Goal: Task Accomplishment & Management: Manage account settings

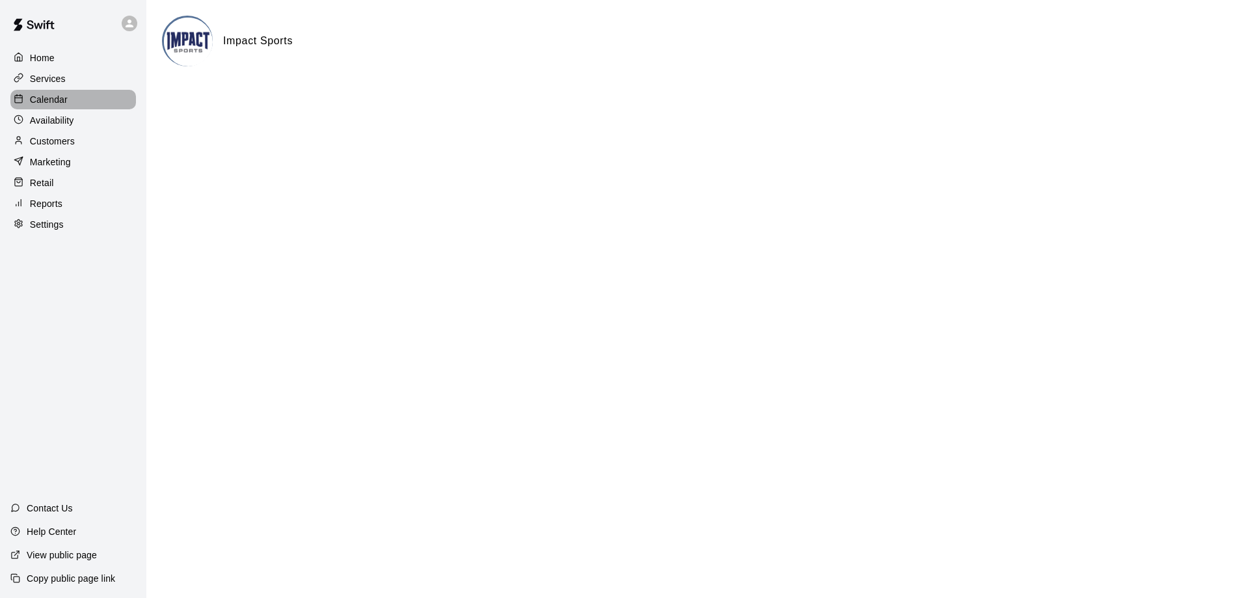
click at [60, 102] on p "Calendar" at bounding box center [49, 99] width 38 height 13
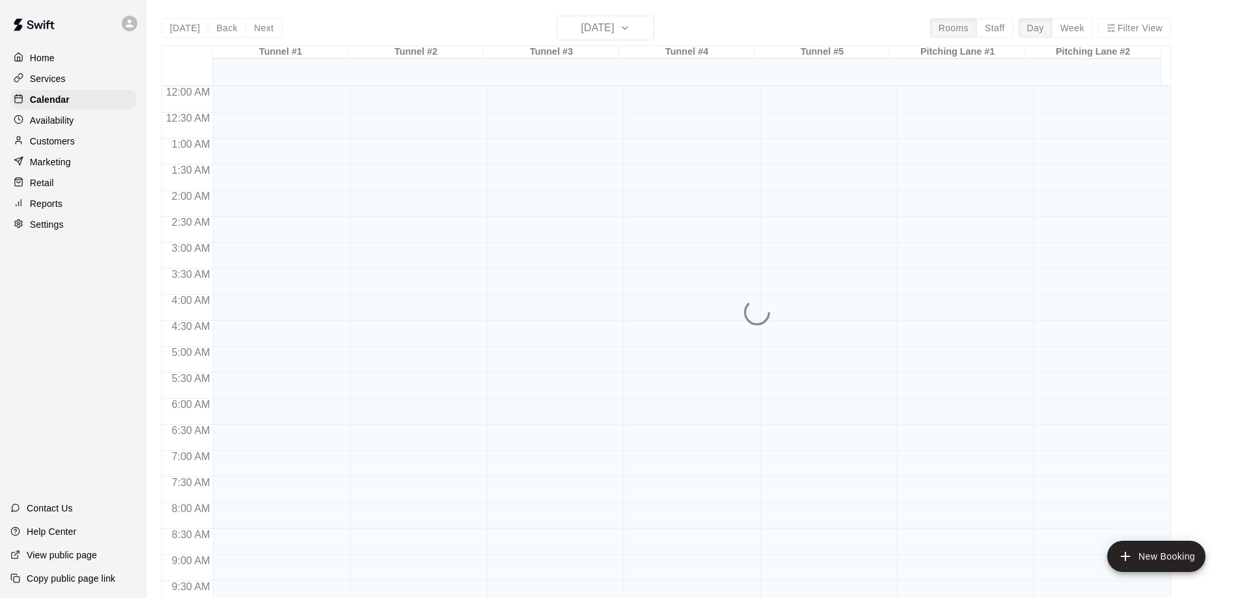
scroll to position [626, 0]
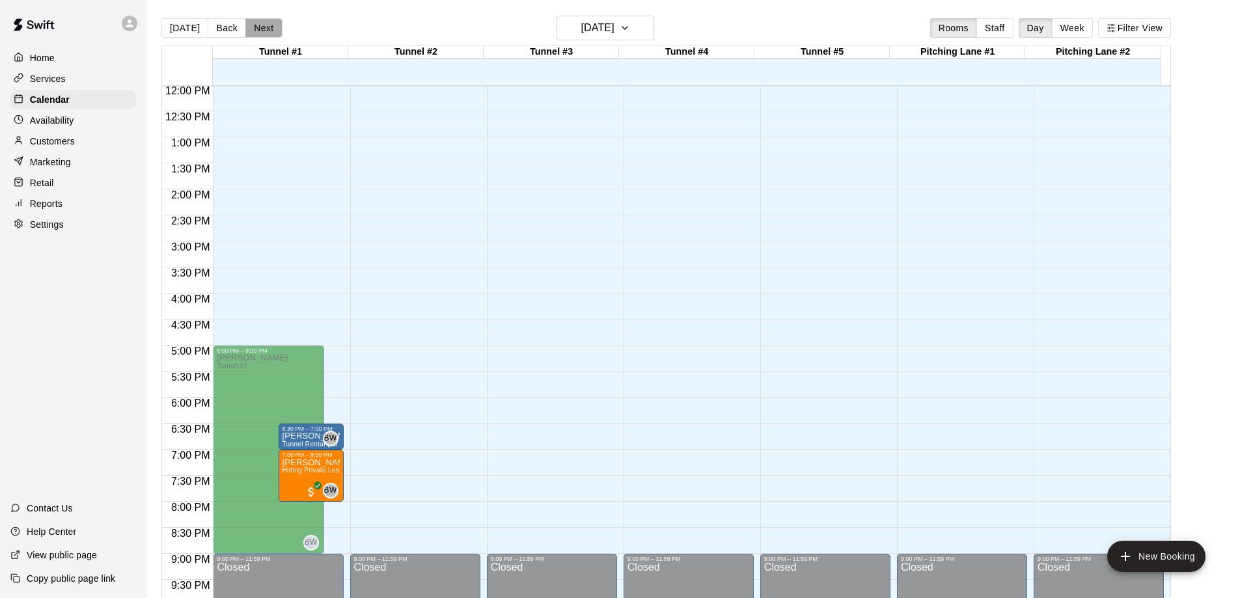
click at [260, 29] on button "Next" at bounding box center [263, 28] width 36 height 20
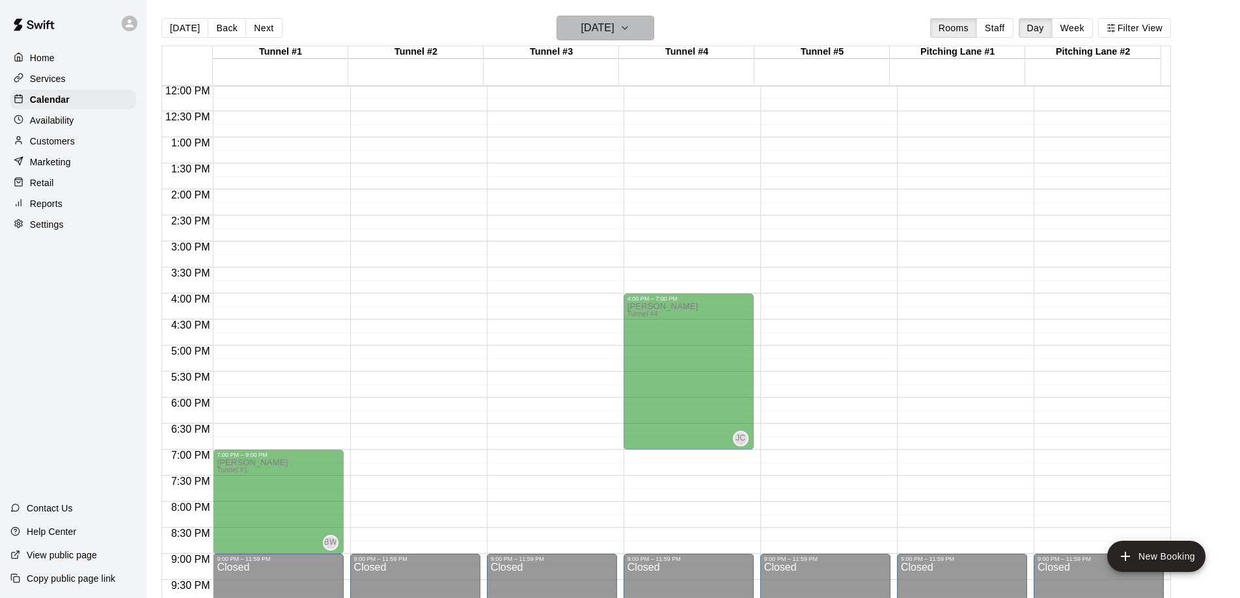
click at [630, 23] on icon "button" at bounding box center [624, 28] width 10 height 16
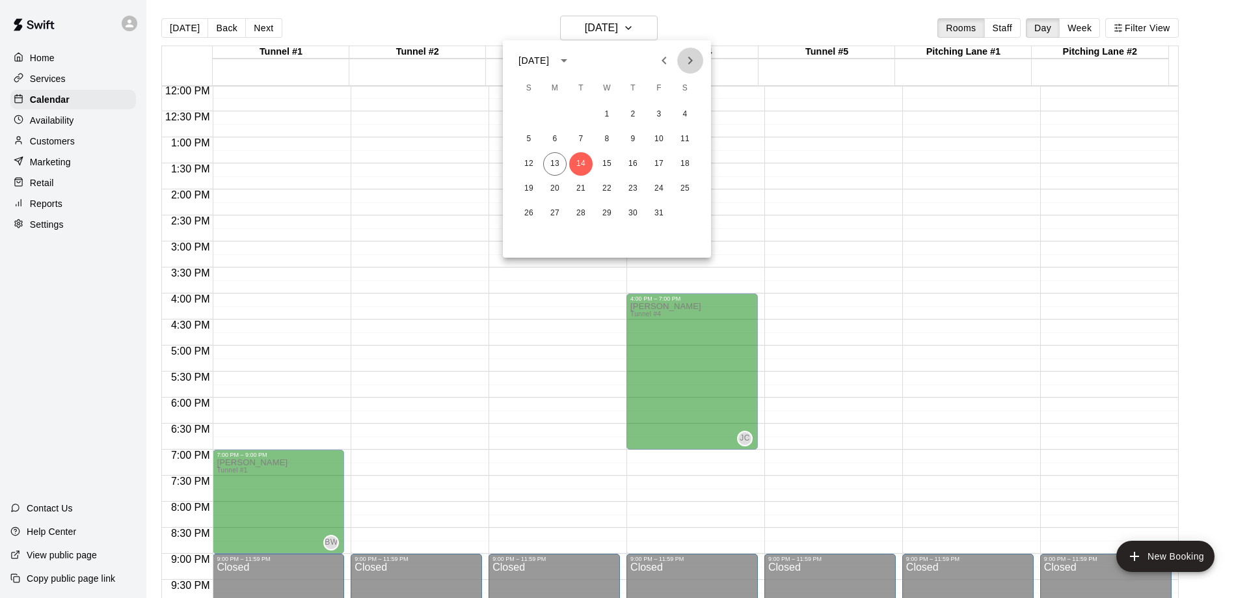
click at [693, 56] on icon "Next month" at bounding box center [691, 61] width 16 height 16
click at [634, 115] on button "4" at bounding box center [632, 114] width 23 height 23
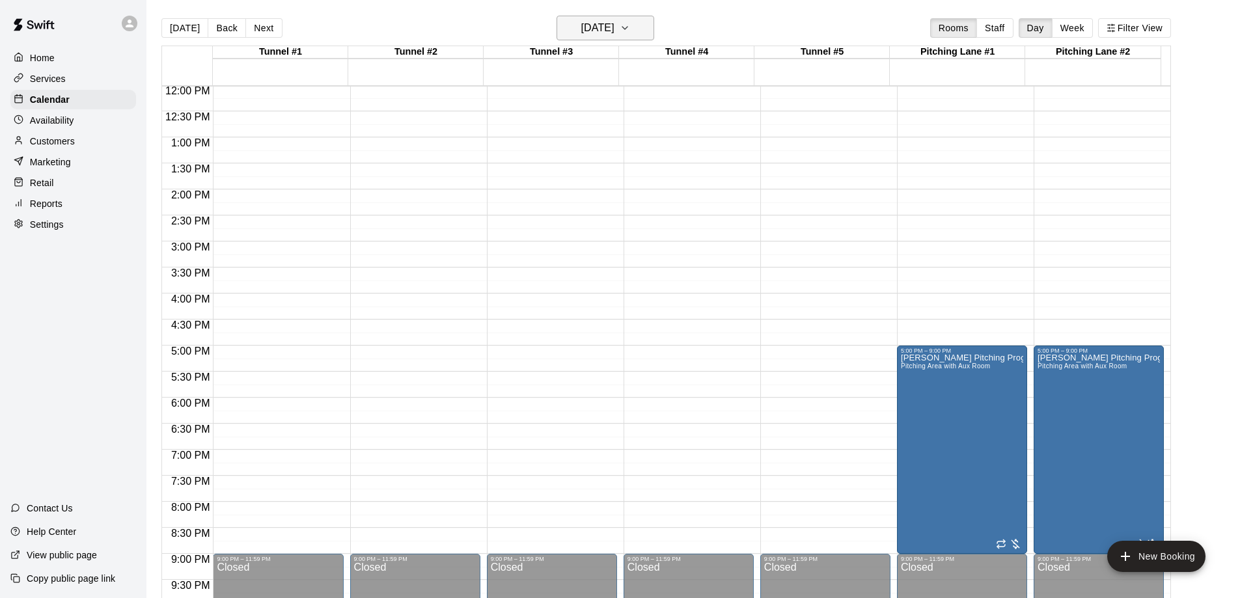
click at [630, 32] on icon "button" at bounding box center [624, 28] width 10 height 16
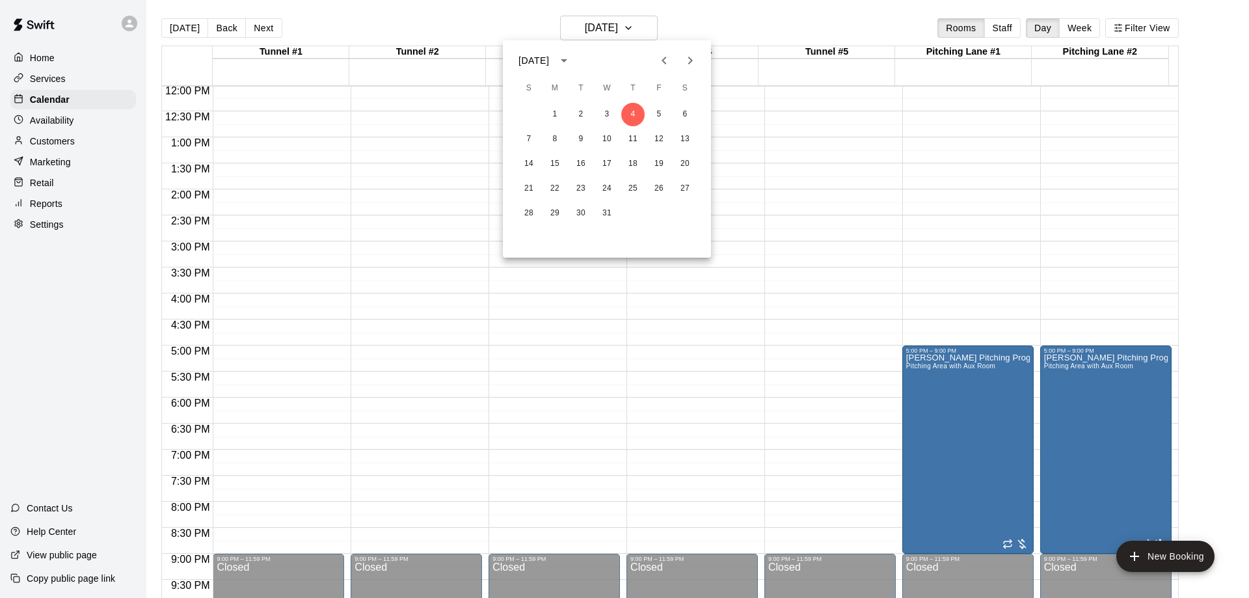
click at [694, 62] on icon "Next month" at bounding box center [691, 61] width 16 height 16
click at [631, 137] on button "8" at bounding box center [632, 139] width 23 height 23
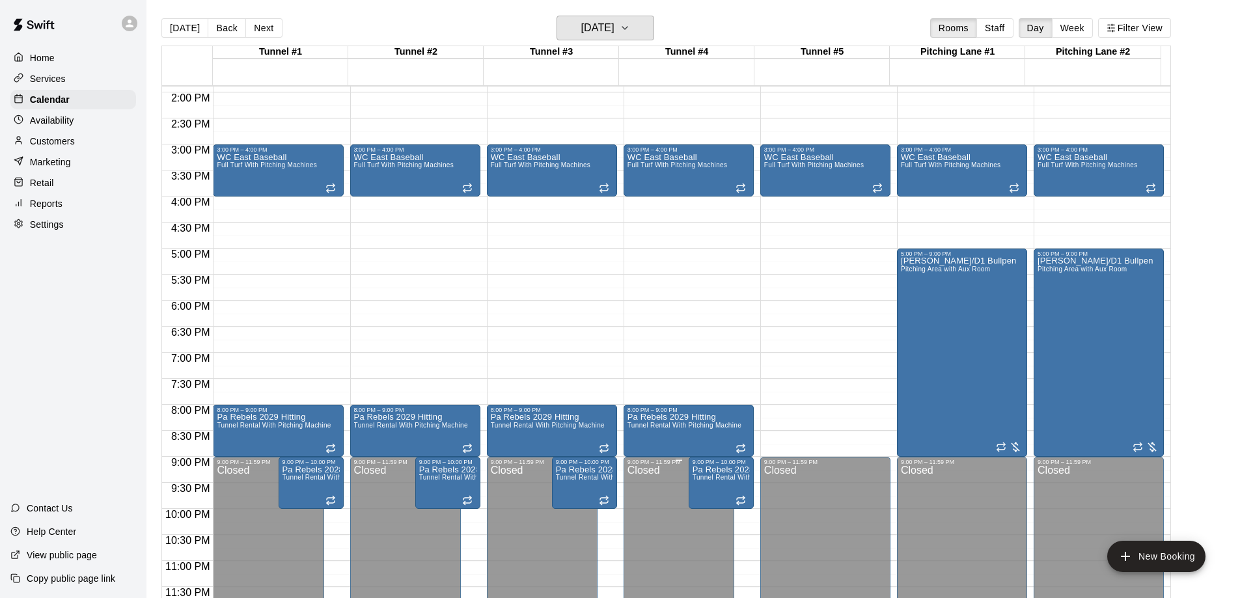
scroll to position [724, 0]
click at [630, 31] on icon "button" at bounding box center [624, 28] width 10 height 16
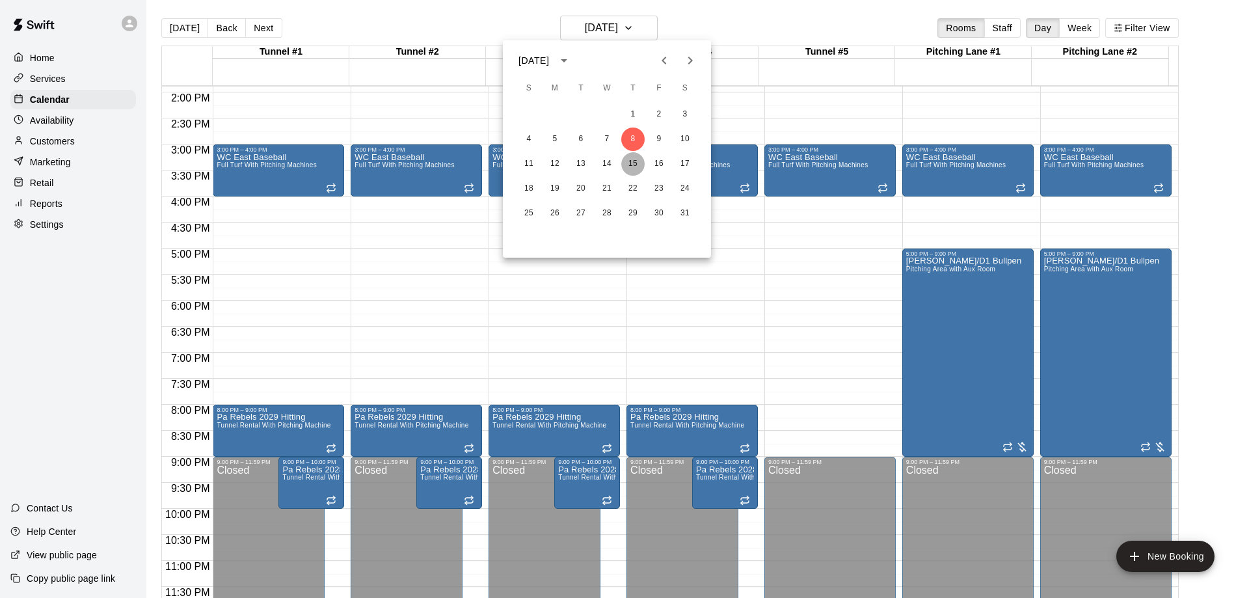
click at [633, 167] on button "15" at bounding box center [632, 163] width 23 height 23
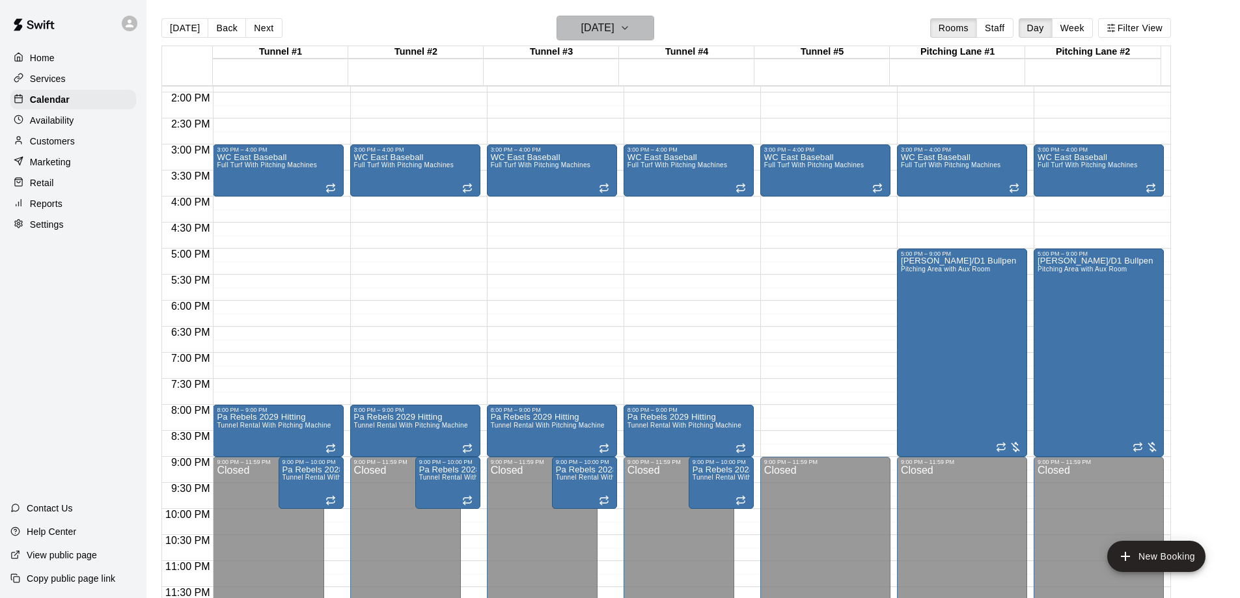
click at [630, 27] on icon "button" at bounding box center [624, 28] width 10 height 16
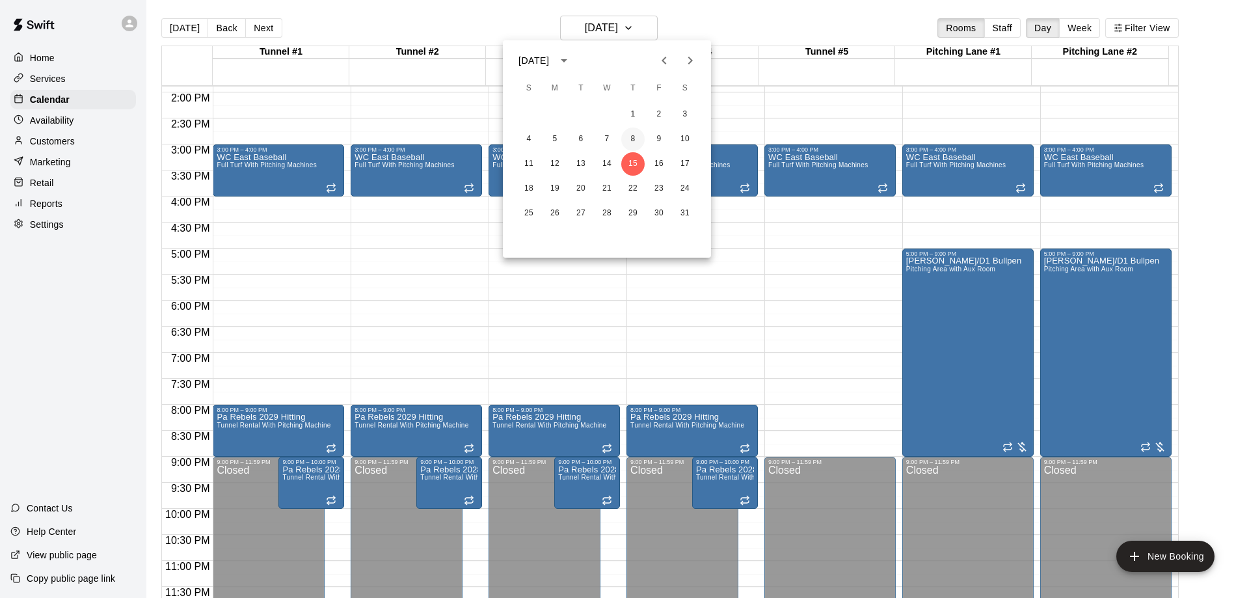
click at [637, 137] on button "8" at bounding box center [632, 139] width 23 height 23
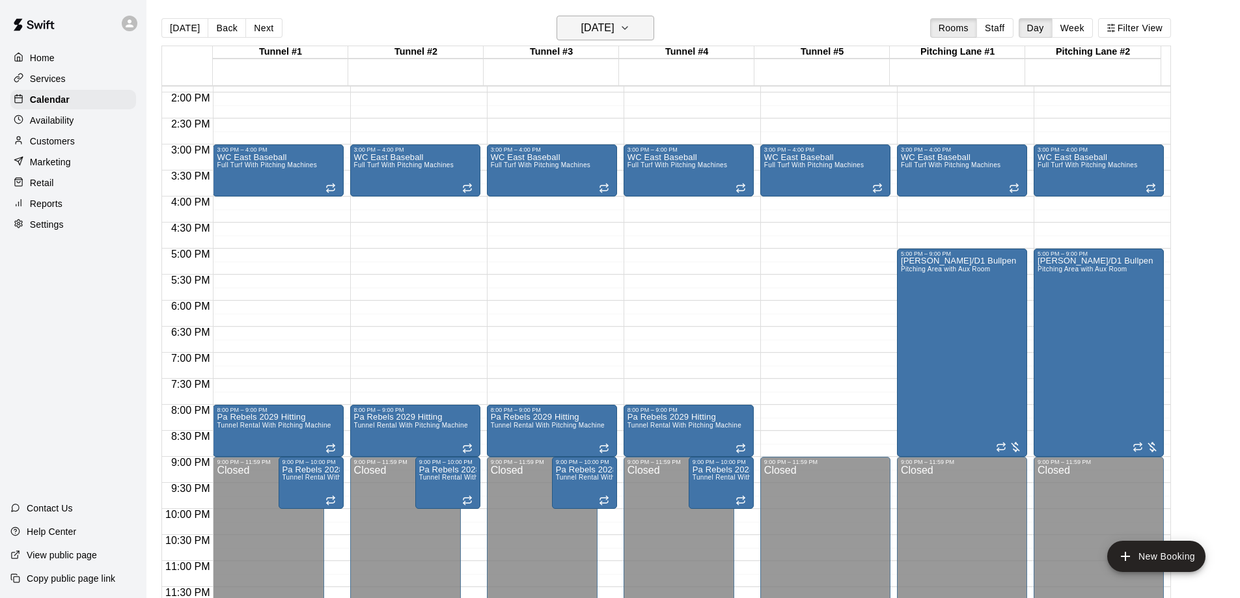
click at [654, 30] on button "[DATE]" at bounding box center [605, 28] width 98 height 25
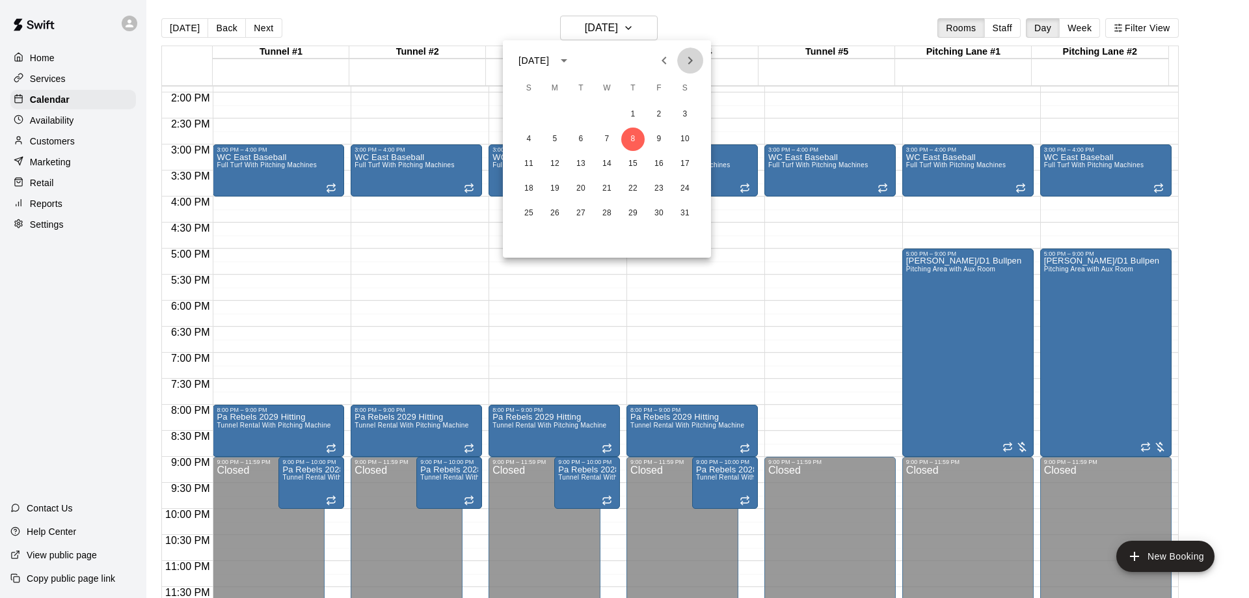
click at [694, 62] on icon "Next month" at bounding box center [691, 61] width 16 height 16
click at [666, 61] on icon "Previous month" at bounding box center [665, 61] width 16 height 16
click at [690, 60] on icon "Next month" at bounding box center [691, 61] width 16 height 16
click at [661, 63] on icon "Previous month" at bounding box center [665, 61] width 16 height 16
click at [610, 138] on button "7" at bounding box center [606, 139] width 23 height 23
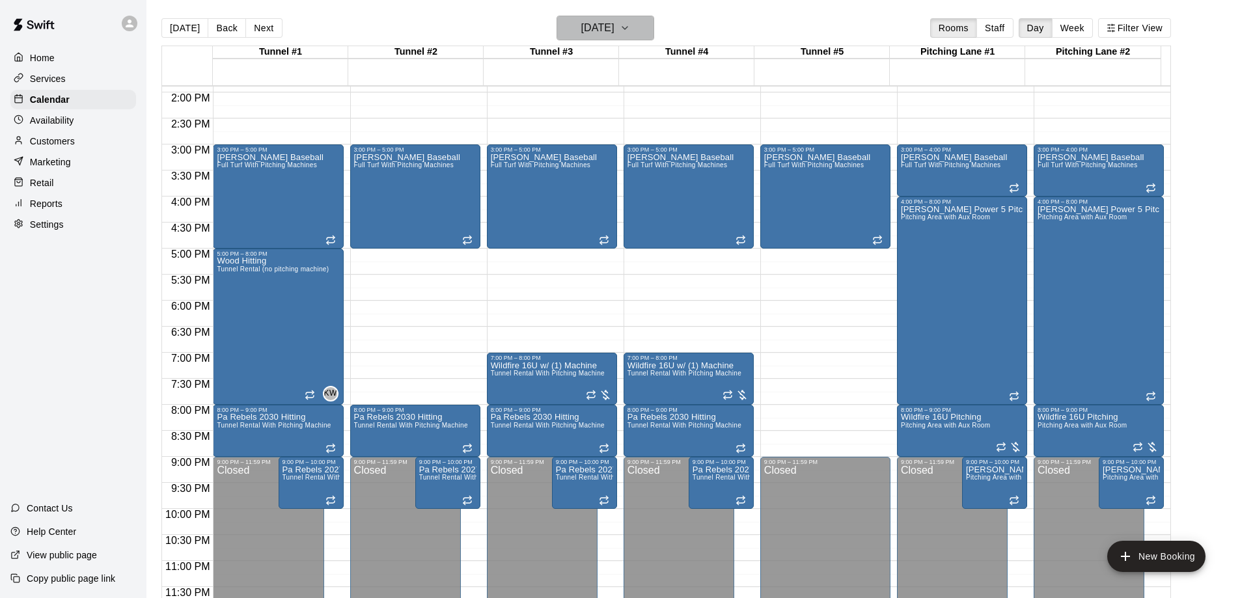
click at [630, 23] on icon "button" at bounding box center [624, 28] width 10 height 16
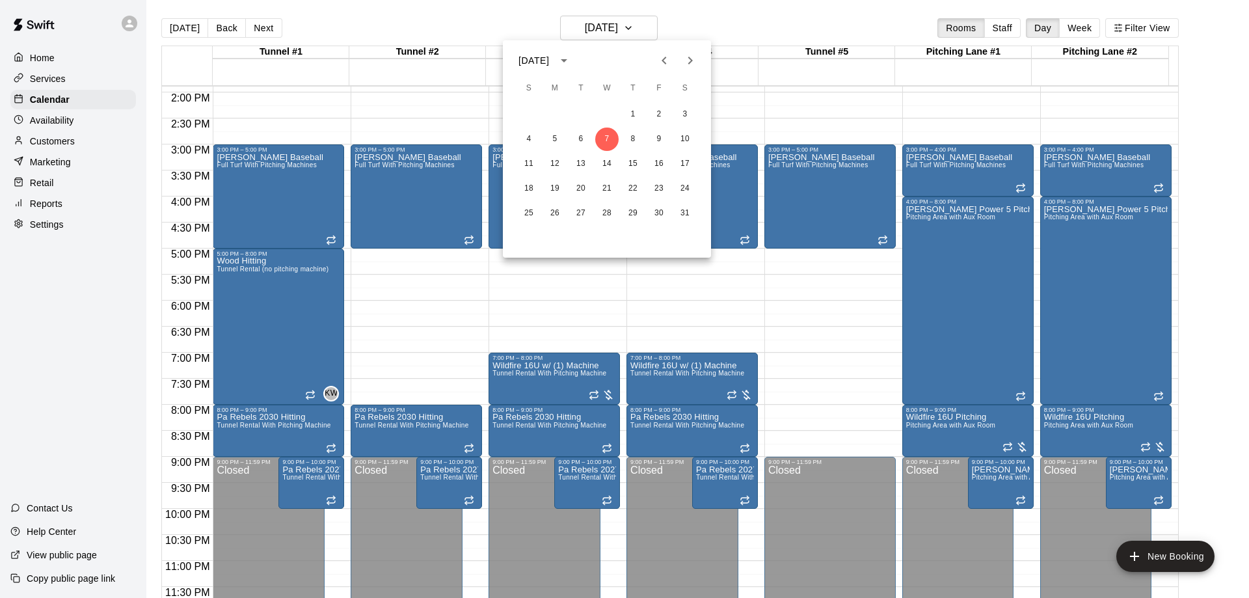
click at [688, 65] on icon "Next month" at bounding box center [691, 61] width 16 height 16
click at [652, 27] on div at bounding box center [624, 299] width 1249 height 598
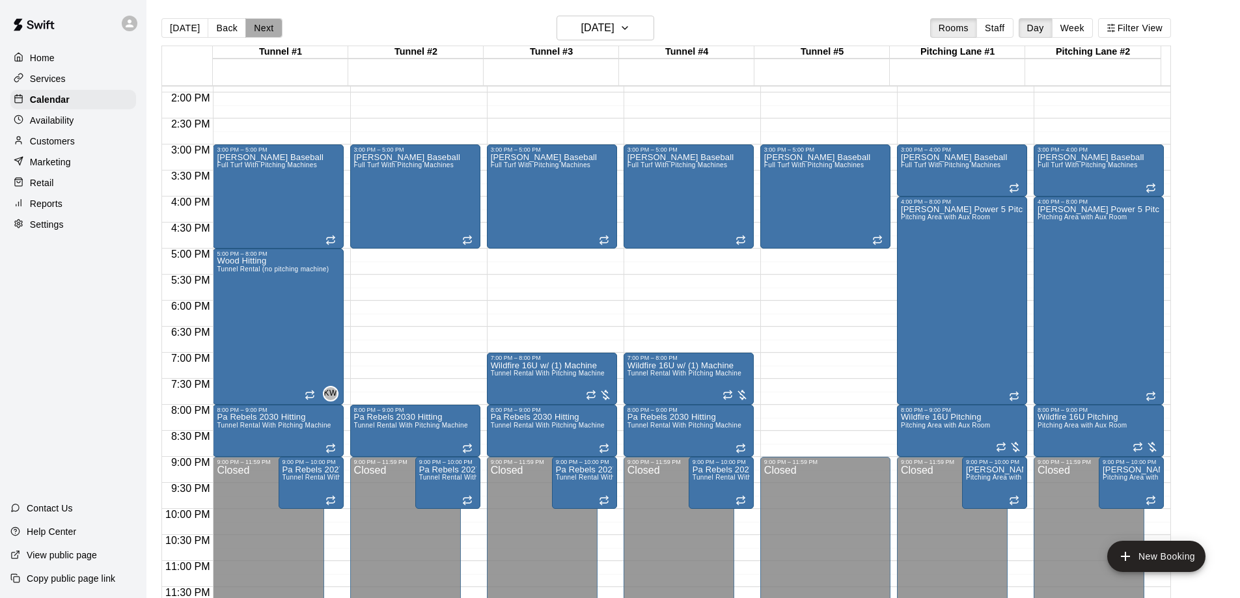
click at [273, 26] on button "Next" at bounding box center [263, 28] width 36 height 20
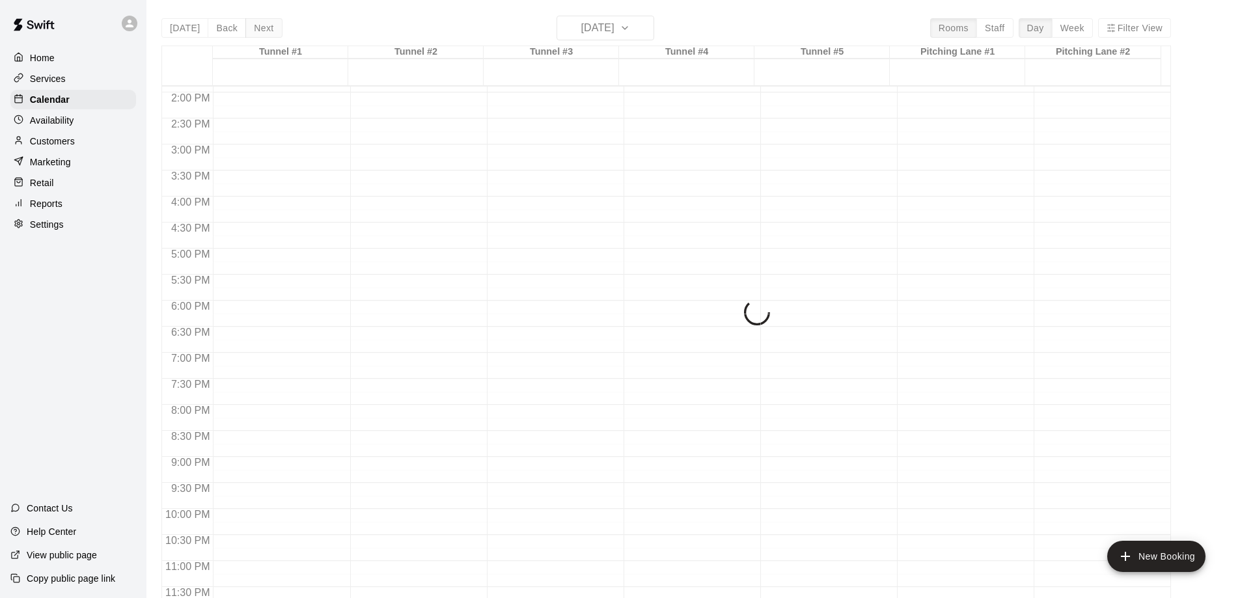
click at [273, 26] on div "[DATE] Back [DATE][DATE] Rooms Staff Day Week Filter View Tunnel #1 08 [GEOGRAP…" at bounding box center [665, 315] width 1009 height 598
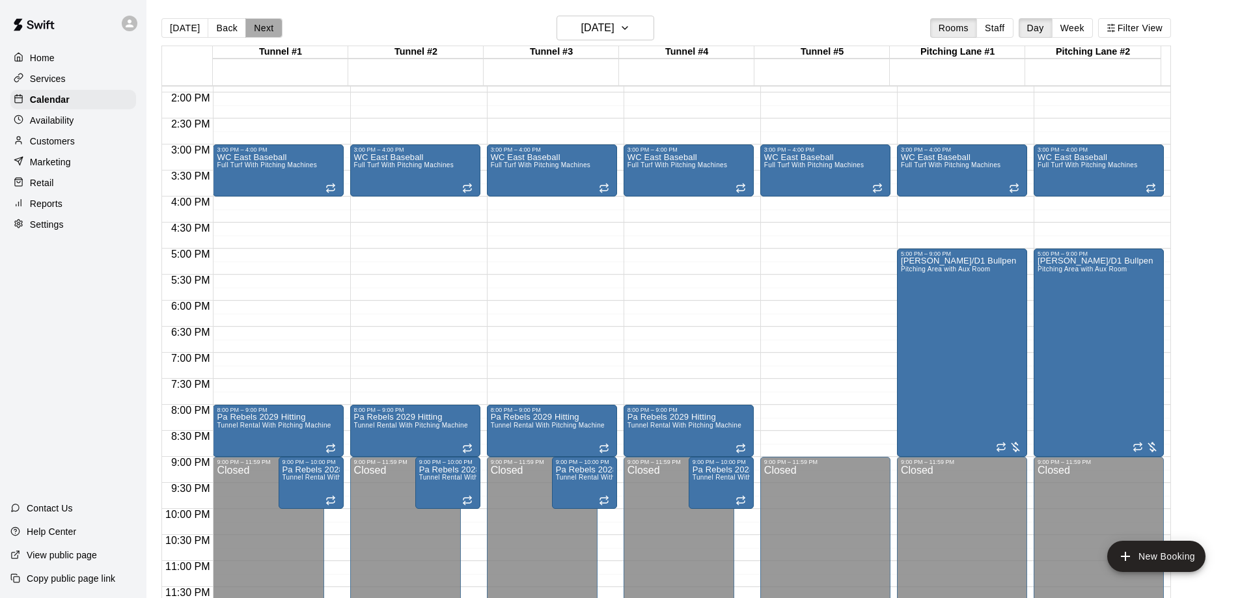
click at [273, 26] on button "Next" at bounding box center [263, 28] width 36 height 20
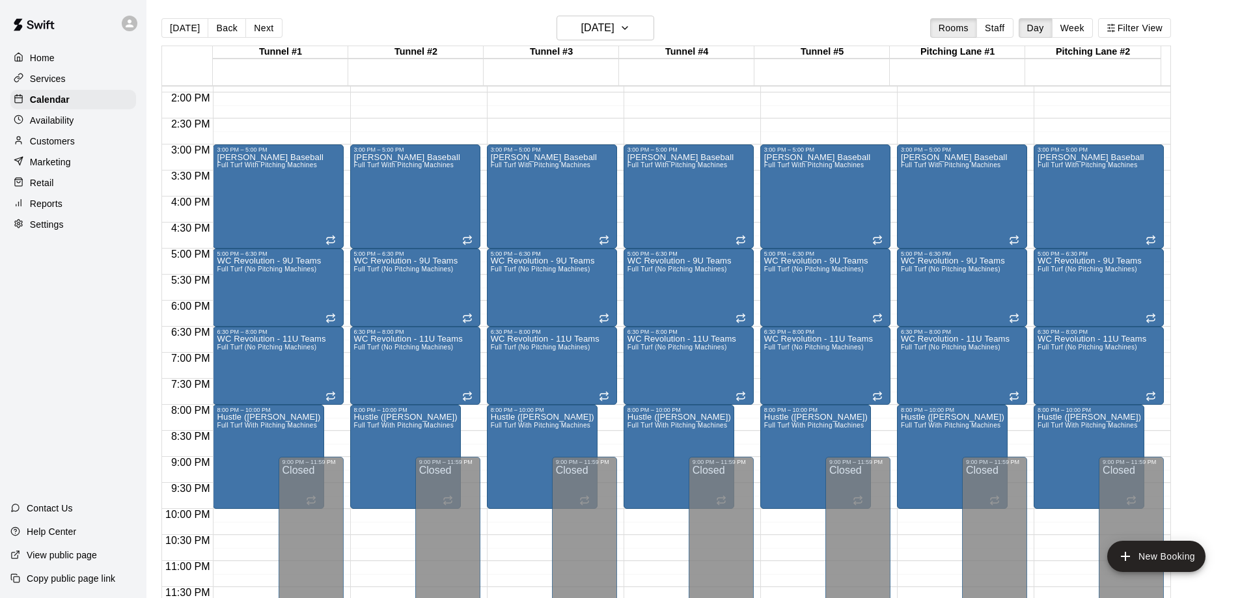
click at [268, 26] on button "Next" at bounding box center [263, 28] width 36 height 20
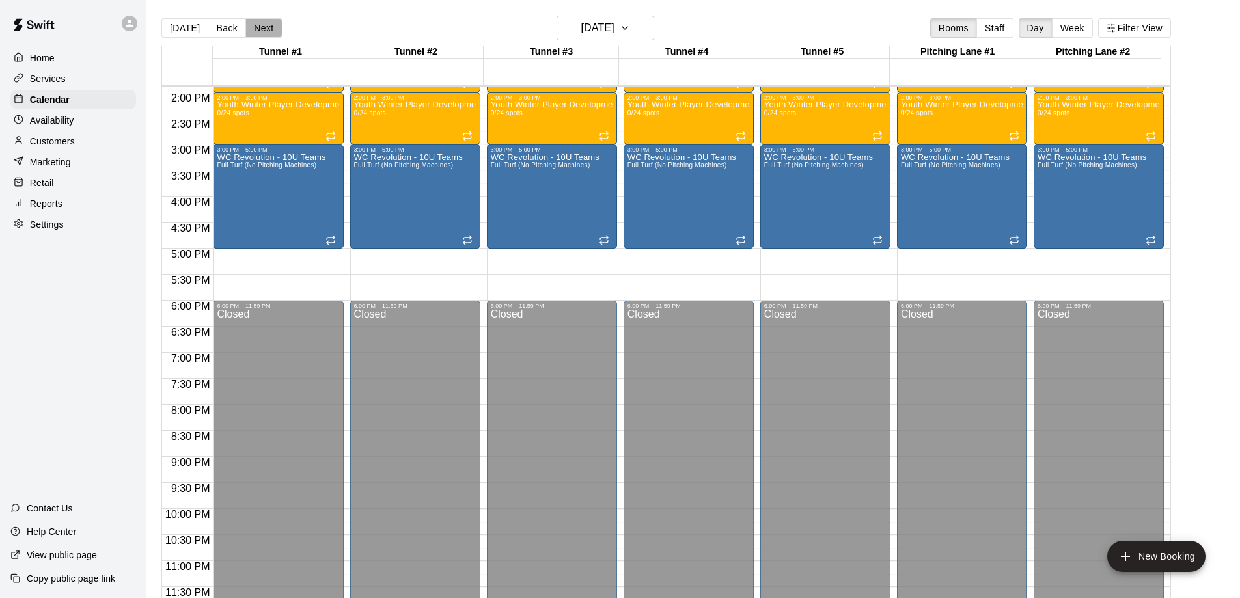
click at [268, 26] on button "Next" at bounding box center [263, 28] width 36 height 20
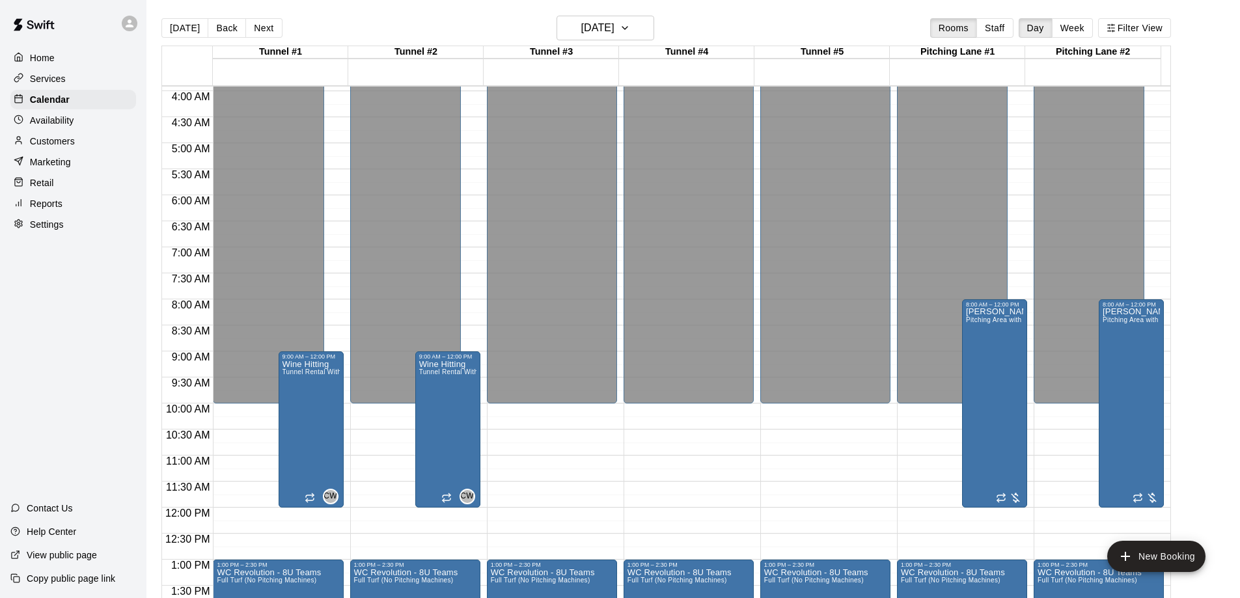
scroll to position [399, 0]
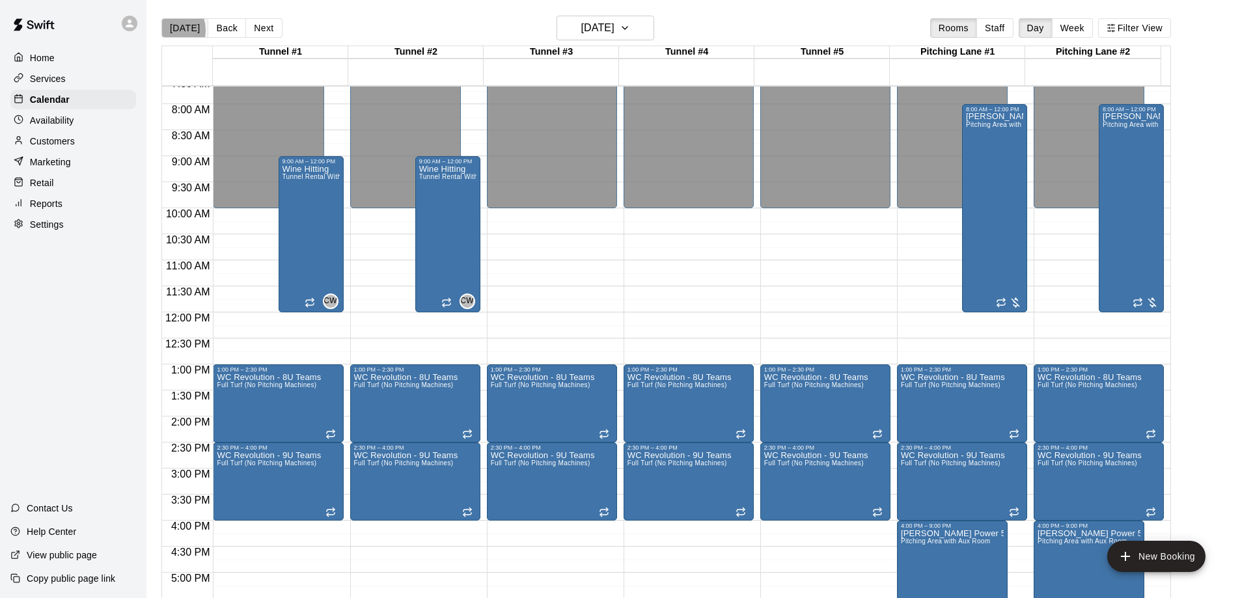
click at [169, 30] on button "[DATE]" at bounding box center [184, 28] width 47 height 20
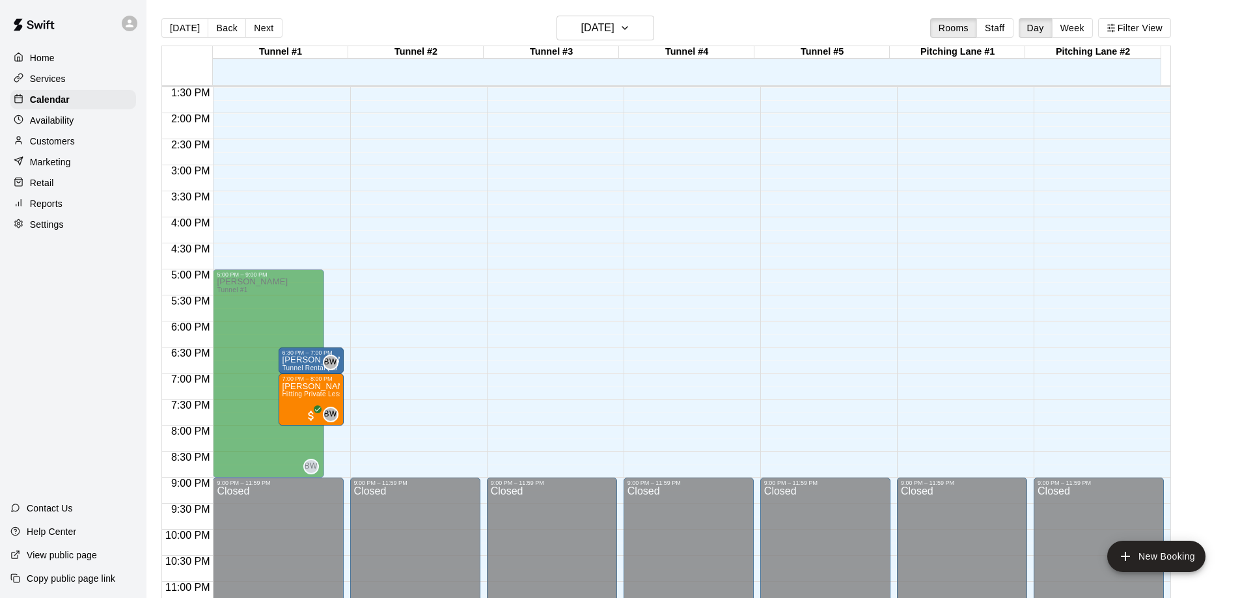
scroll to position [724, 0]
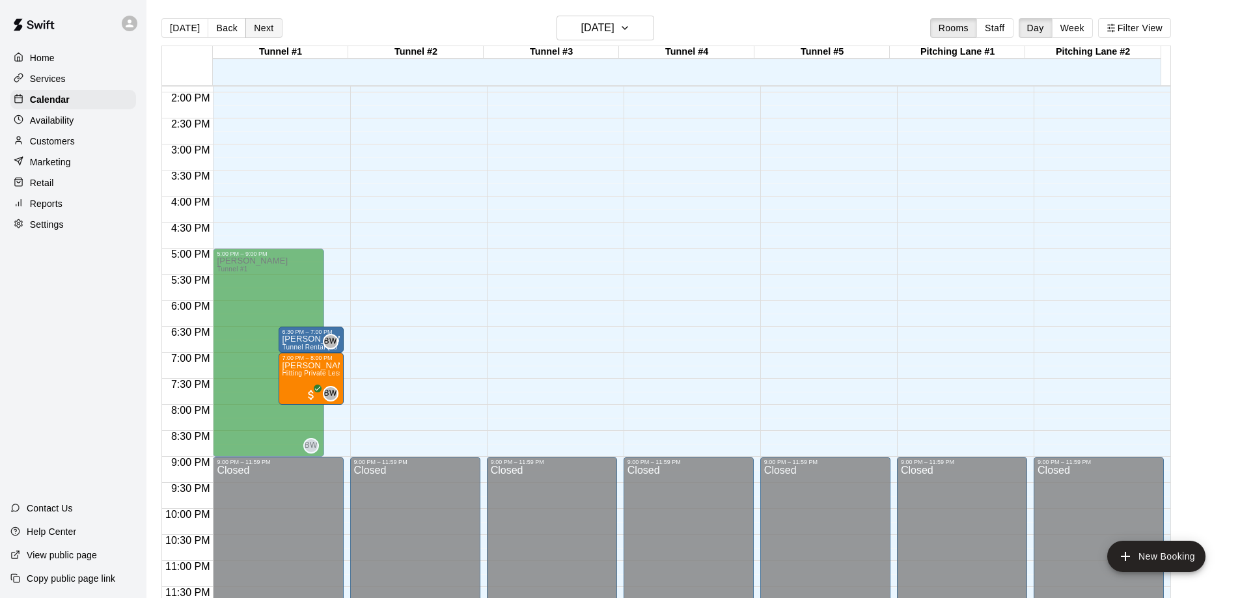
click at [262, 27] on button "Next" at bounding box center [263, 28] width 36 height 20
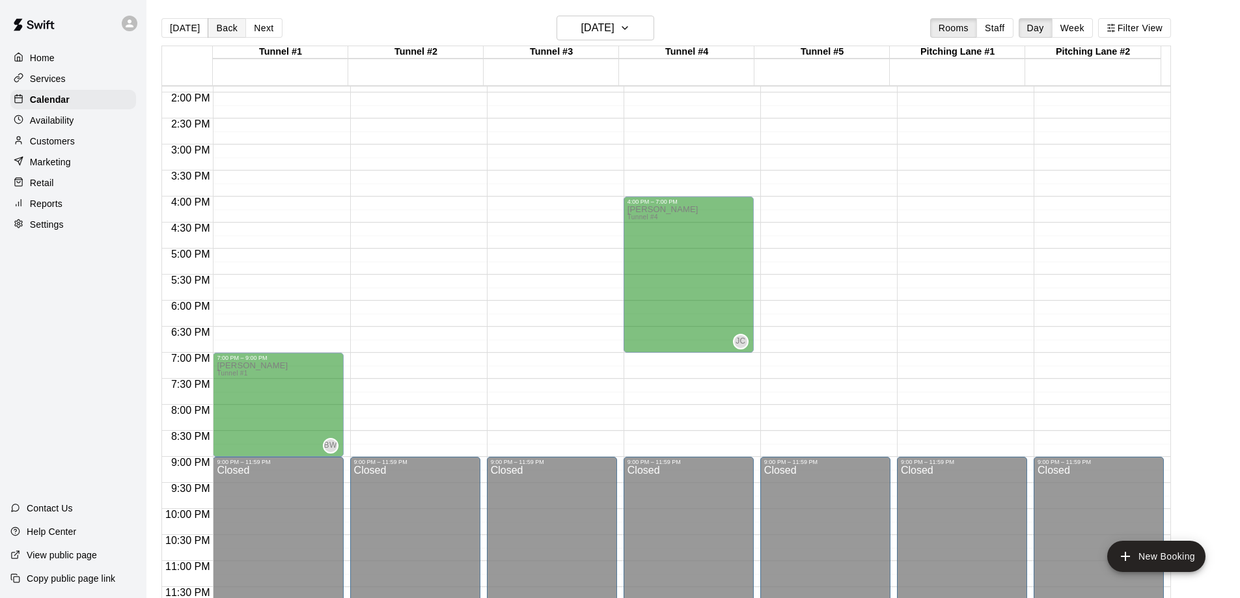
click at [230, 31] on button "Back" at bounding box center [227, 28] width 38 height 20
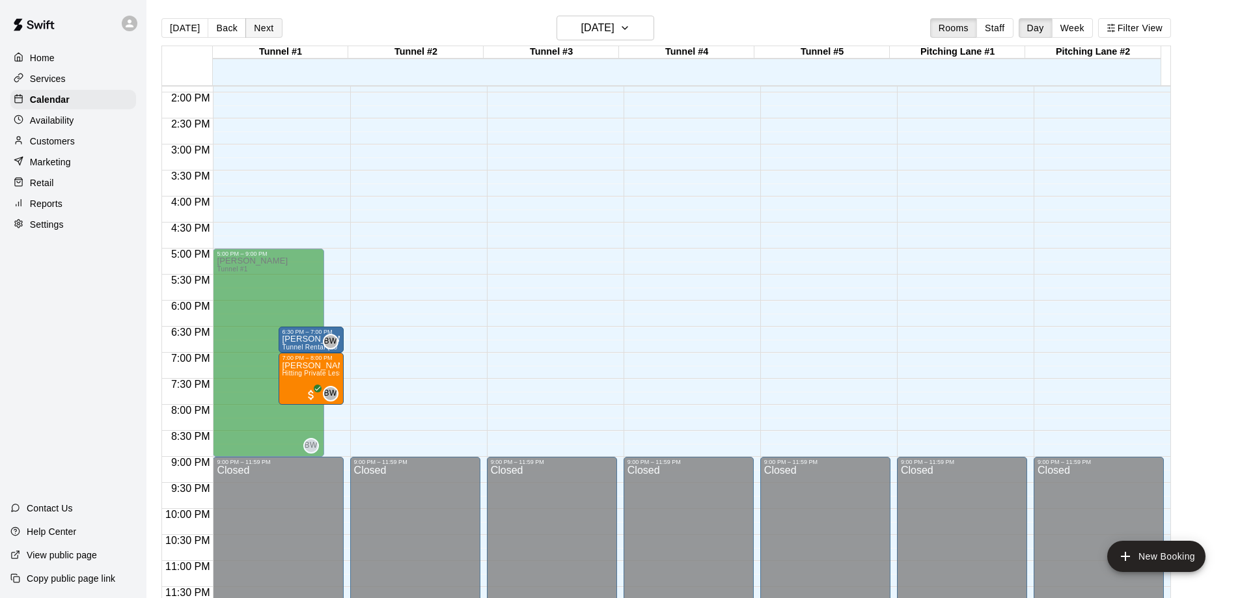
click at [255, 27] on button "Next" at bounding box center [263, 28] width 36 height 20
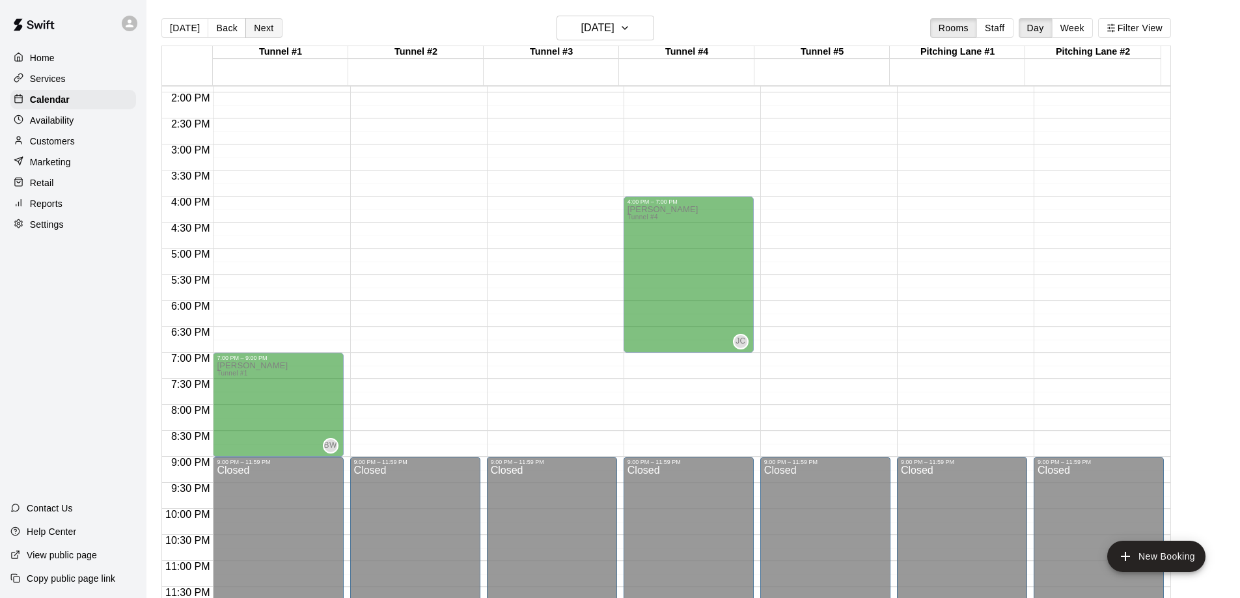
click at [255, 27] on button "Next" at bounding box center [263, 28] width 36 height 20
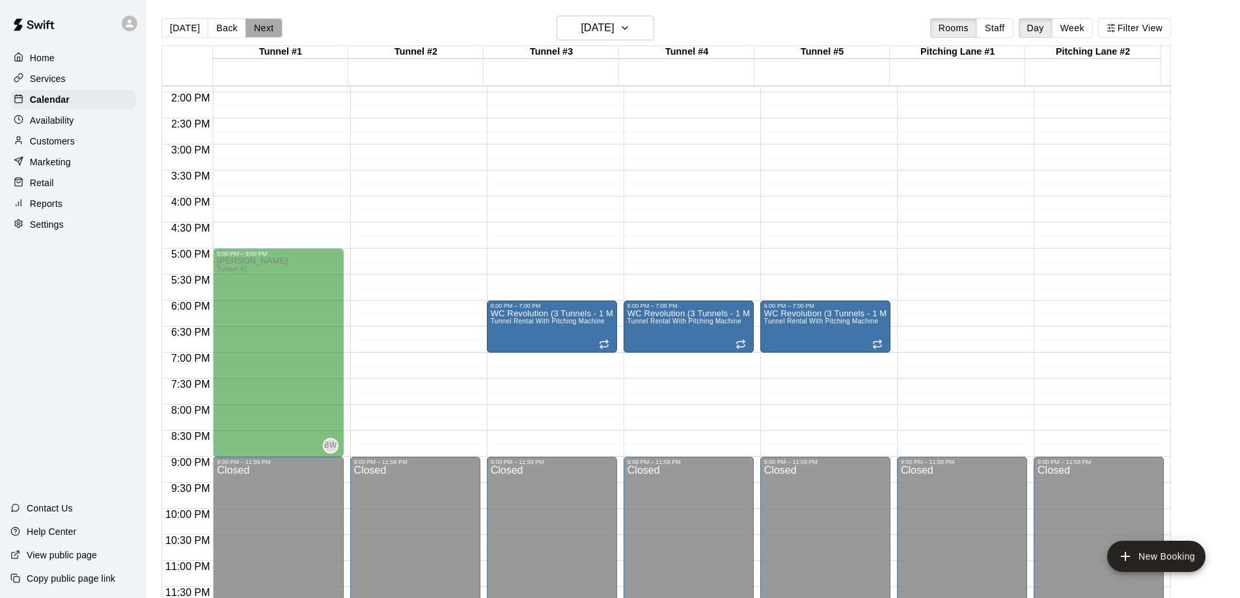
click at [255, 27] on button "Next" at bounding box center [263, 28] width 36 height 20
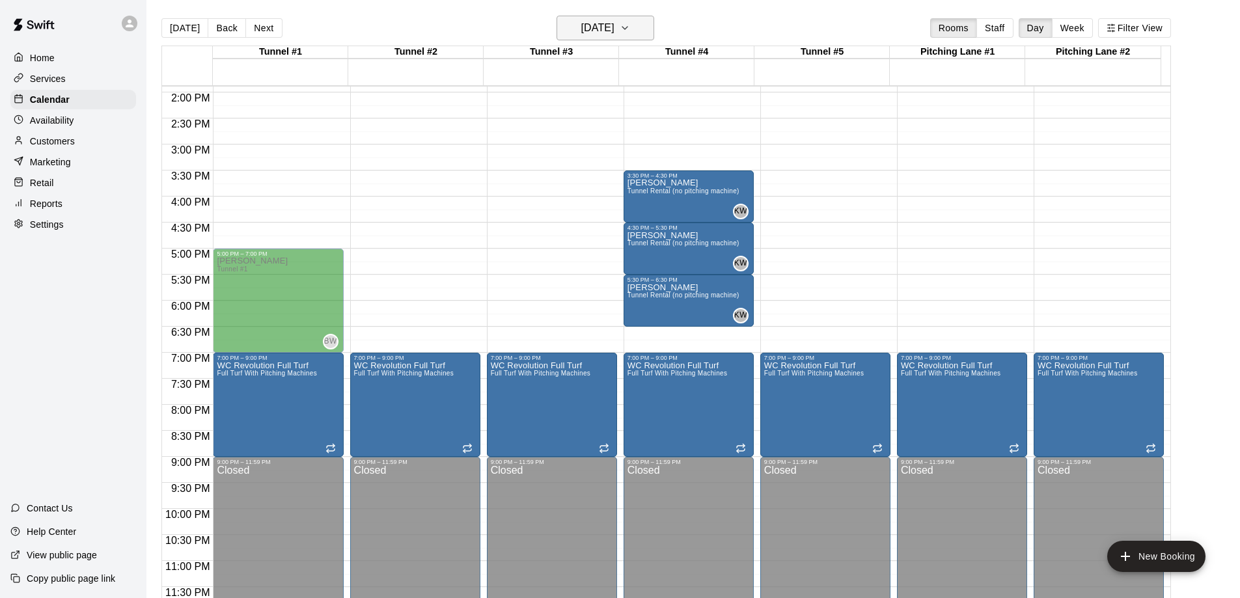
click at [630, 29] on icon "button" at bounding box center [624, 28] width 10 height 16
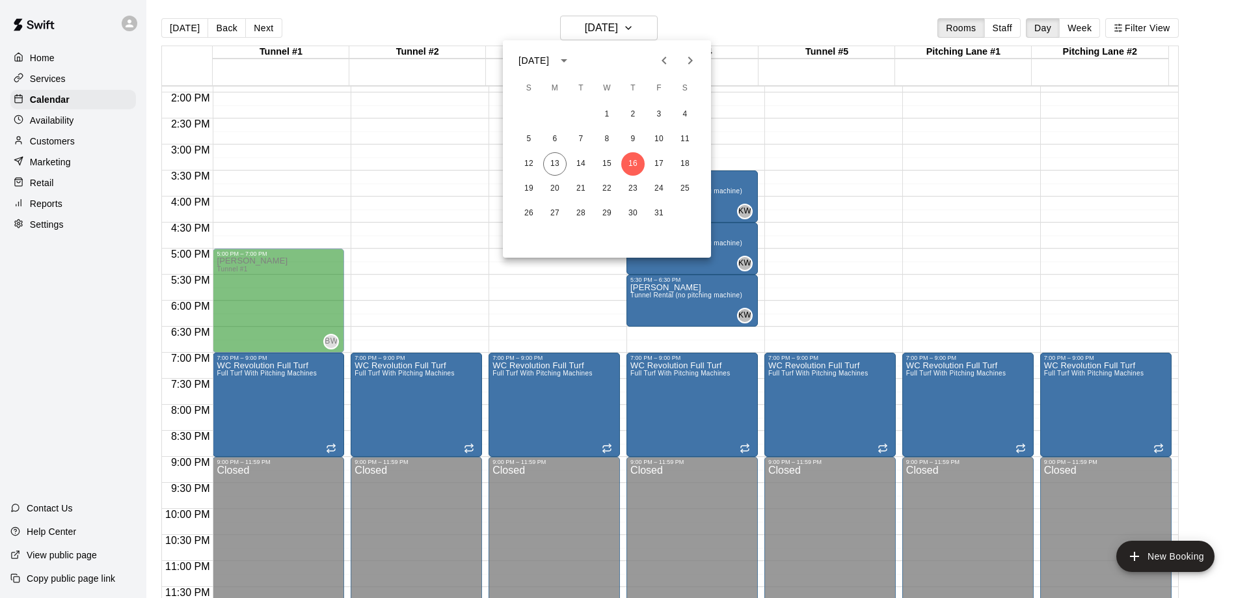
click at [696, 58] on icon "Next month" at bounding box center [691, 61] width 16 height 16
click at [631, 116] on button "4" at bounding box center [632, 114] width 23 height 23
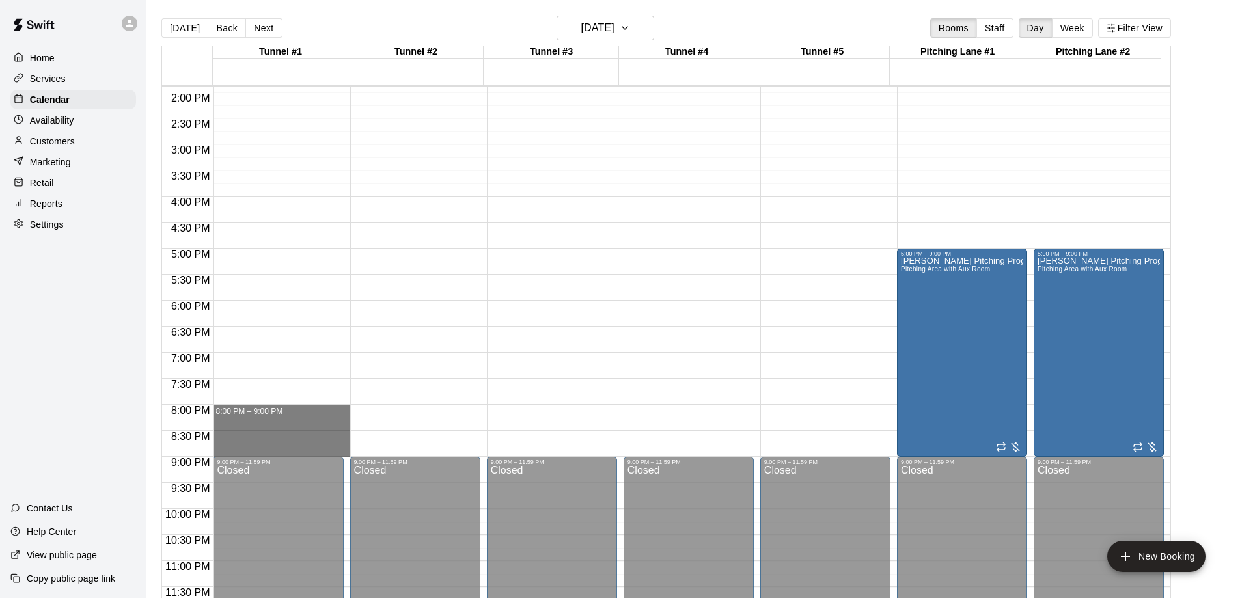
drag, startPoint x: 267, startPoint y: 407, endPoint x: 270, endPoint y: 454, distance: 47.0
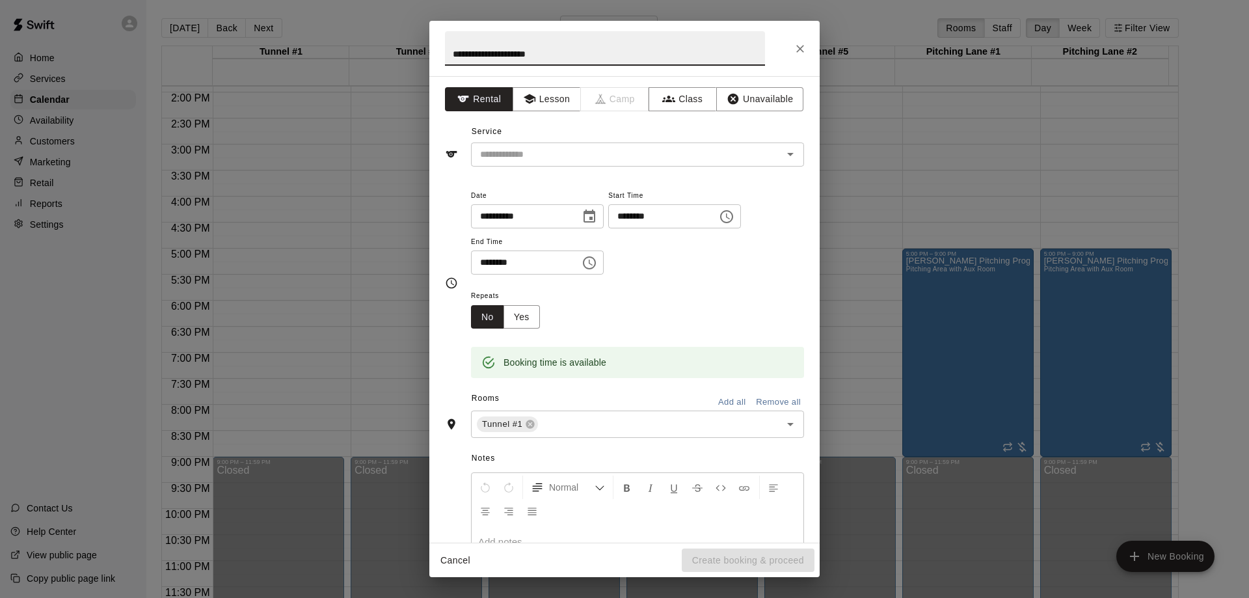
type input "**********"
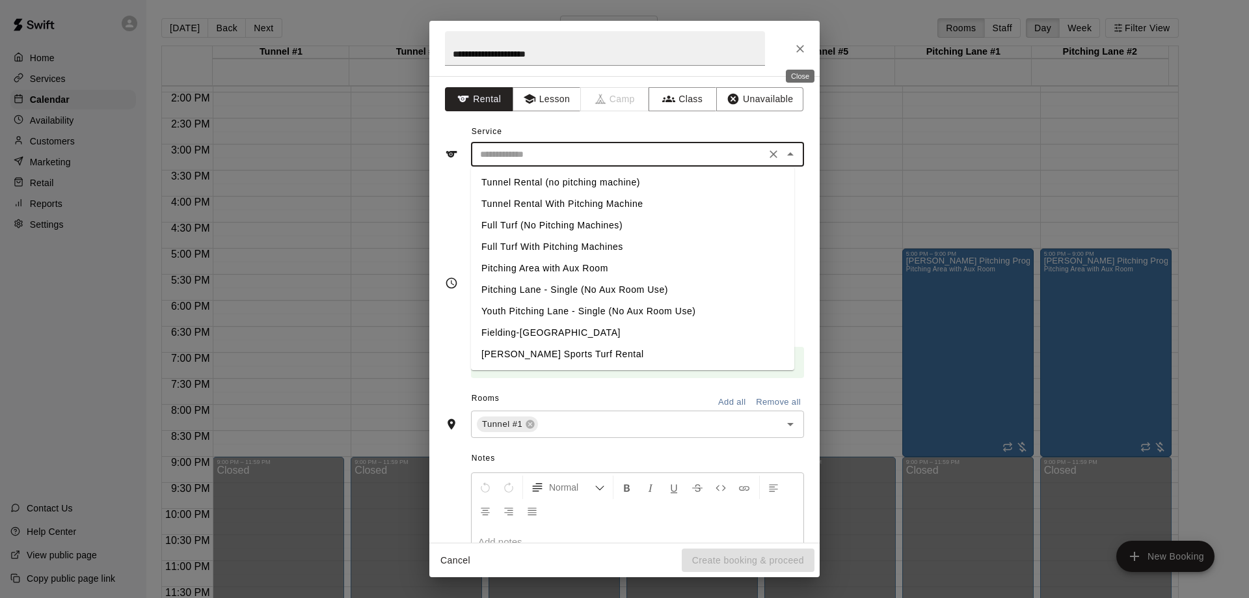
click at [539, 158] on input "text" at bounding box center [618, 154] width 287 height 16
click at [569, 205] on li "Tunnel Rental With Pitching Machine" at bounding box center [632, 203] width 323 height 21
type input "**********"
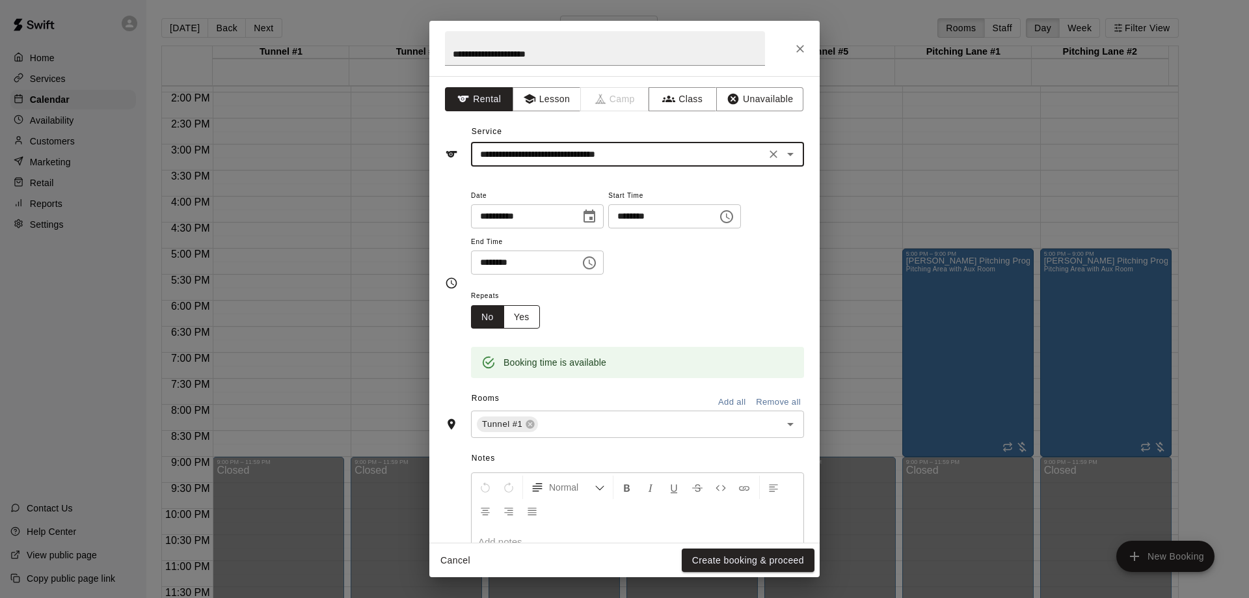
click at [530, 321] on button "Yes" at bounding box center [522, 317] width 36 height 24
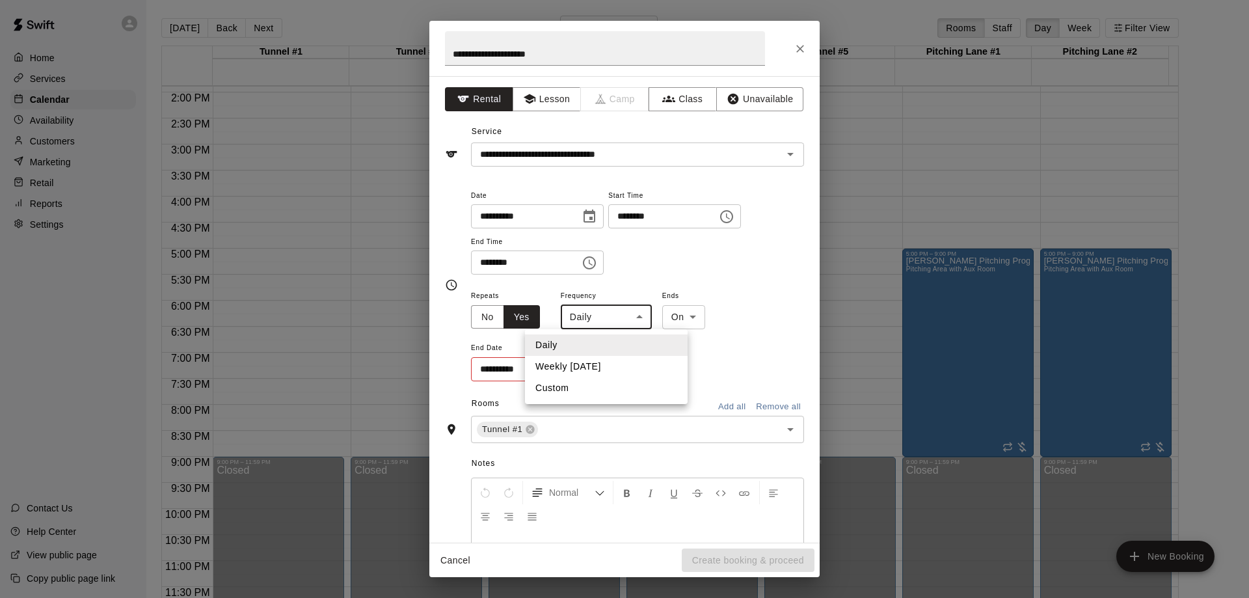
click at [645, 318] on body "Home Services Calendar Availability Customers Marketing Retail Reports Settings…" at bounding box center [624, 309] width 1249 height 619
click at [617, 371] on li "Weekly [DATE]" at bounding box center [606, 366] width 163 height 21
type input "******"
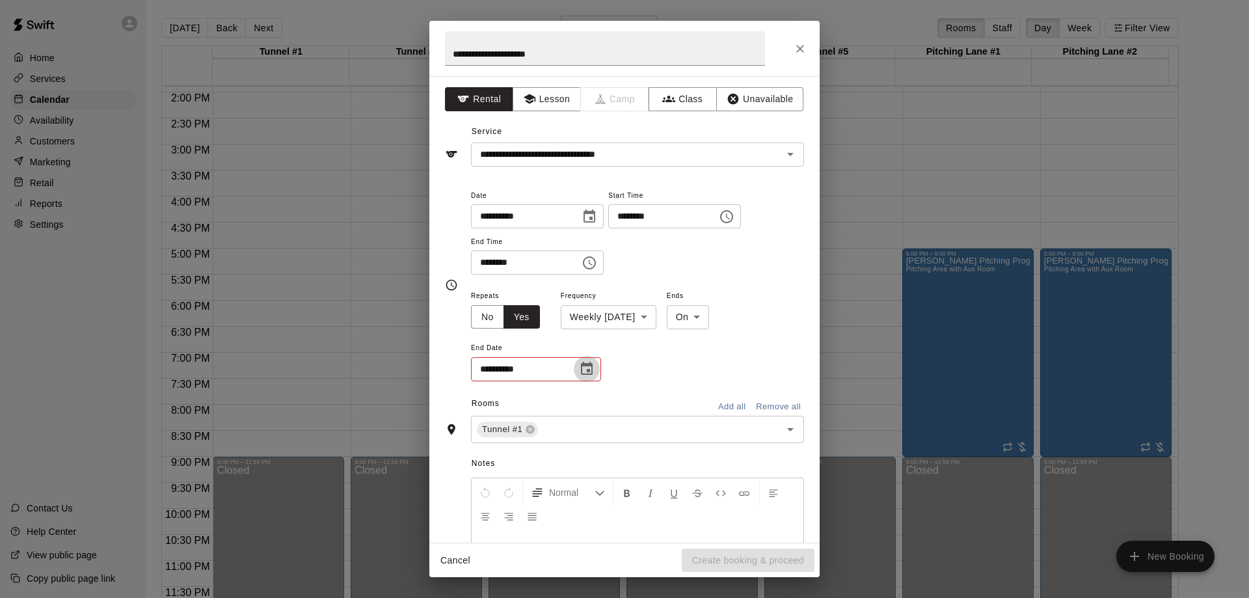
click at [588, 373] on icon "Choose date" at bounding box center [587, 369] width 16 height 16
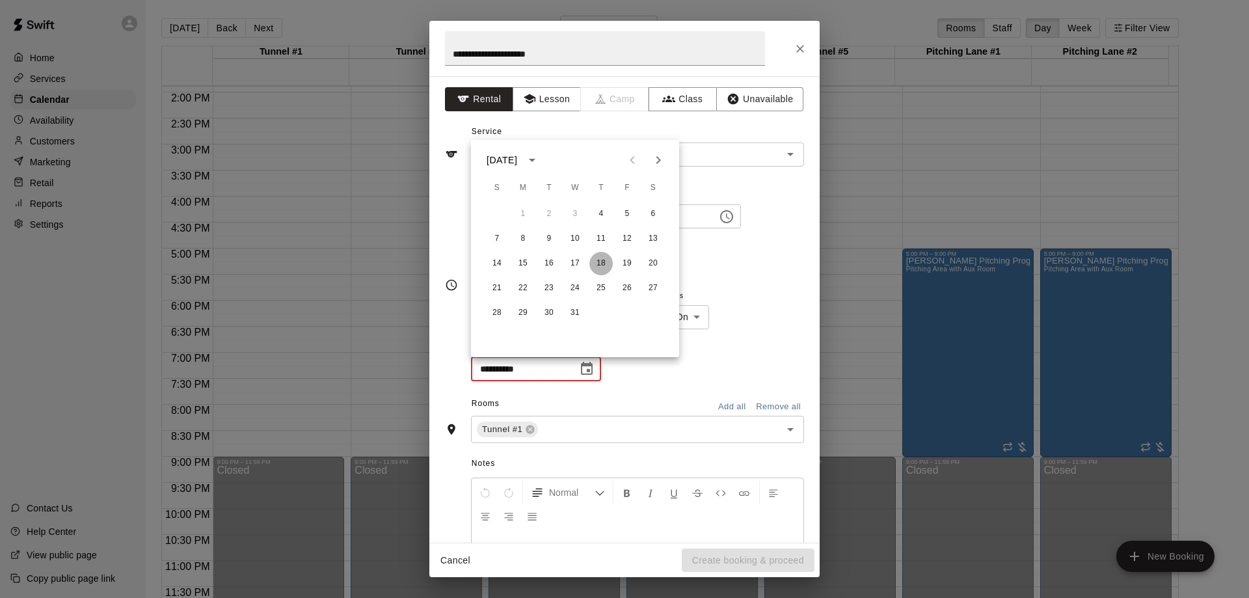
click at [600, 259] on button "18" at bounding box center [601, 263] width 23 height 23
type input "**********"
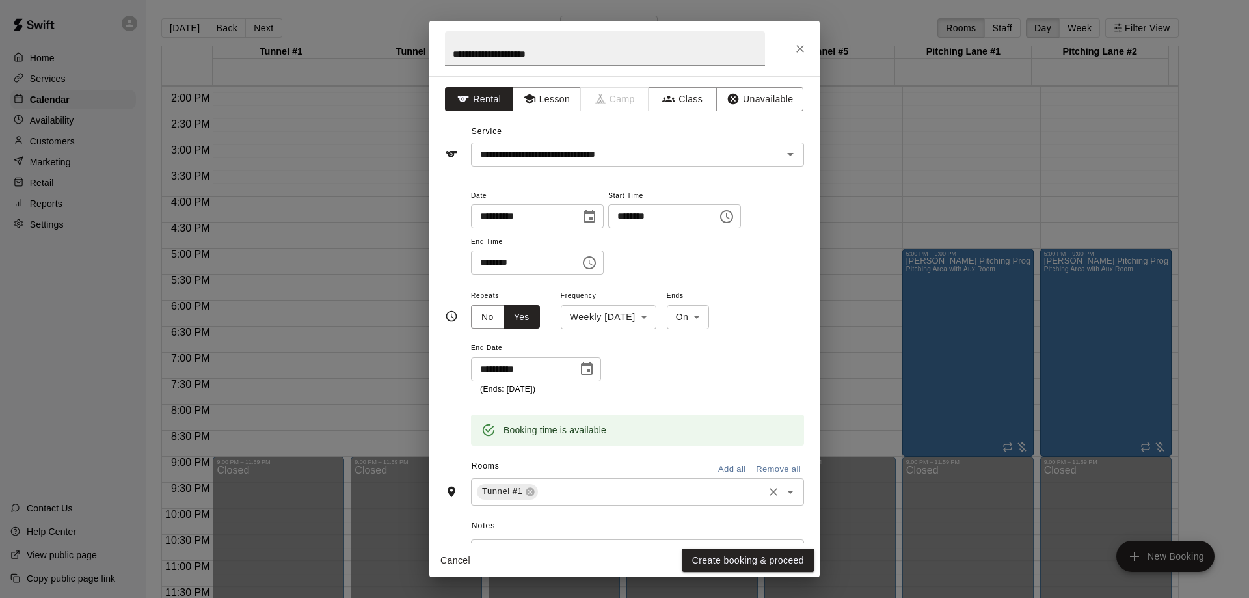
click at [624, 489] on input "text" at bounding box center [651, 491] width 222 height 16
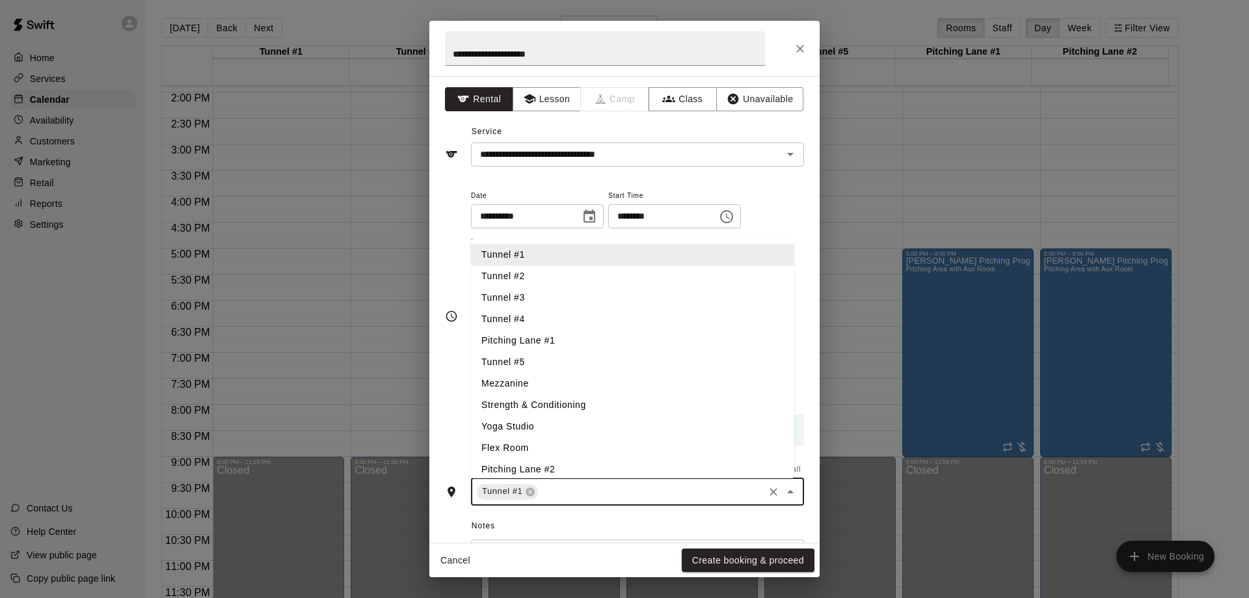
click at [541, 278] on li "Tunnel #2" at bounding box center [632, 275] width 323 height 21
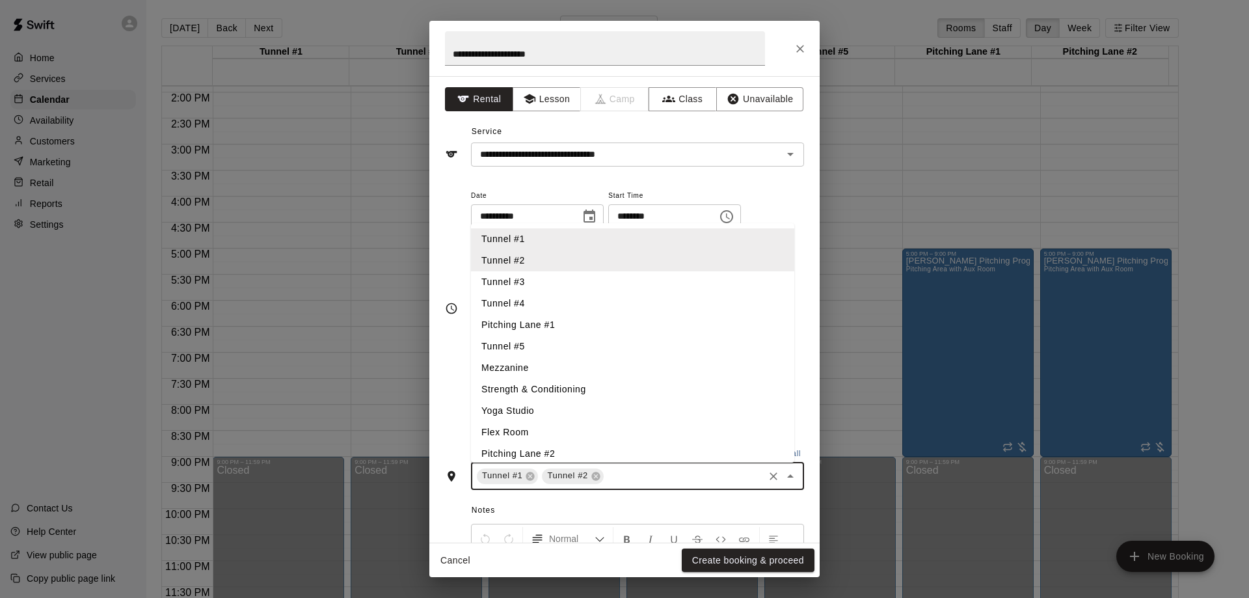
click at [539, 287] on li "Tunnel #3" at bounding box center [632, 281] width 323 height 21
click at [536, 302] on li "Tunnel #4" at bounding box center [632, 303] width 323 height 21
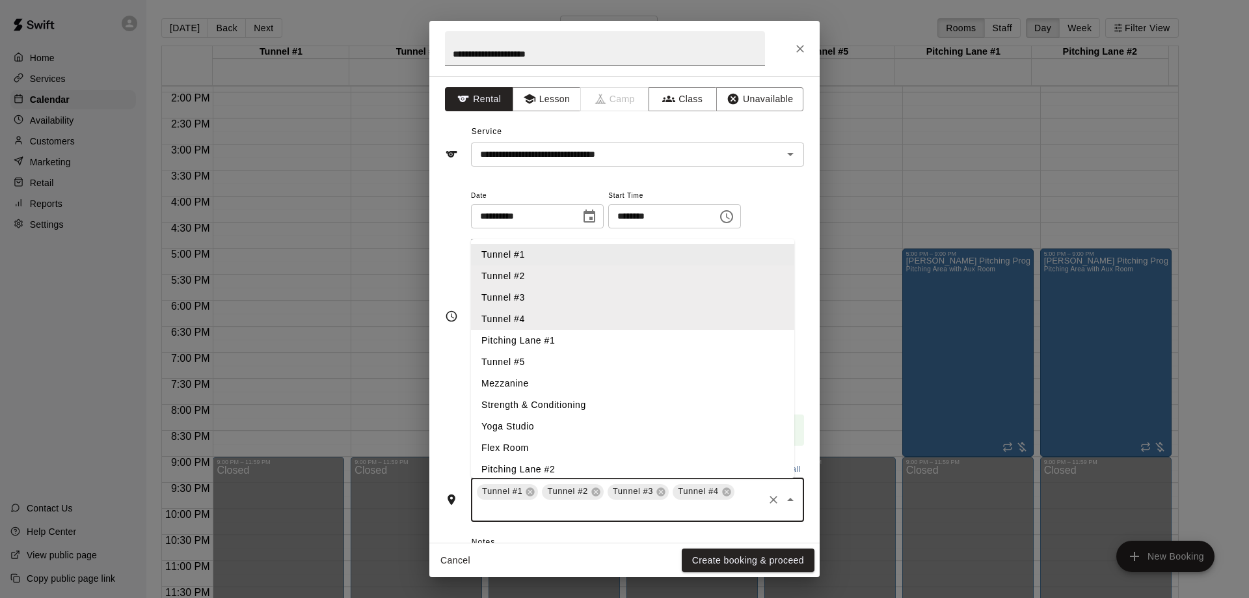
click at [798, 200] on div "**********" at bounding box center [624, 309] width 390 height 467
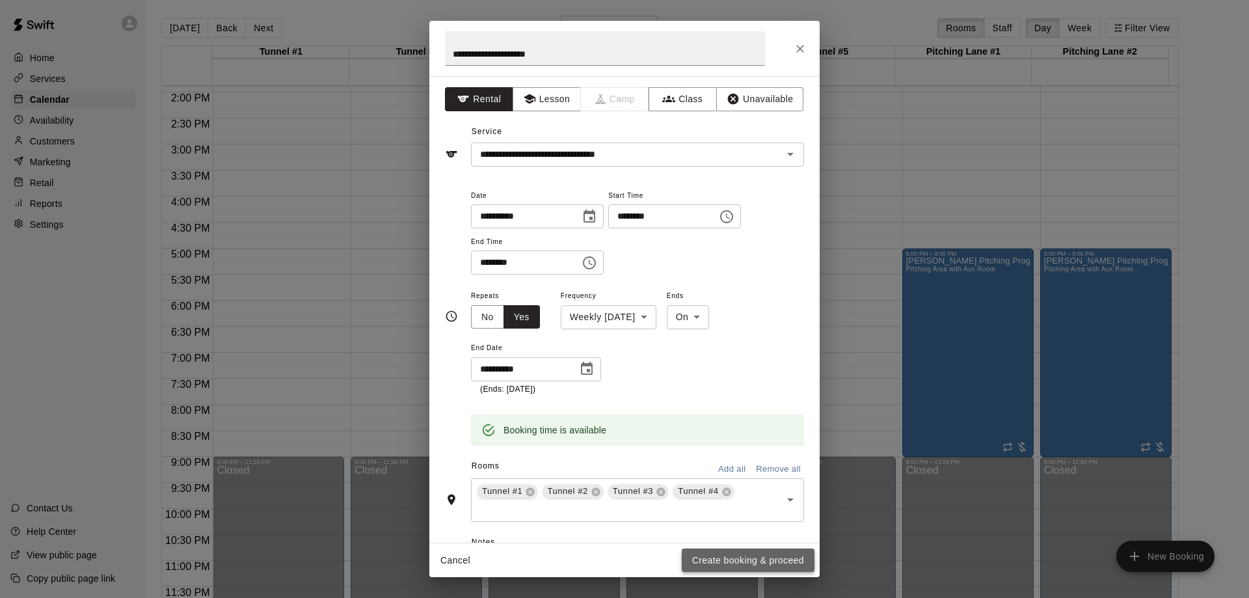
click at [726, 563] on button "Create booking & proceed" at bounding box center [748, 561] width 133 height 24
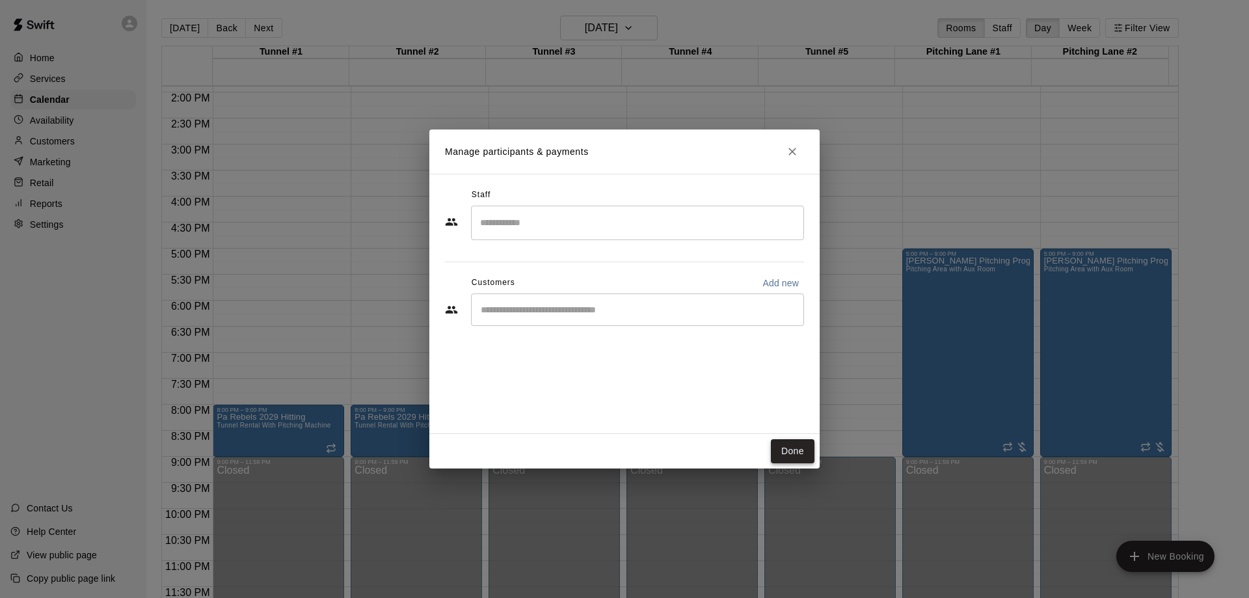
click at [804, 454] on button "Done" at bounding box center [793, 451] width 44 height 24
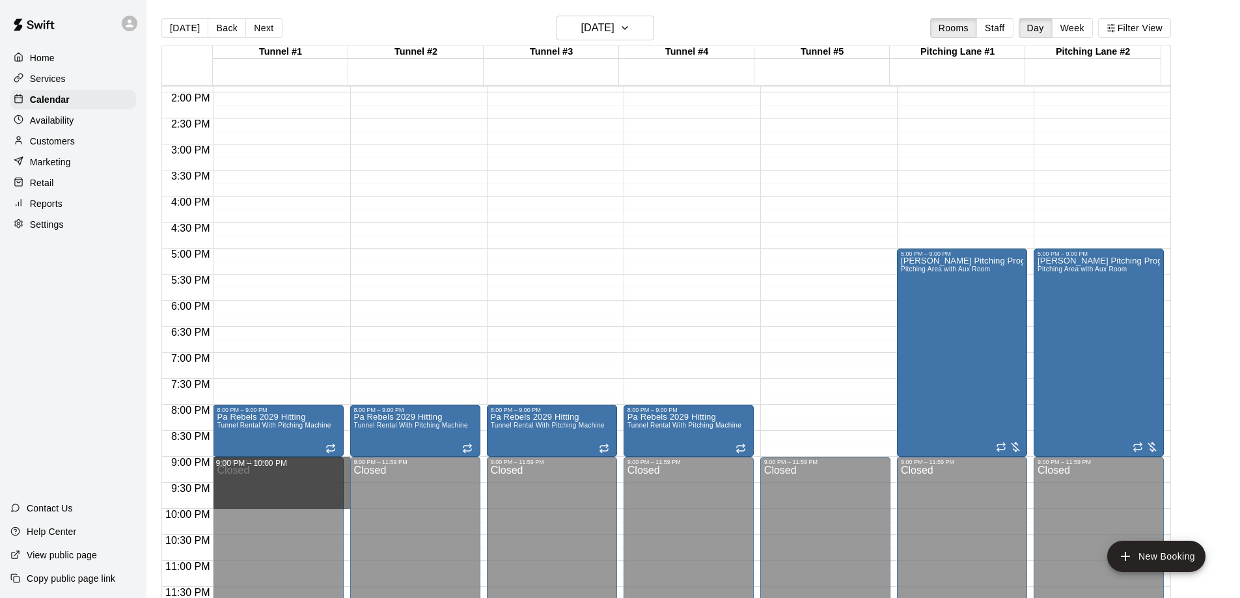
drag, startPoint x: 344, startPoint y: 460, endPoint x: 346, endPoint y: 503, distance: 43.0
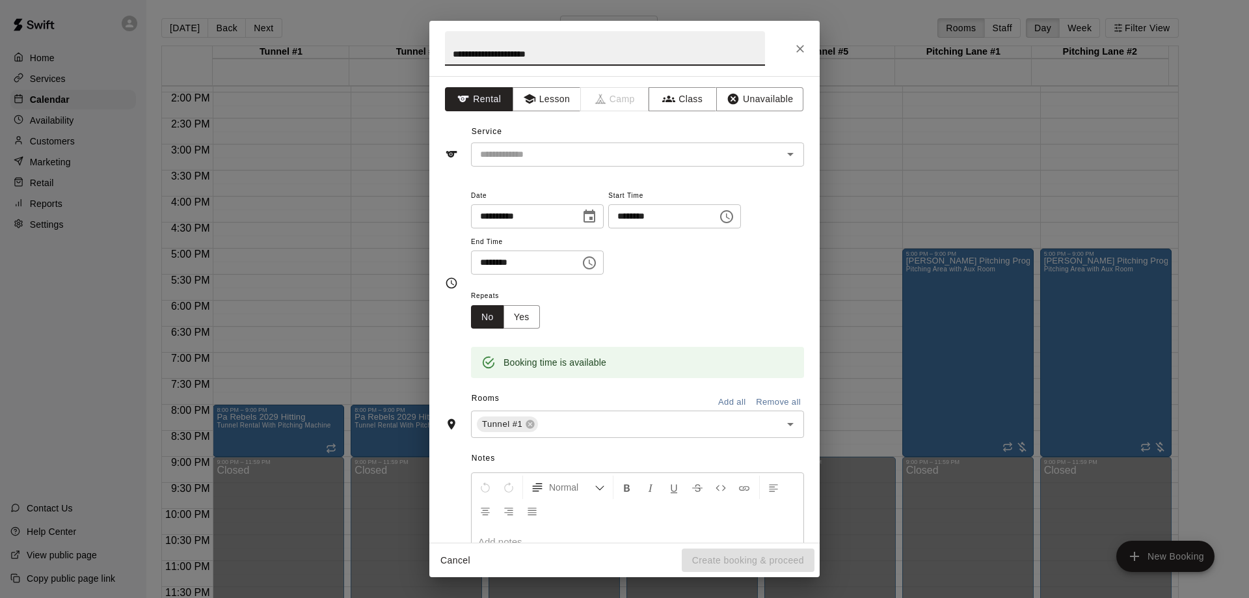
type input "**********"
click at [520, 150] on input "text" at bounding box center [618, 154] width 287 height 16
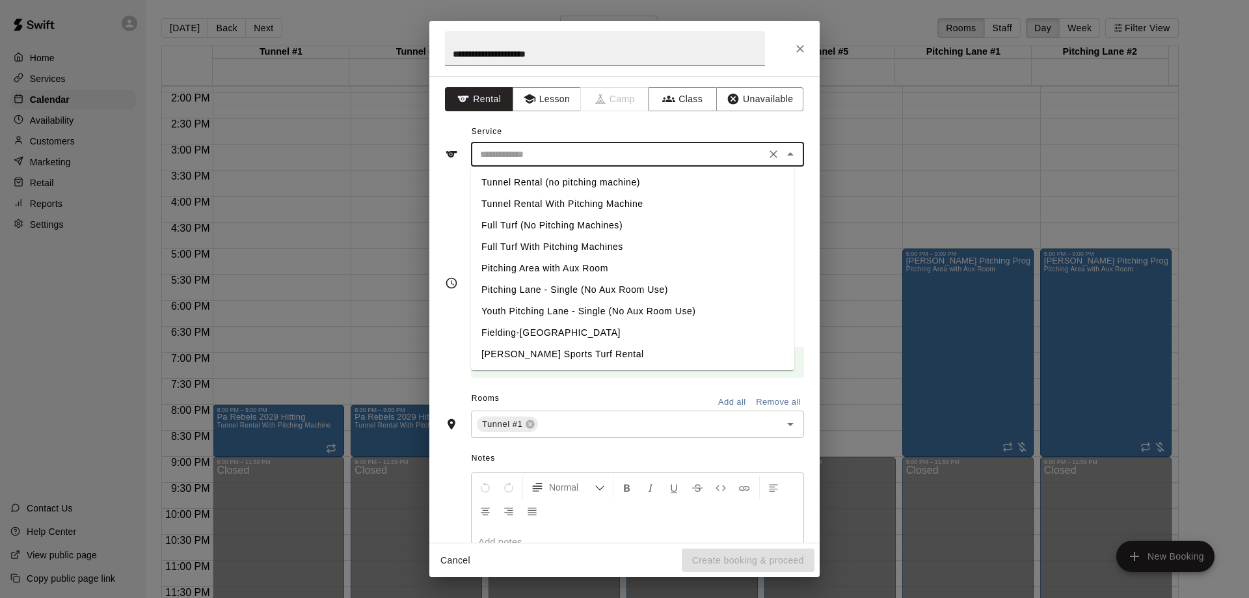
click at [565, 209] on li "Tunnel Rental With Pitching Machine" at bounding box center [632, 203] width 323 height 21
type input "**********"
click at [644, 128] on div "**********" at bounding box center [624, 144] width 359 height 45
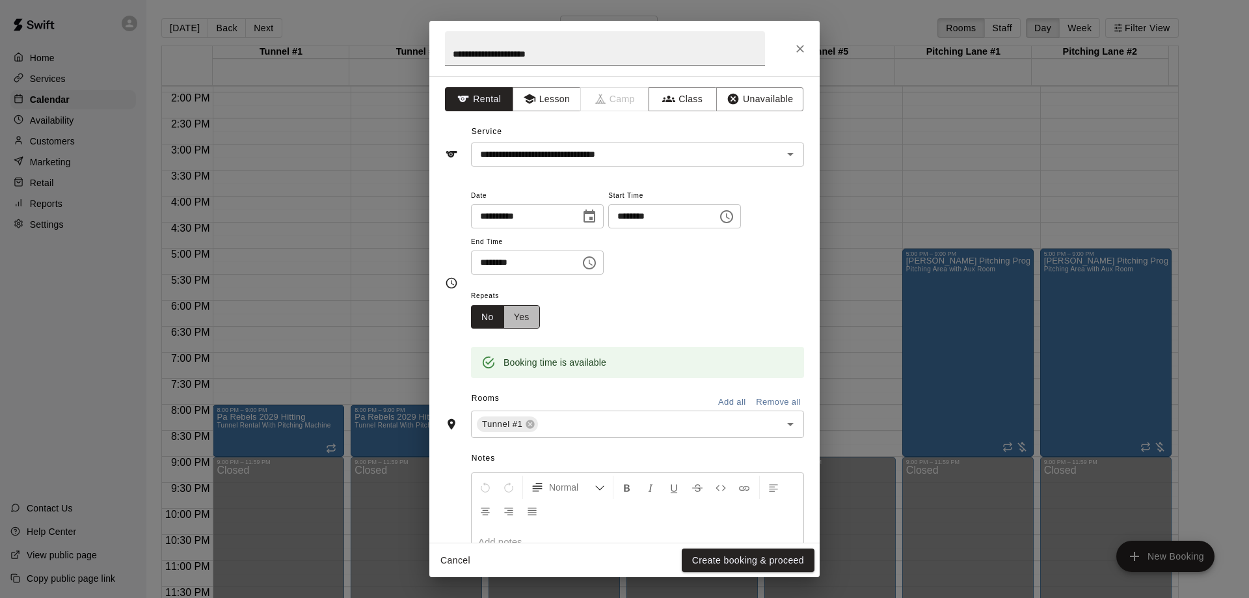
click at [531, 318] on button "Yes" at bounding box center [522, 317] width 36 height 24
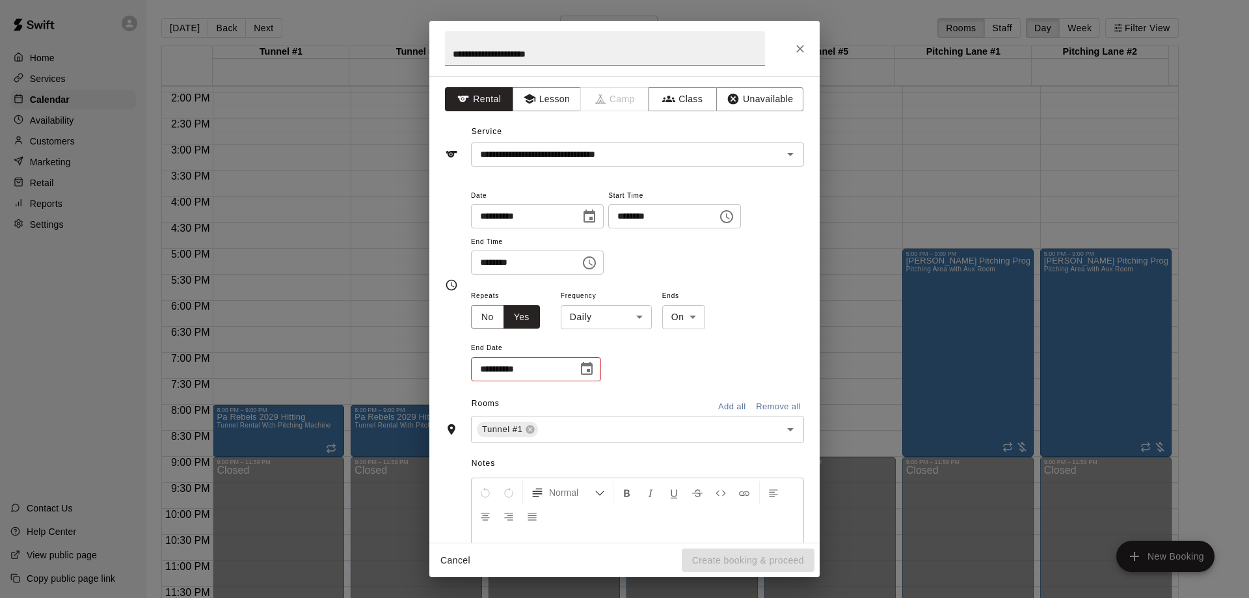
click at [593, 313] on body "Home Services Calendar Availability Customers Marketing Retail Reports Settings…" at bounding box center [624, 309] width 1249 height 619
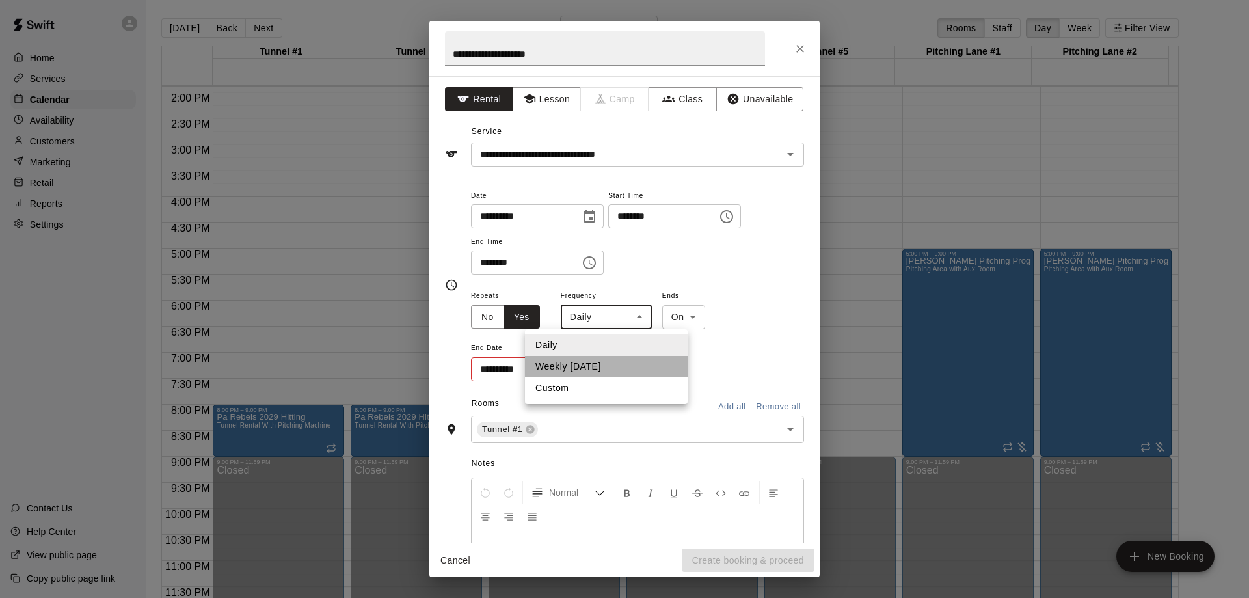
click at [606, 368] on li "Weekly [DATE]" at bounding box center [606, 366] width 163 height 21
type input "******"
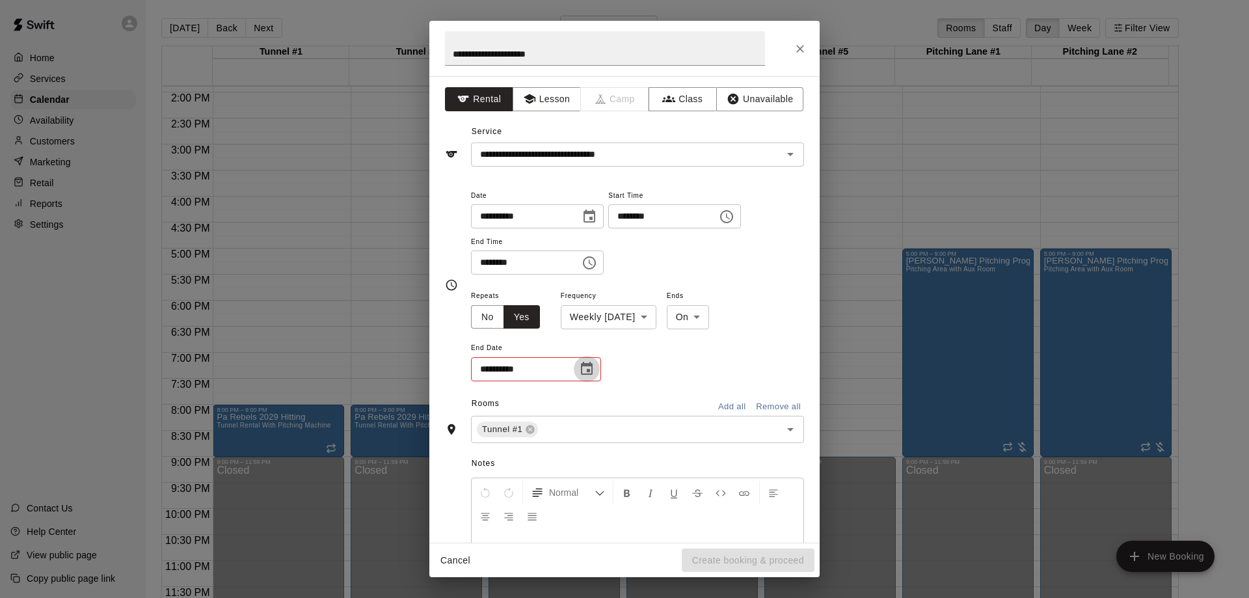
click at [597, 371] on button "Choose date" at bounding box center [587, 369] width 26 height 26
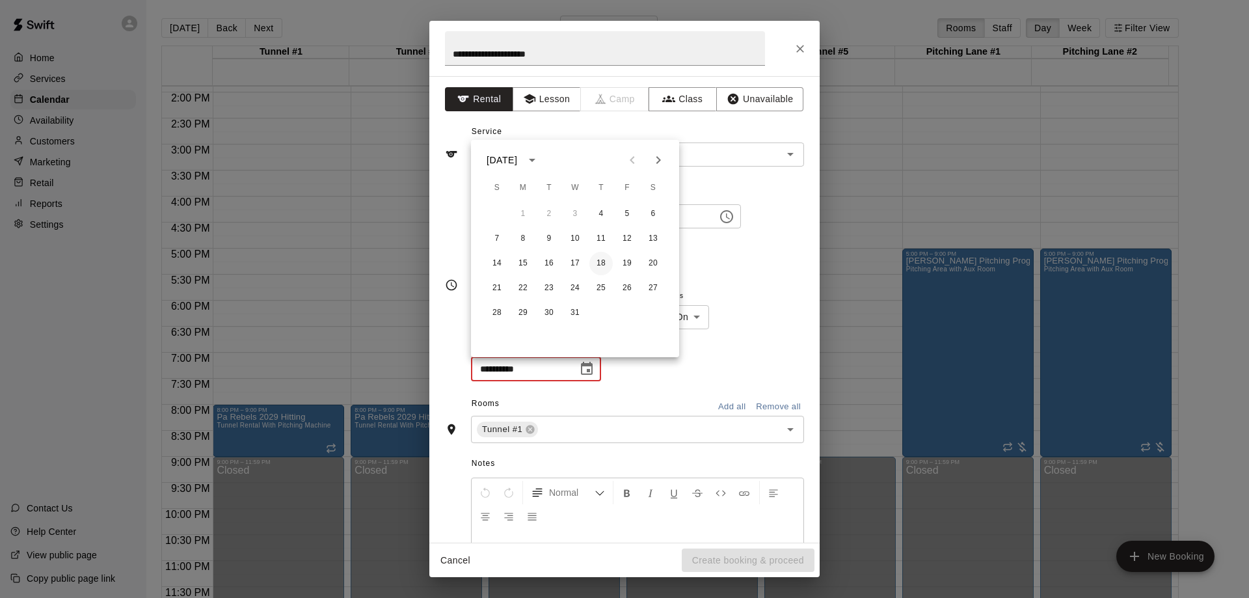
click at [602, 264] on button "18" at bounding box center [601, 263] width 23 height 23
type input "**********"
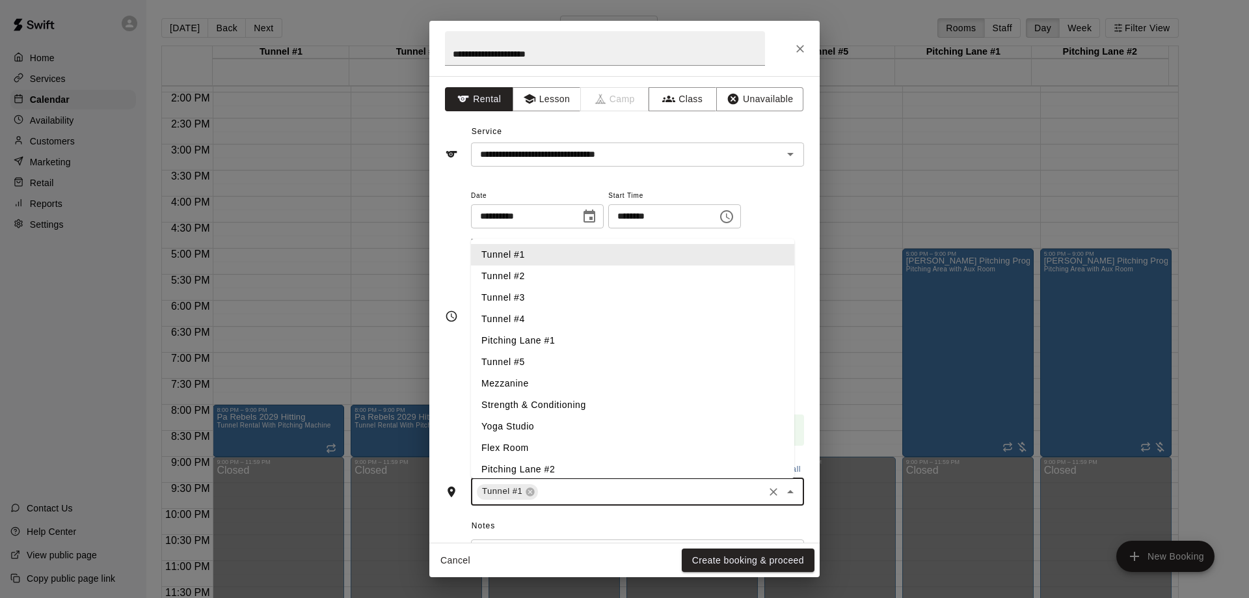
click at [586, 487] on input "text" at bounding box center [651, 491] width 222 height 16
click at [552, 278] on li "Tunnel #2" at bounding box center [632, 275] width 323 height 21
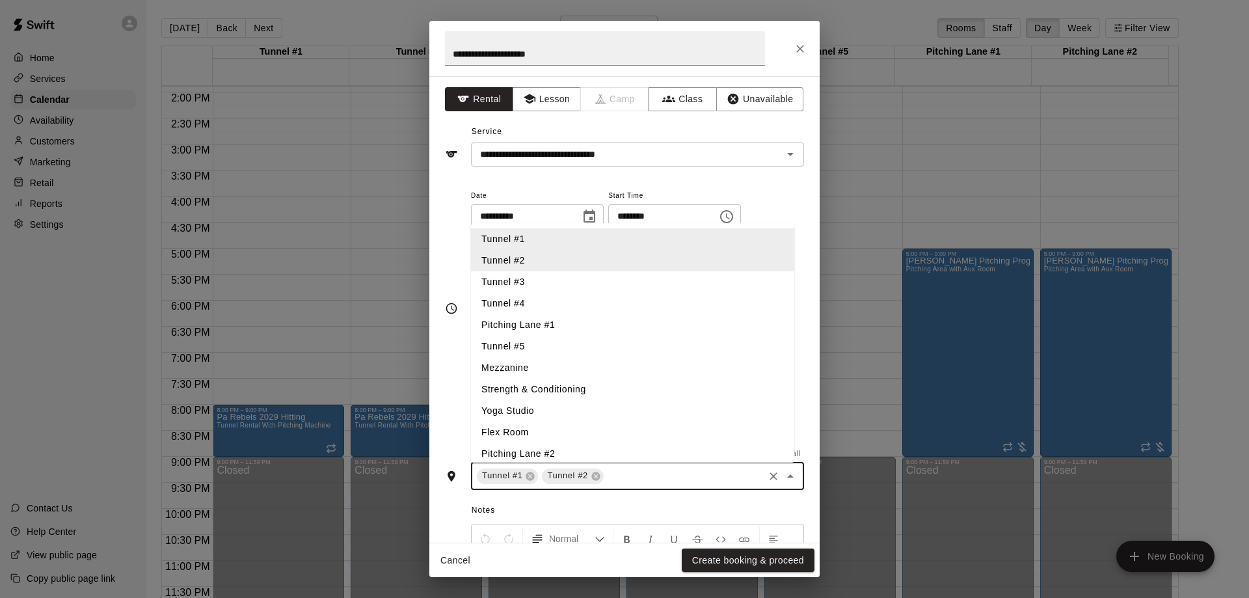
click at [562, 293] on li "Tunnel #4" at bounding box center [632, 303] width 323 height 21
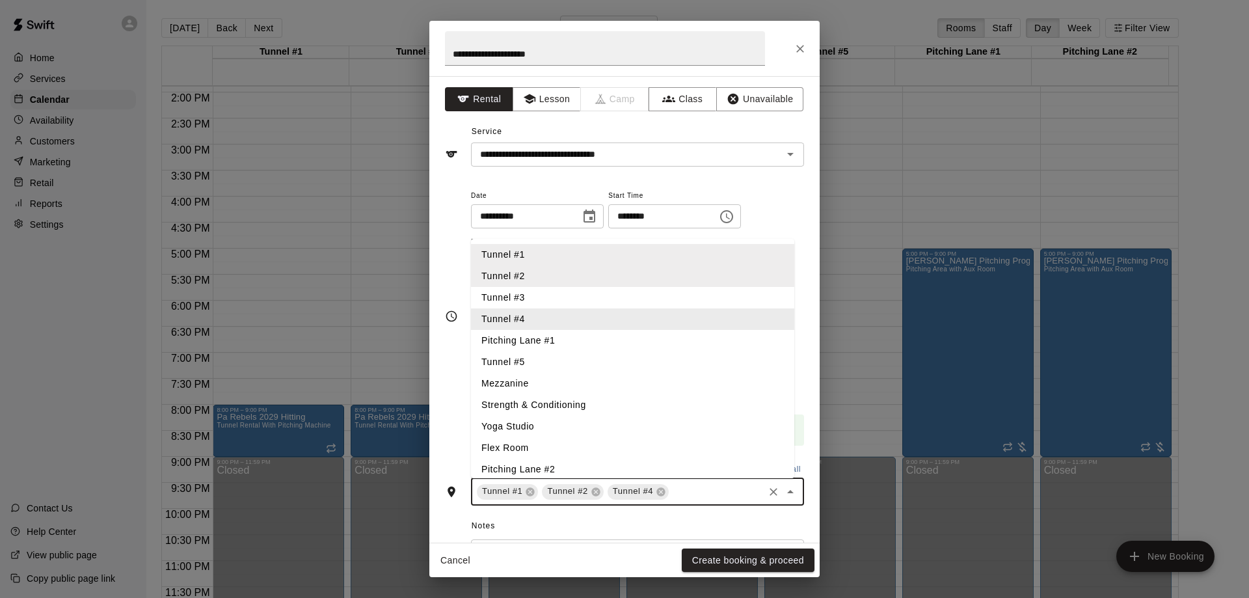
click at [557, 315] on li "Tunnel #4" at bounding box center [632, 318] width 323 height 21
click at [567, 285] on li "Tunnel #2" at bounding box center [632, 275] width 323 height 21
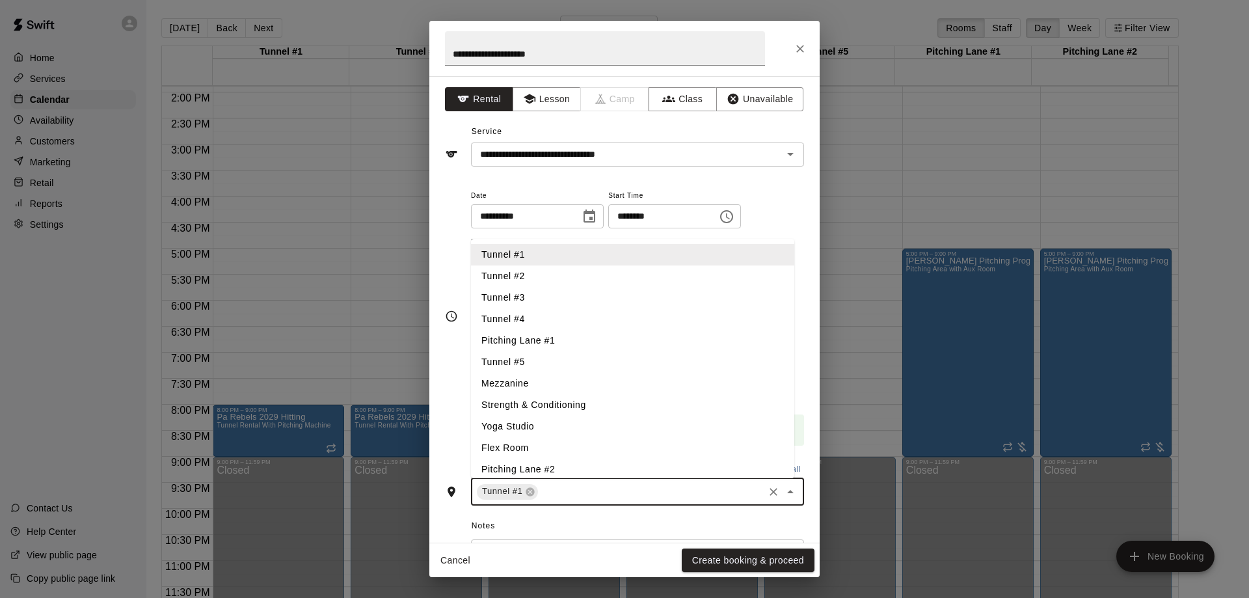
click at [561, 269] on li "Tunnel #2" at bounding box center [632, 275] width 323 height 21
click at [579, 290] on li "Tunnel #3" at bounding box center [632, 297] width 323 height 21
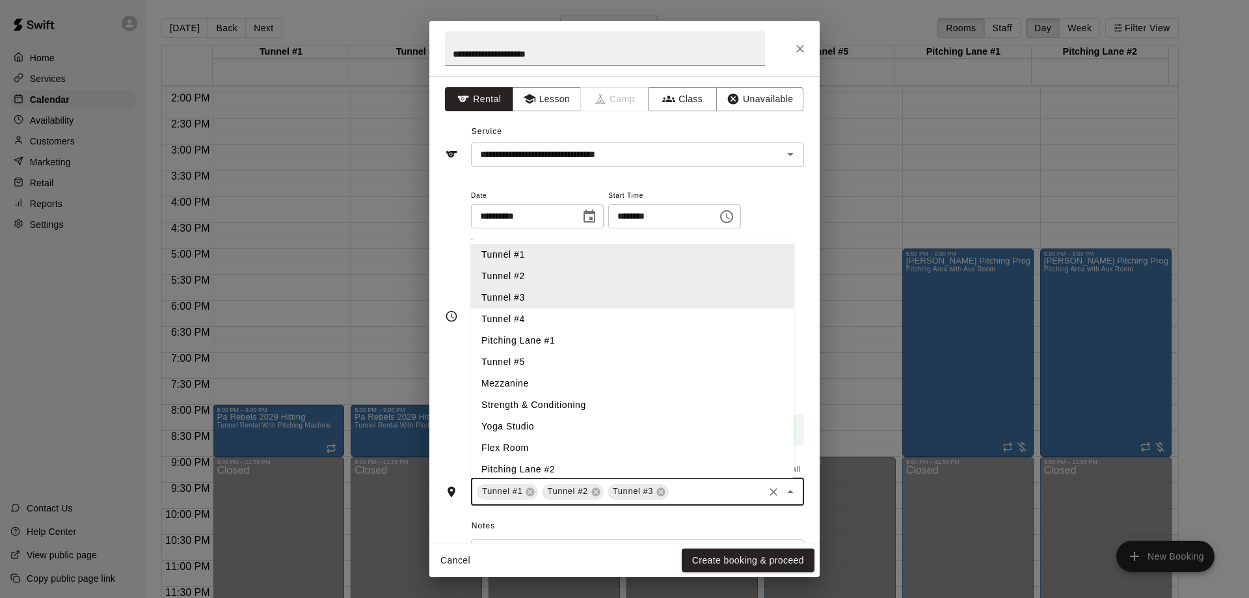
click at [573, 321] on li "Tunnel #4" at bounding box center [632, 318] width 323 height 21
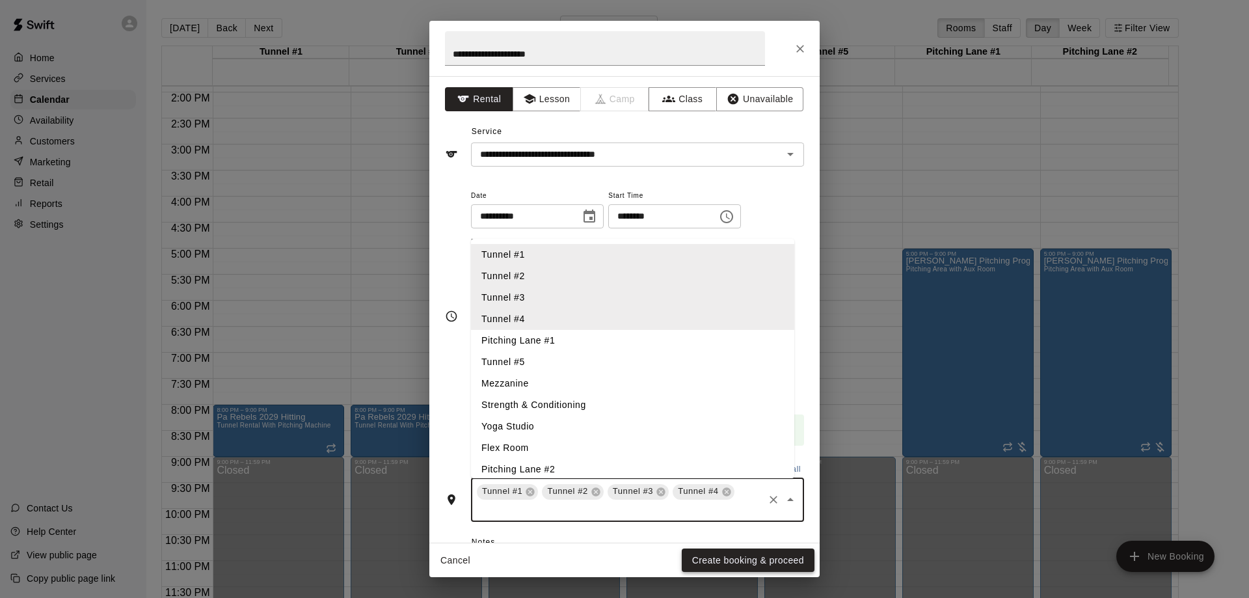
click at [720, 562] on button "Create booking & proceed" at bounding box center [748, 561] width 133 height 24
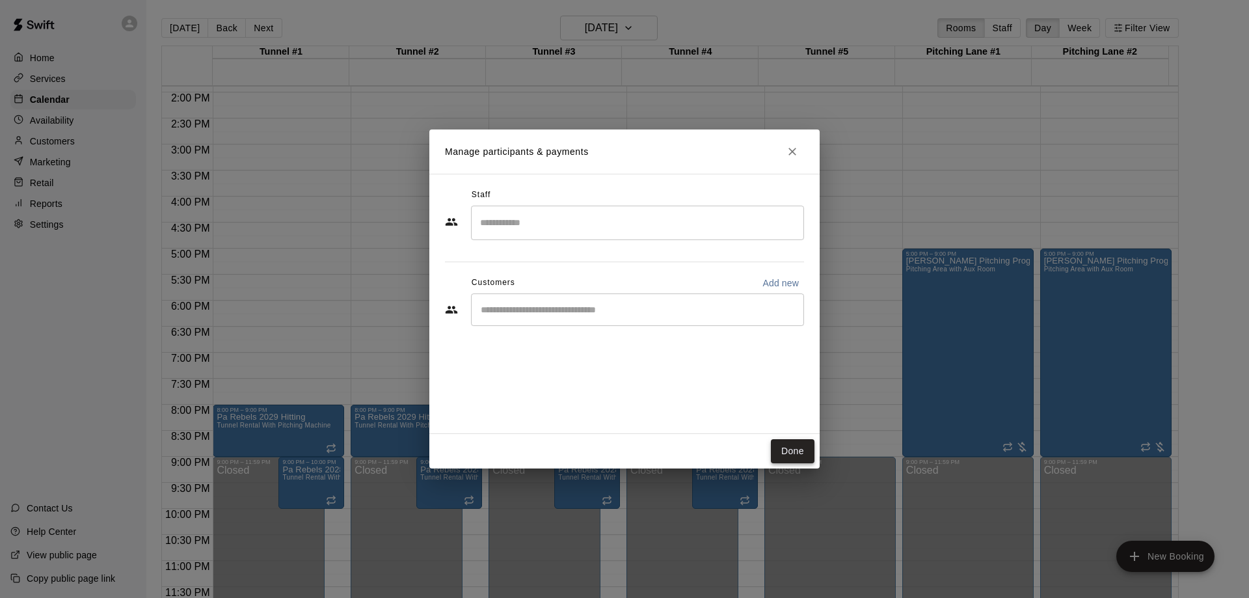
click at [791, 457] on button "Done" at bounding box center [793, 451] width 44 height 24
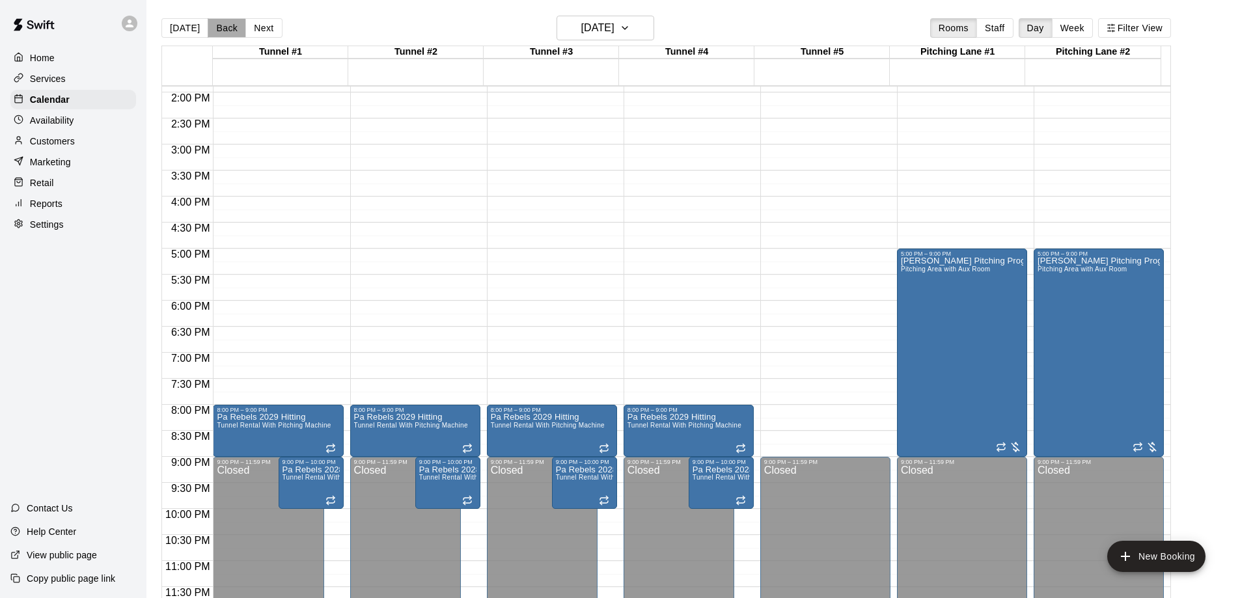
click at [231, 29] on button "Back" at bounding box center [227, 28] width 38 height 20
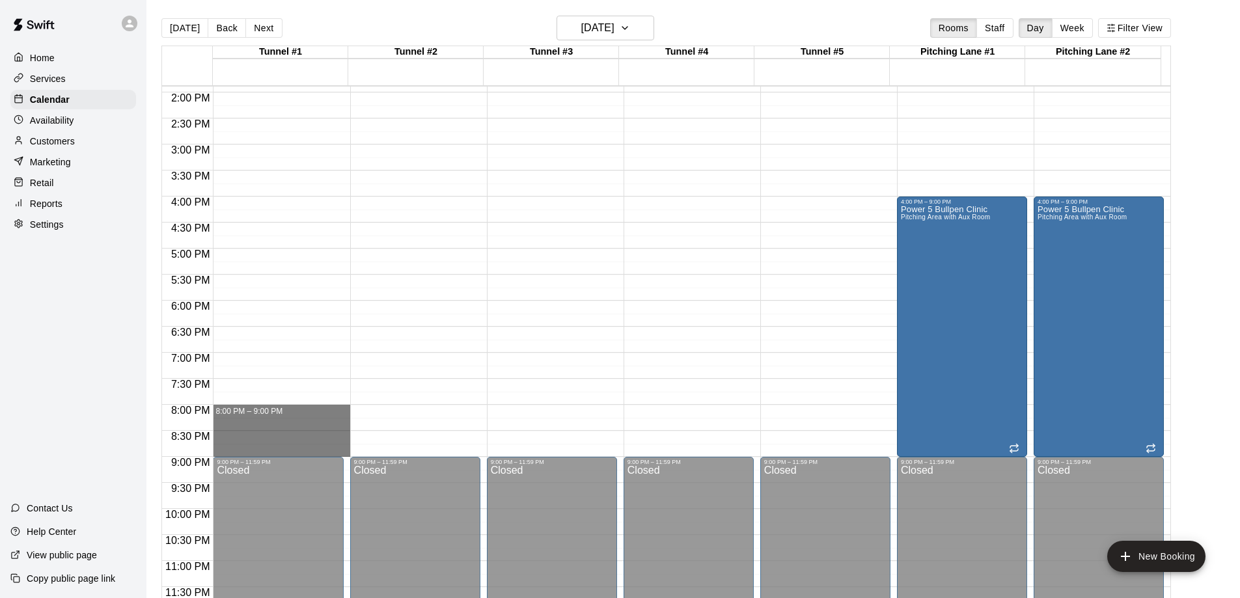
drag, startPoint x: 320, startPoint y: 409, endPoint x: 323, endPoint y: 448, distance: 39.2
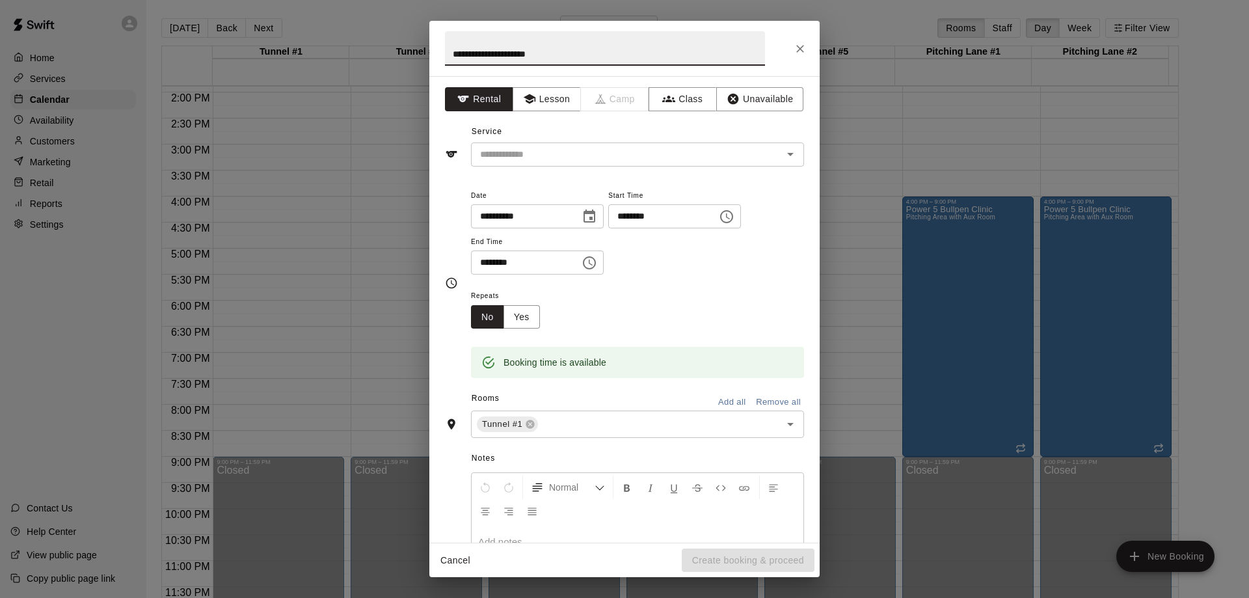
type input "**********"
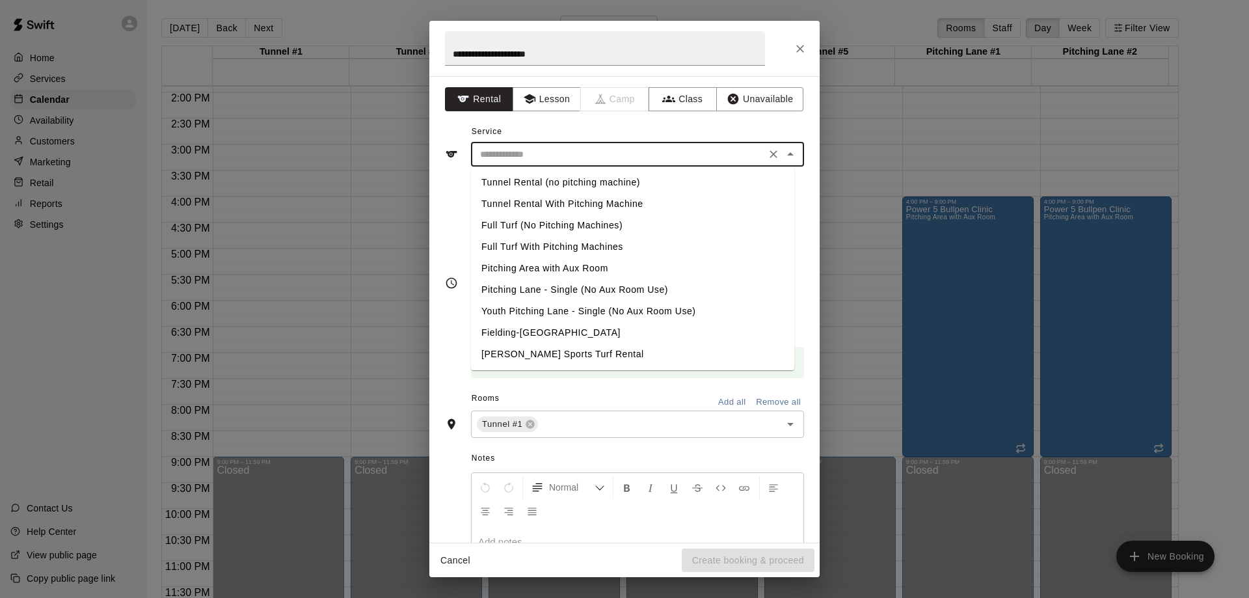
click at [651, 159] on input "text" at bounding box center [618, 154] width 287 height 16
click at [605, 204] on li "Tunnel Rental With Pitching Machine" at bounding box center [632, 203] width 323 height 21
type input "**********"
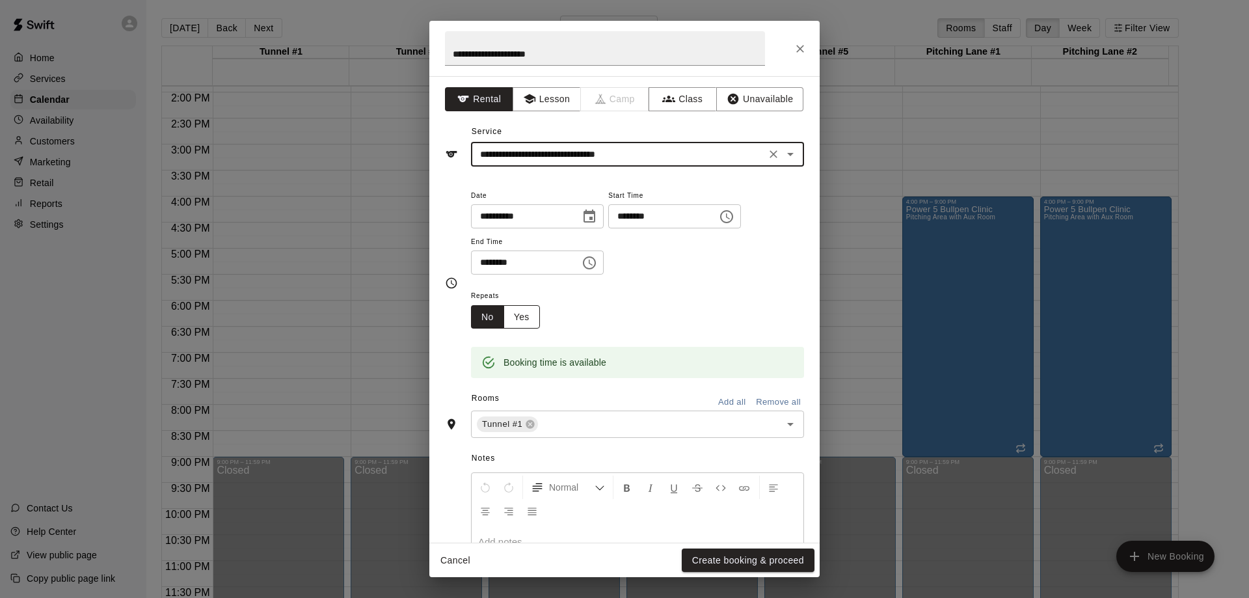
click at [530, 318] on button "Yes" at bounding box center [522, 317] width 36 height 24
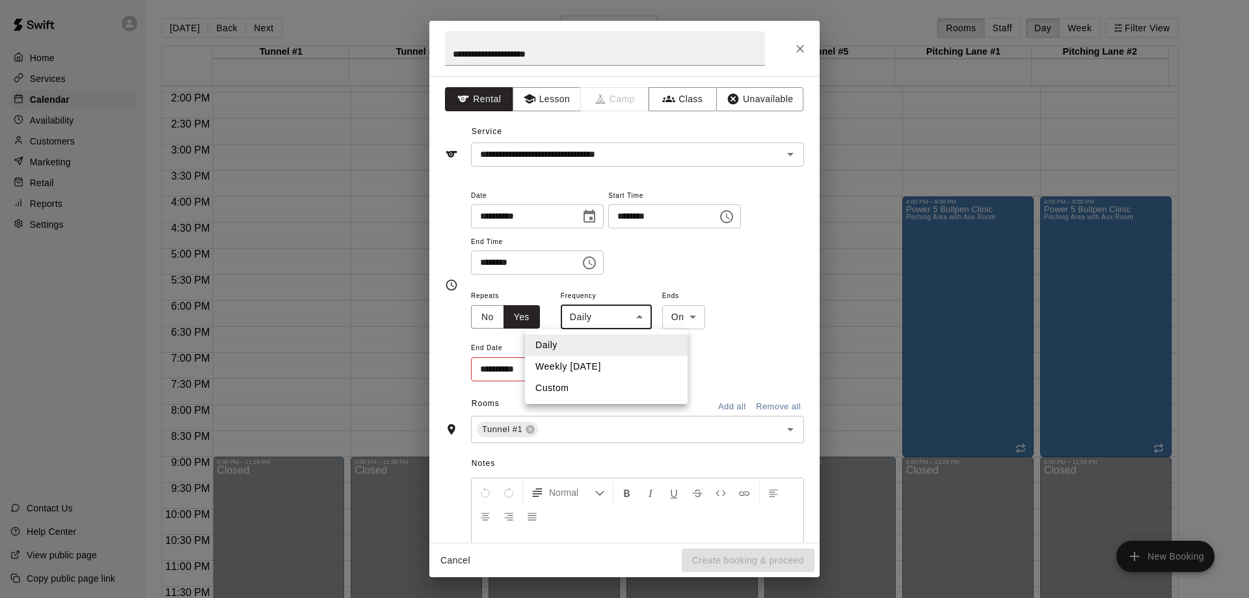
click at [637, 316] on body "Home Services Calendar Availability Customers Marketing Retail Reports Settings…" at bounding box center [624, 309] width 1249 height 619
click at [612, 364] on li "Weekly [DATE]" at bounding box center [606, 366] width 163 height 21
type input "******"
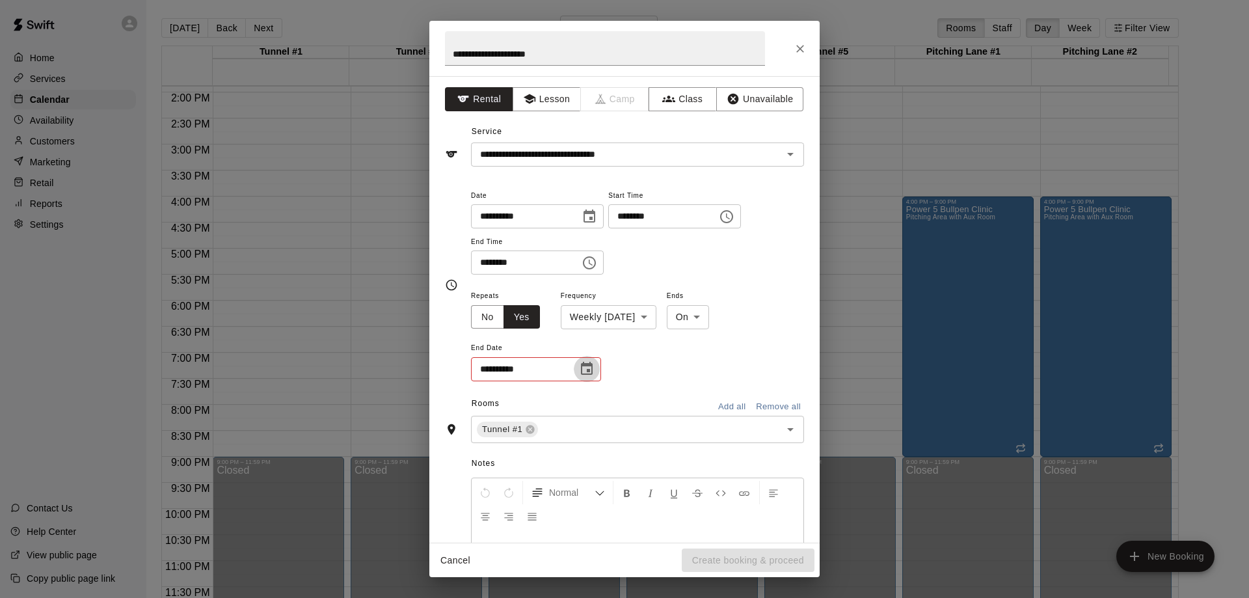
click at [589, 364] on icon "Choose date" at bounding box center [587, 368] width 12 height 13
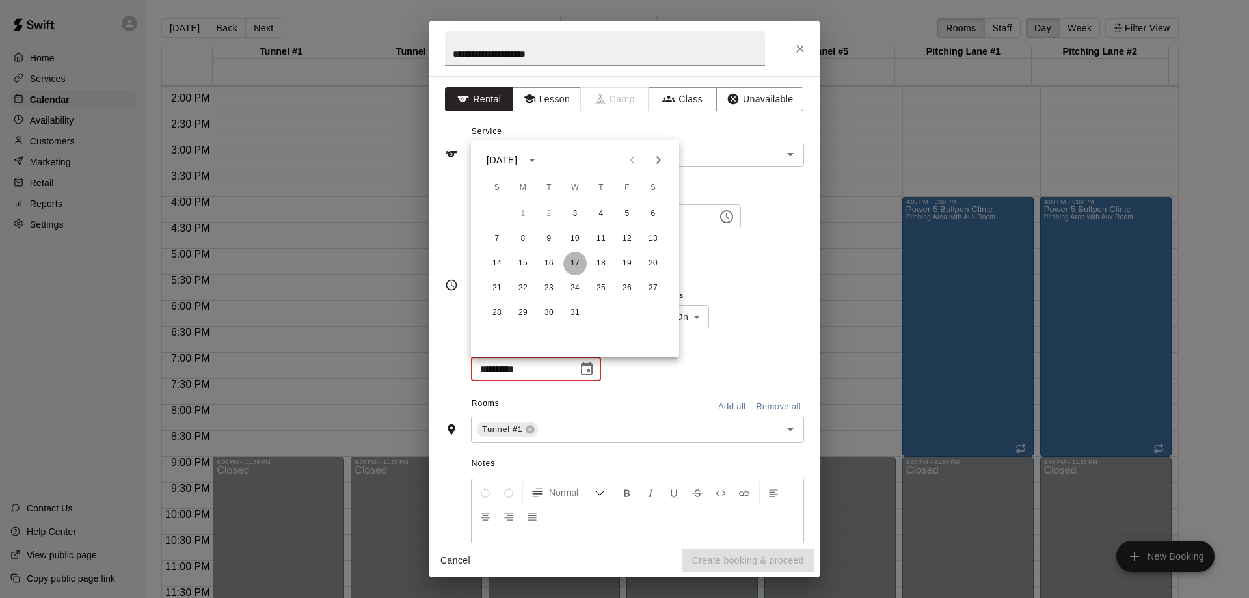
click at [578, 261] on button "17" at bounding box center [574, 263] width 23 height 23
type input "**********"
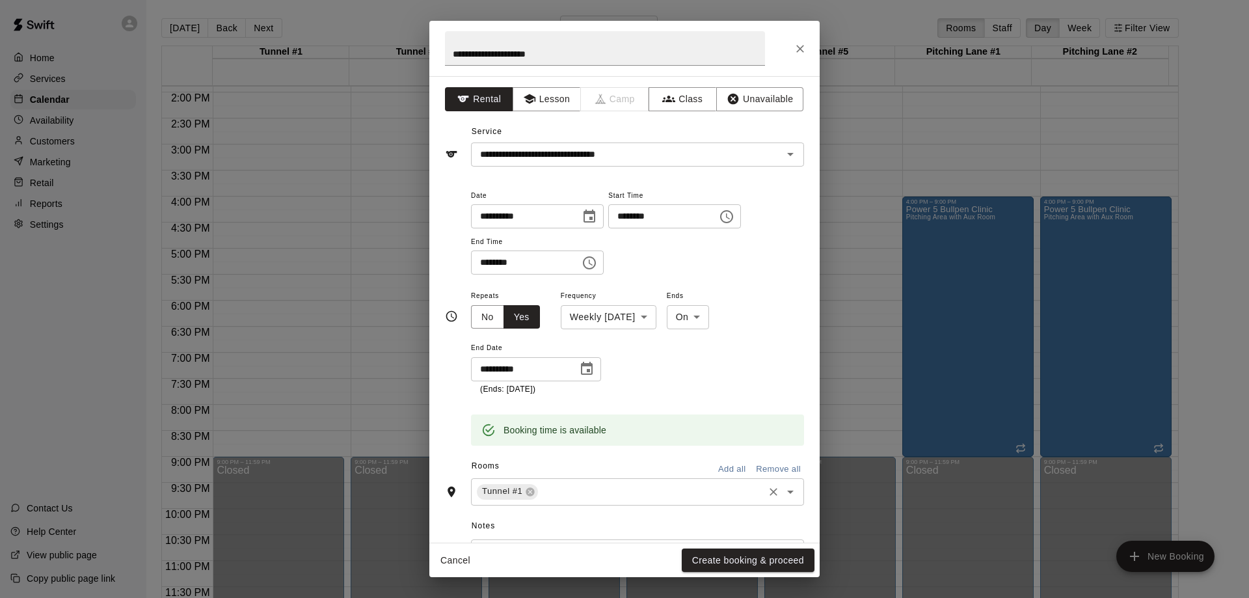
click at [607, 493] on input "text" at bounding box center [651, 491] width 222 height 16
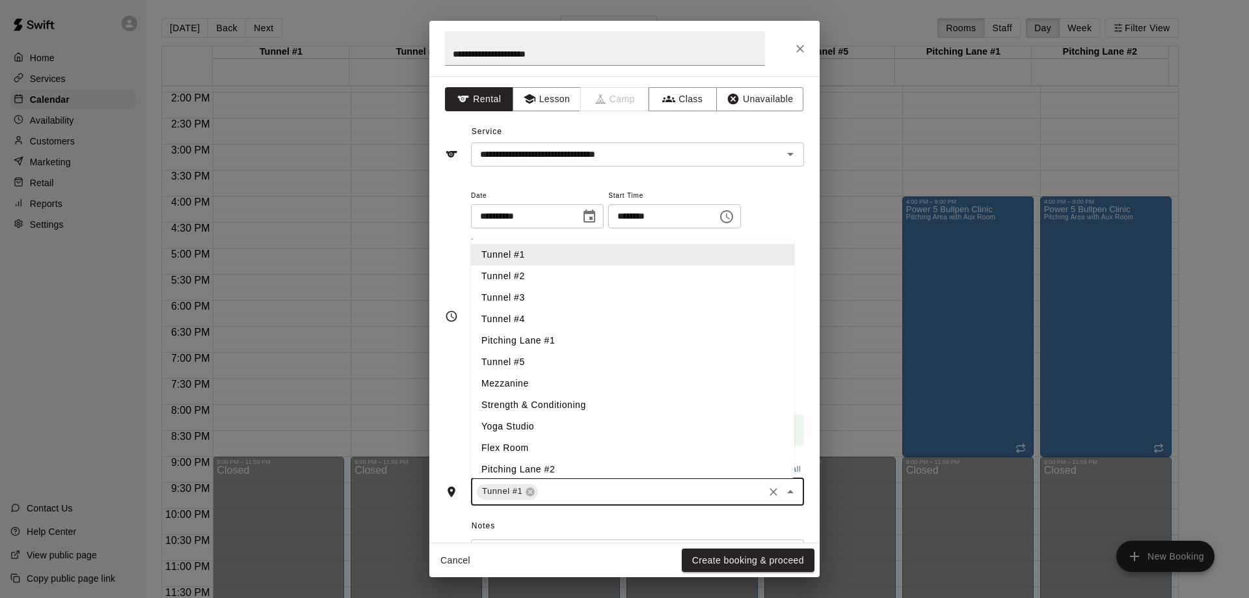
click at [542, 276] on li "Tunnel #2" at bounding box center [632, 275] width 323 height 21
click at [555, 301] on li "Tunnel #3" at bounding box center [632, 297] width 323 height 21
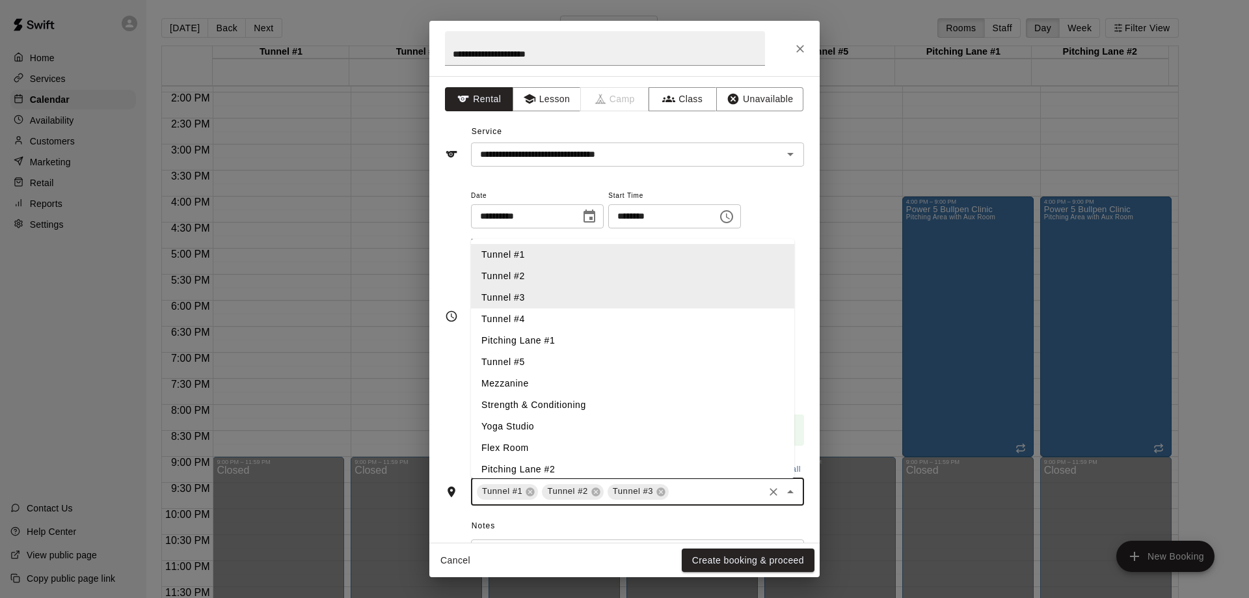
click at [566, 316] on li "Tunnel #4" at bounding box center [632, 318] width 323 height 21
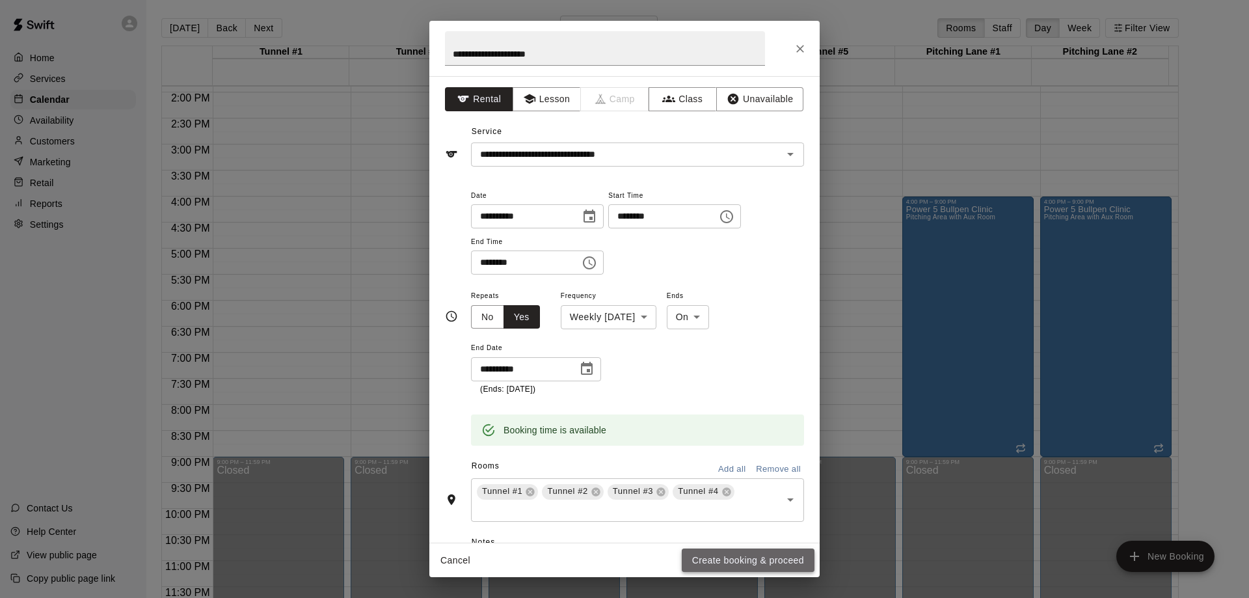
click at [729, 559] on button "Create booking & proceed" at bounding box center [748, 561] width 133 height 24
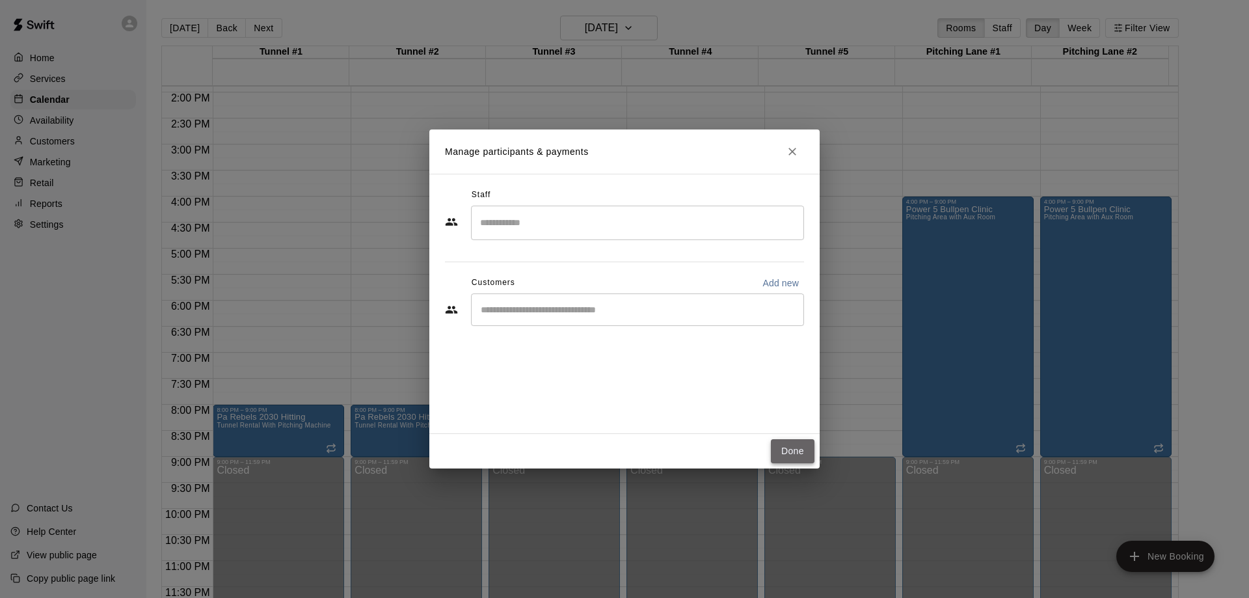
click at [789, 450] on button "Done" at bounding box center [793, 451] width 44 height 24
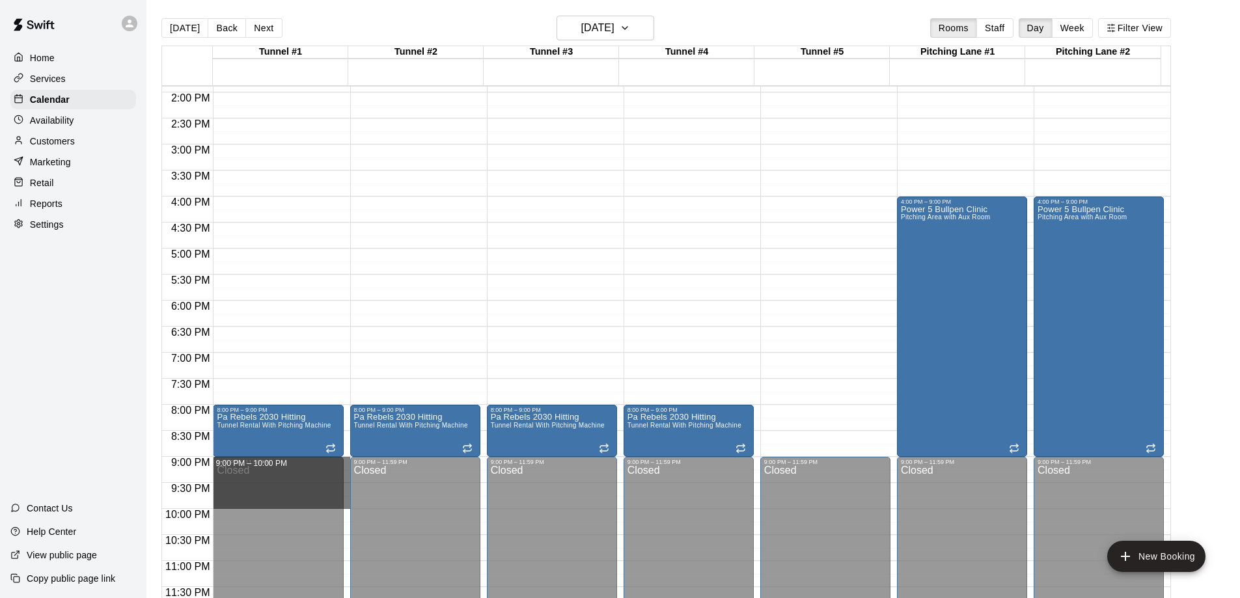
drag, startPoint x: 346, startPoint y: 461, endPoint x: 345, endPoint y: 498, distance: 37.7
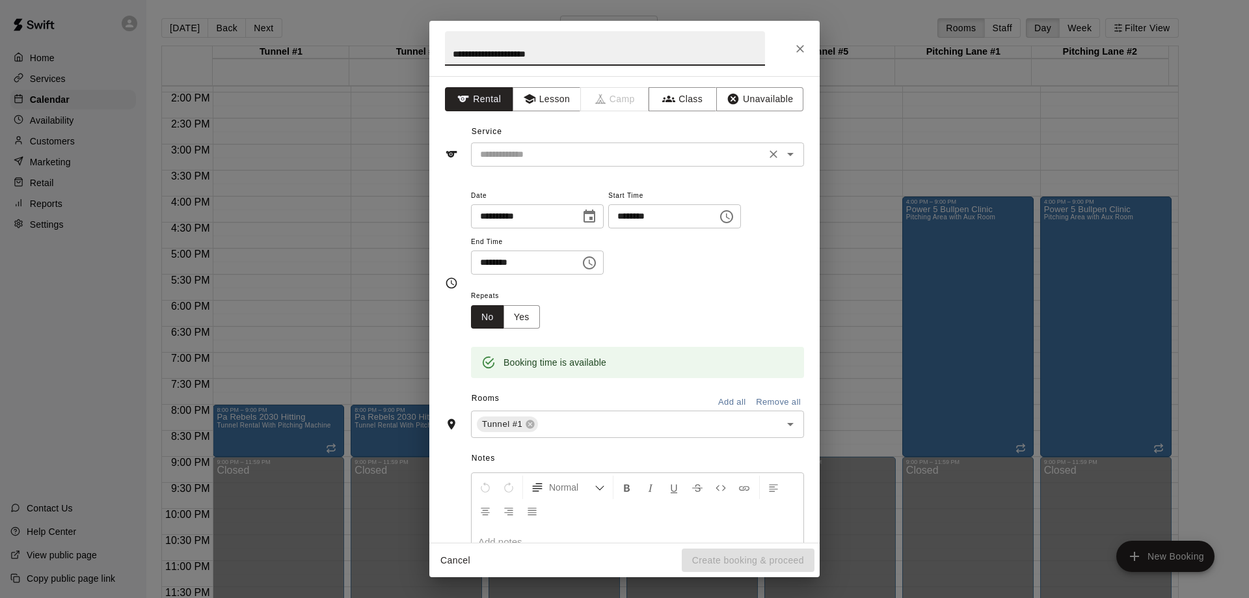
type input "**********"
click at [521, 159] on input "text" at bounding box center [618, 154] width 287 height 16
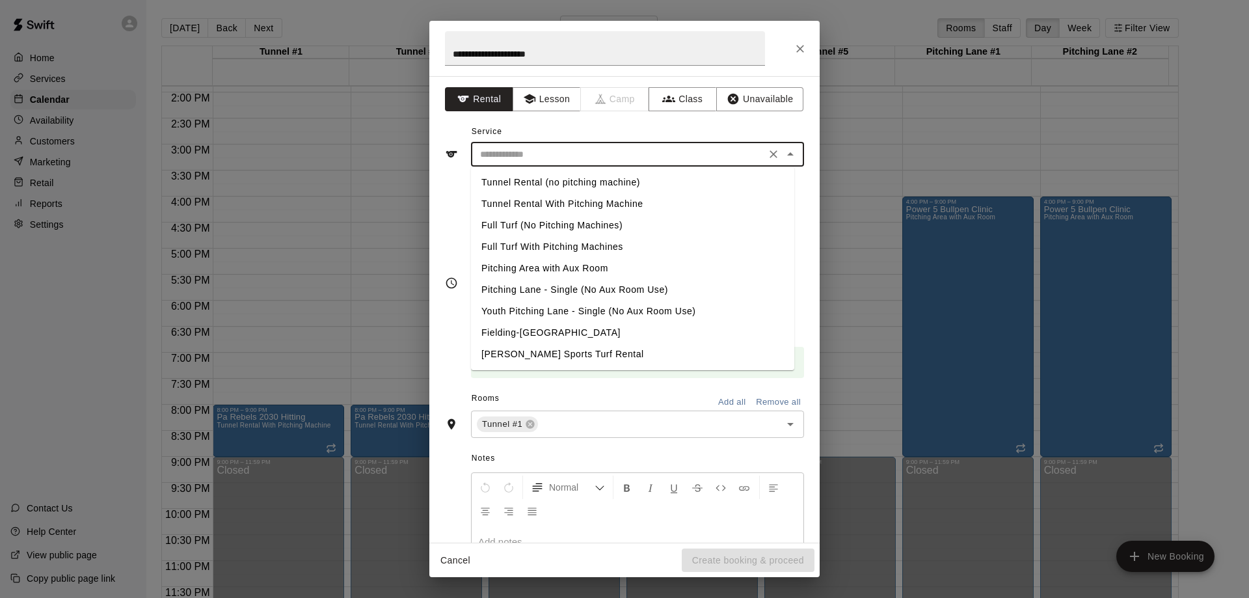
click at [565, 203] on li "Tunnel Rental With Pitching Machine" at bounding box center [632, 203] width 323 height 21
type input "**********"
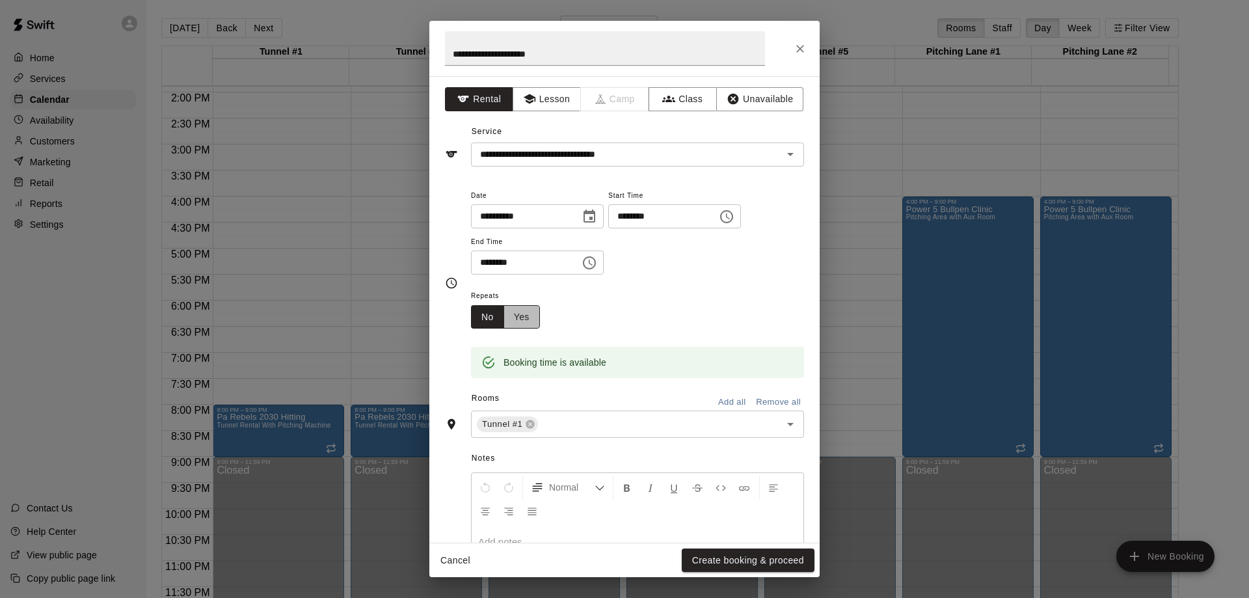
click at [522, 321] on button "Yes" at bounding box center [522, 317] width 36 height 24
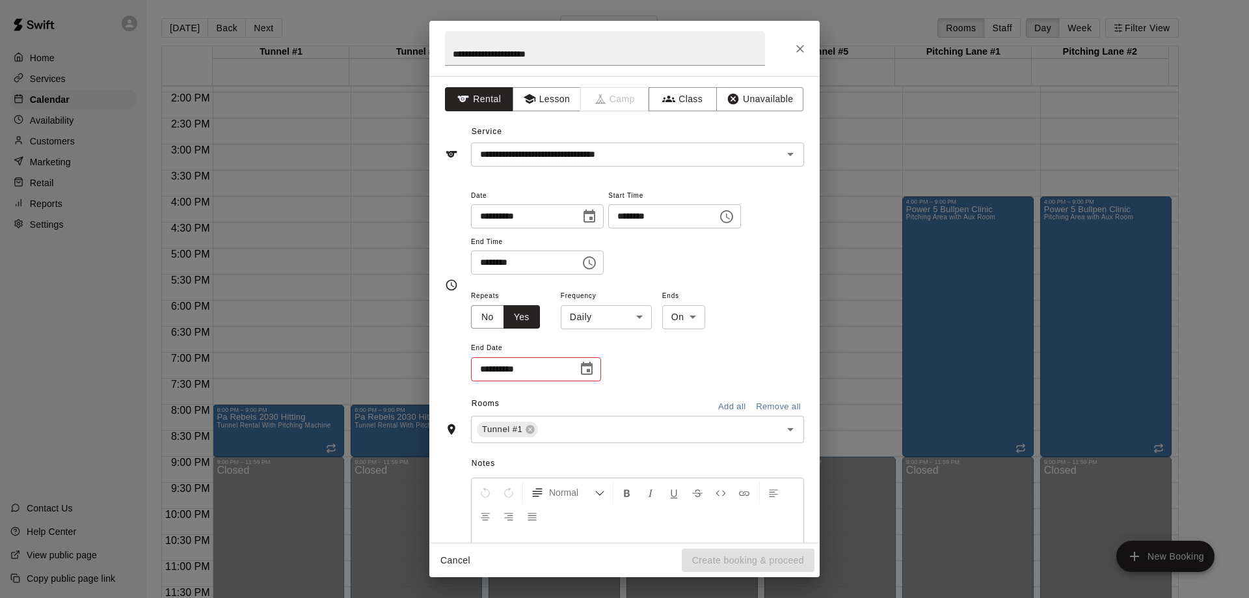
click at [642, 325] on body "Home Services Calendar Availability Customers Marketing Retail Reports Settings…" at bounding box center [624, 309] width 1249 height 619
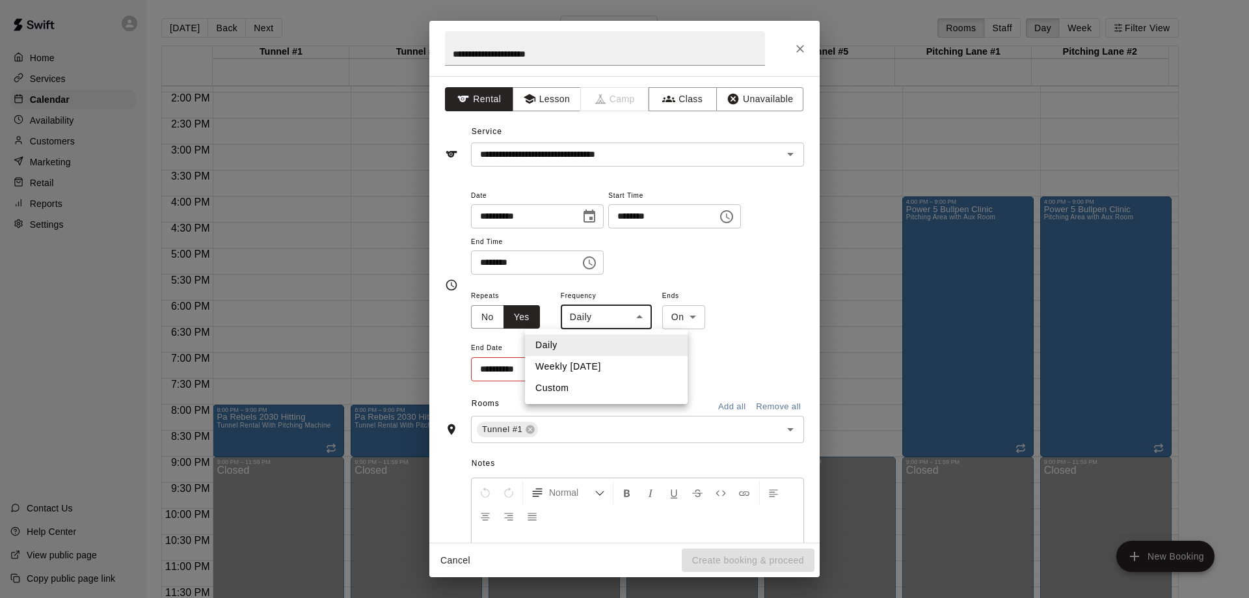
click at [629, 362] on li "Weekly [DATE]" at bounding box center [606, 366] width 163 height 21
type input "******"
click at [585, 370] on icon "Choose date" at bounding box center [587, 369] width 16 height 16
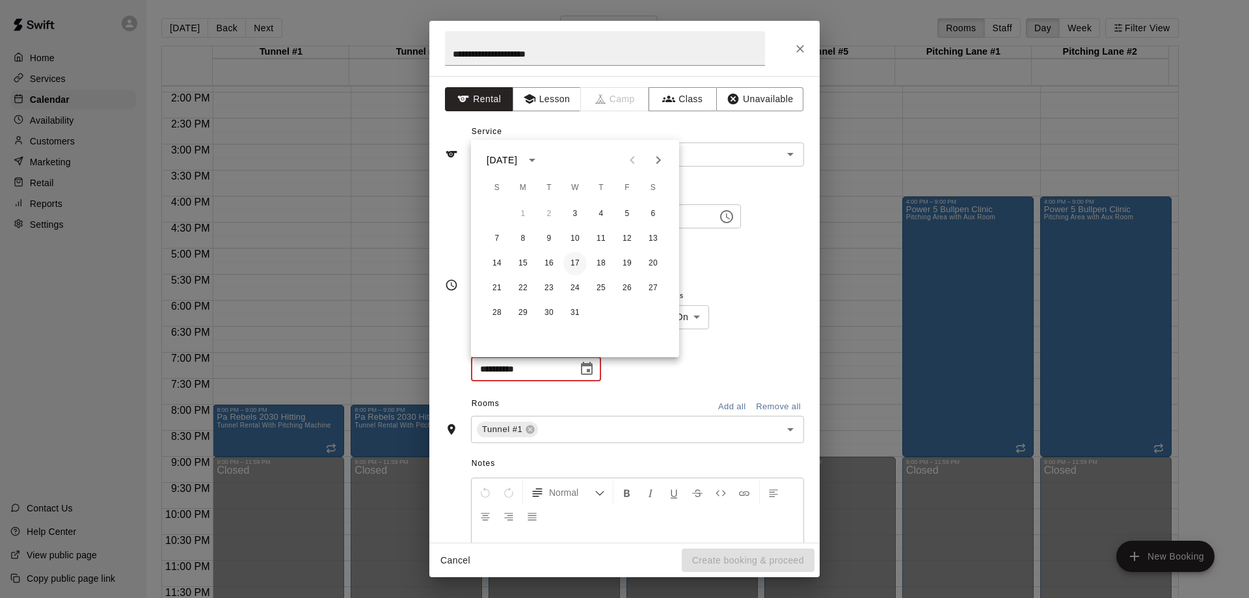
click at [577, 264] on button "17" at bounding box center [574, 263] width 23 height 23
type input "**********"
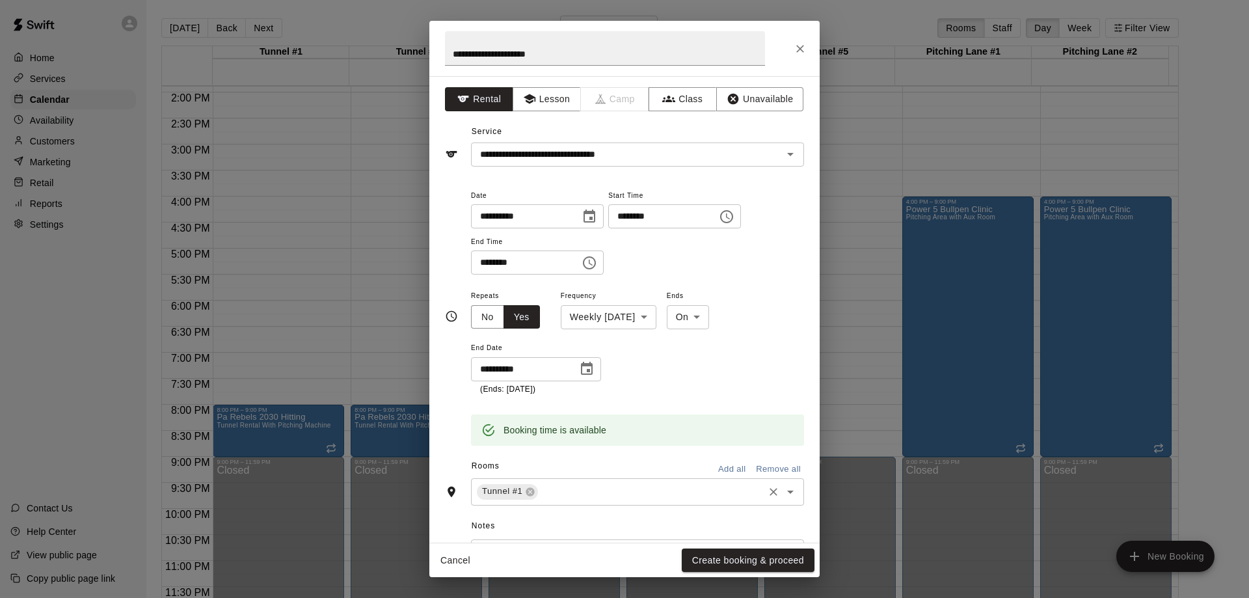
click at [594, 487] on input "text" at bounding box center [651, 491] width 222 height 16
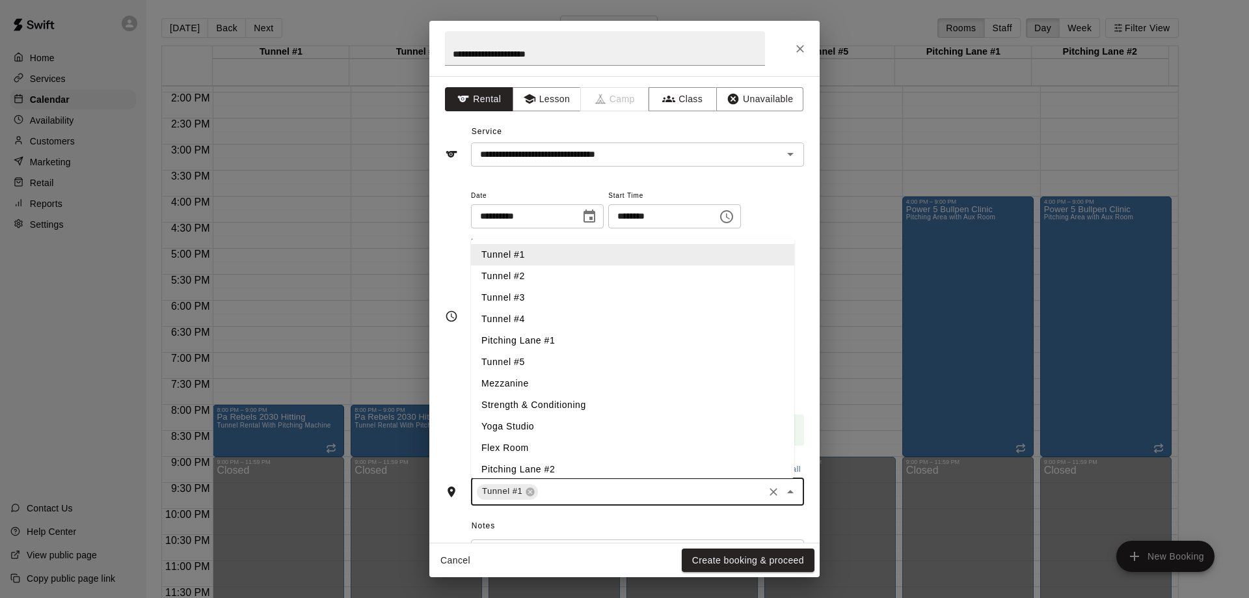
click at [558, 277] on li "Tunnel #2" at bounding box center [632, 275] width 323 height 21
click at [576, 287] on li "Tunnel #3" at bounding box center [632, 297] width 323 height 21
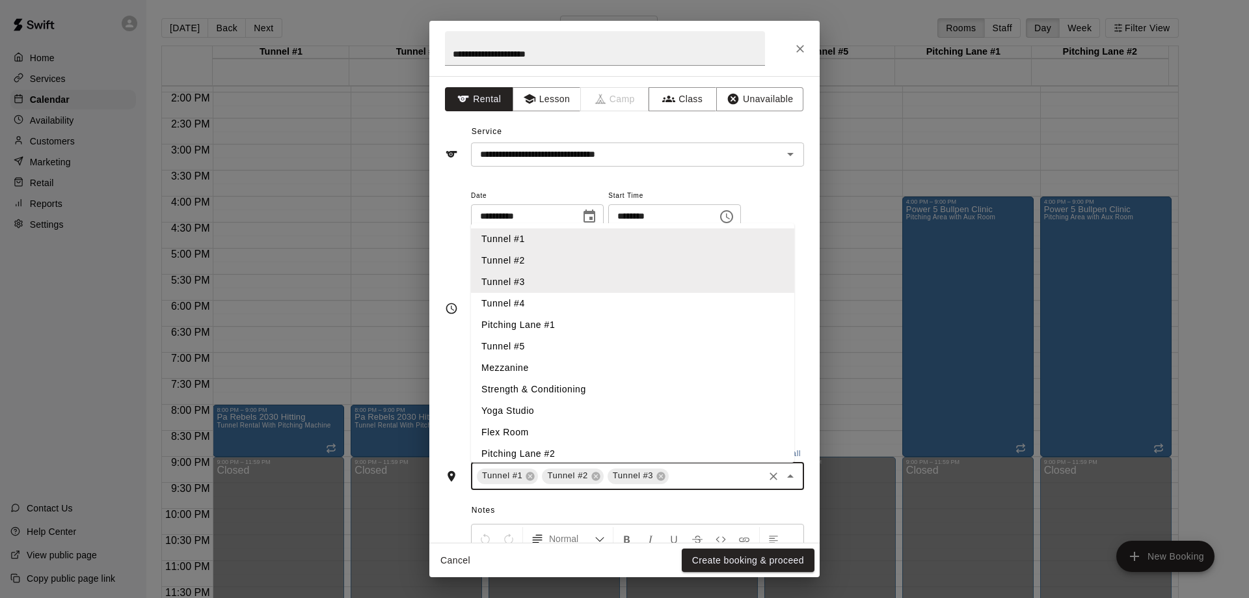
click at [576, 308] on li "Tunnel #4" at bounding box center [632, 303] width 323 height 21
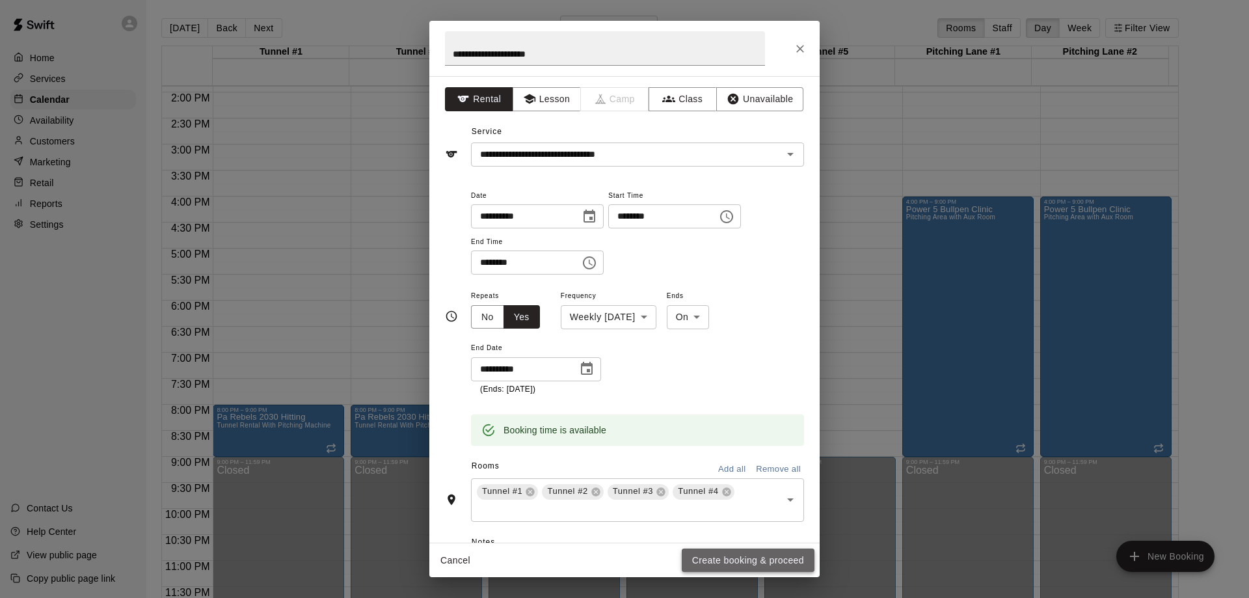
click at [730, 558] on button "Create booking & proceed" at bounding box center [748, 561] width 133 height 24
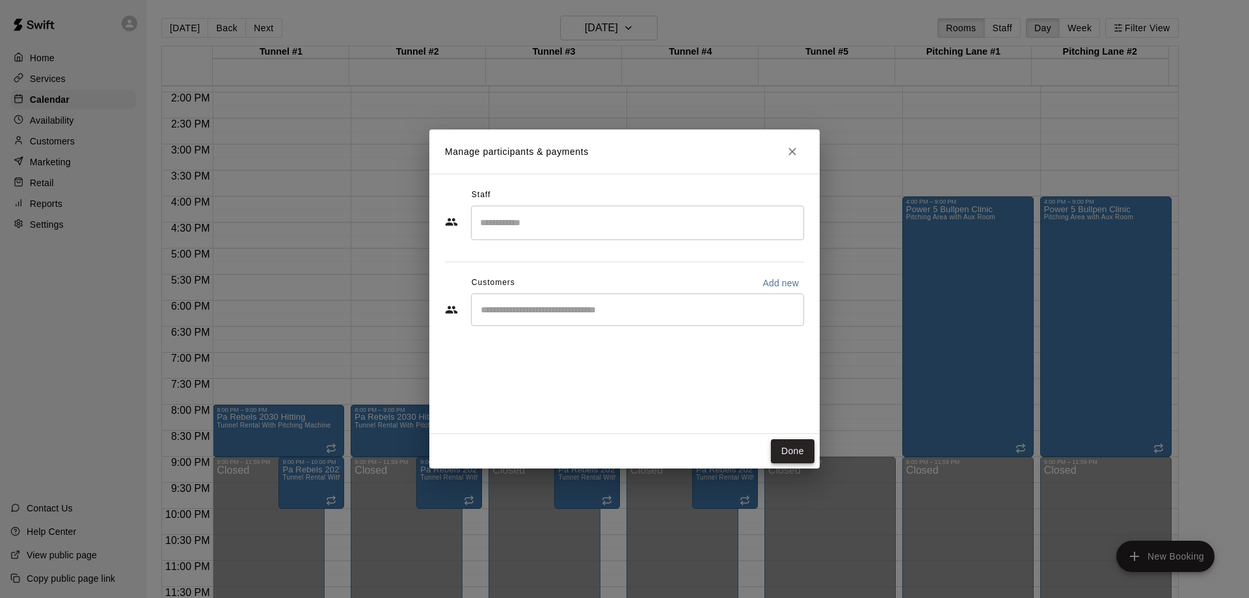
click at [789, 453] on button "Done" at bounding box center [793, 451] width 44 height 24
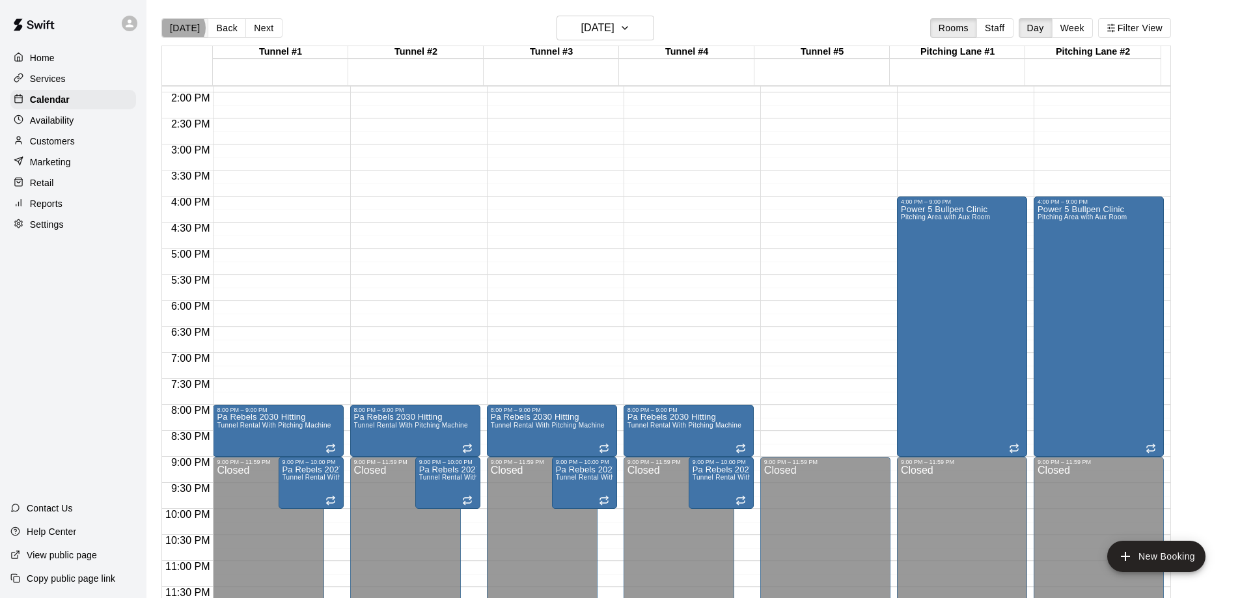
click at [182, 28] on button "[DATE]" at bounding box center [184, 28] width 47 height 20
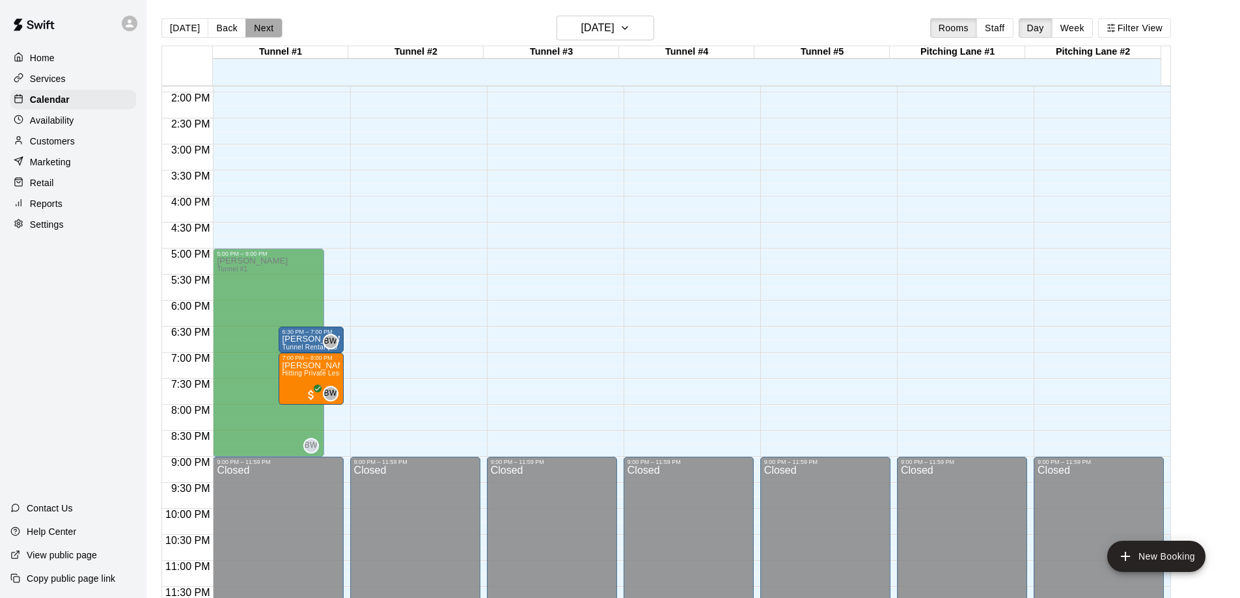
click at [256, 28] on button "Next" at bounding box center [263, 28] width 36 height 20
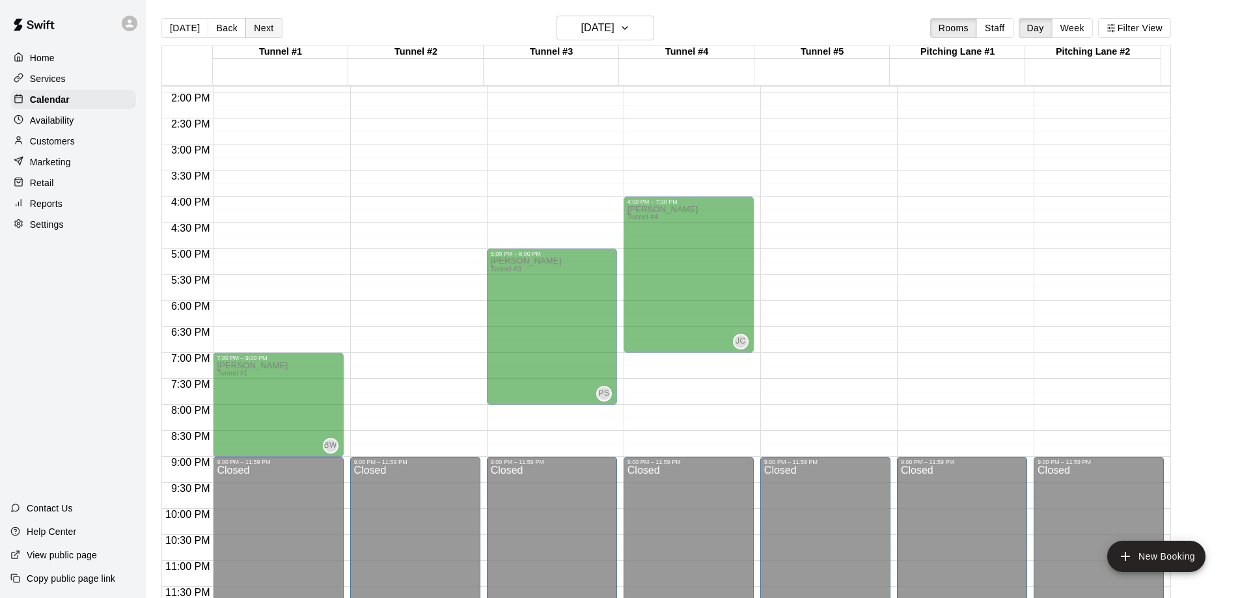
click at [256, 28] on button "Next" at bounding box center [263, 28] width 36 height 20
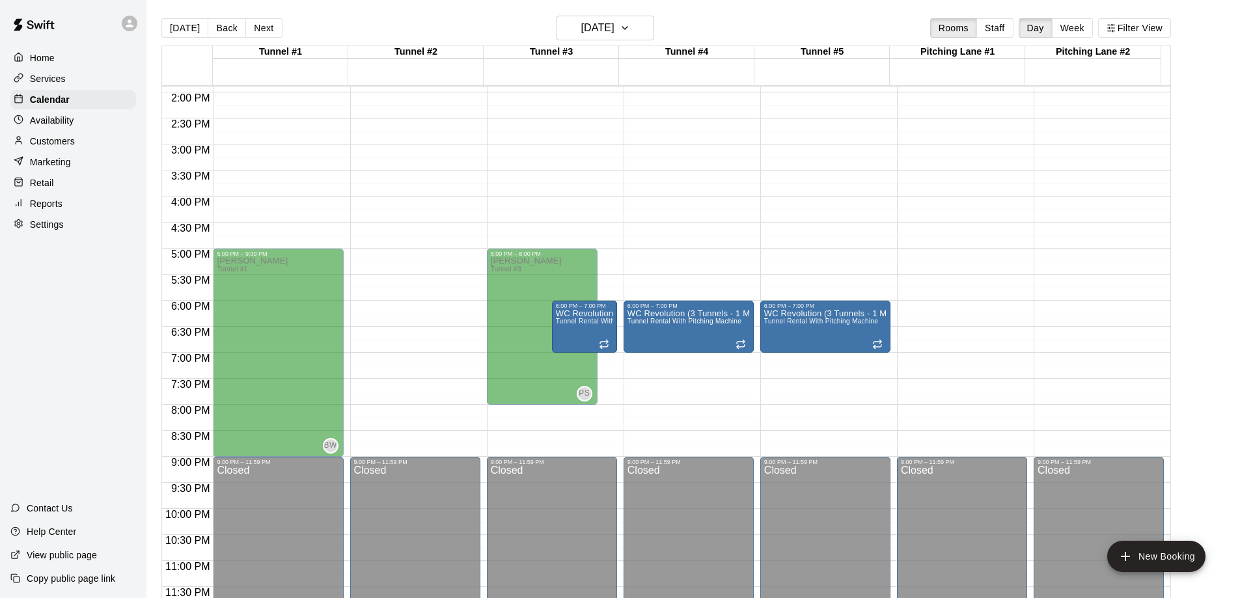
click at [53, 126] on p "Availability" at bounding box center [52, 120] width 44 height 13
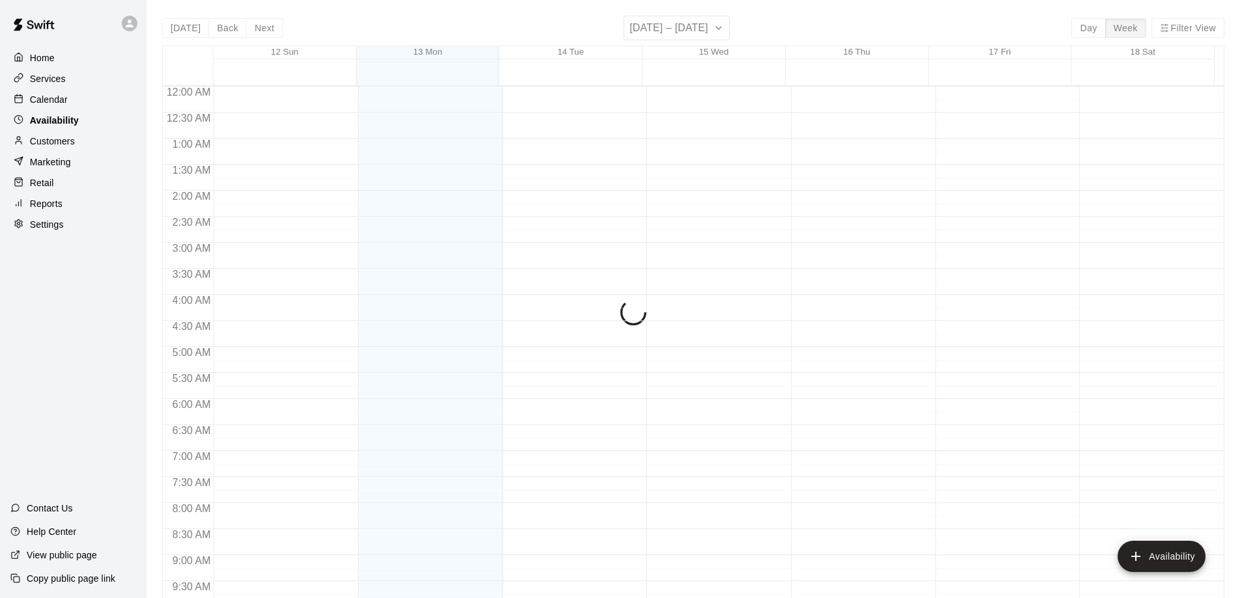
scroll to position [655, 0]
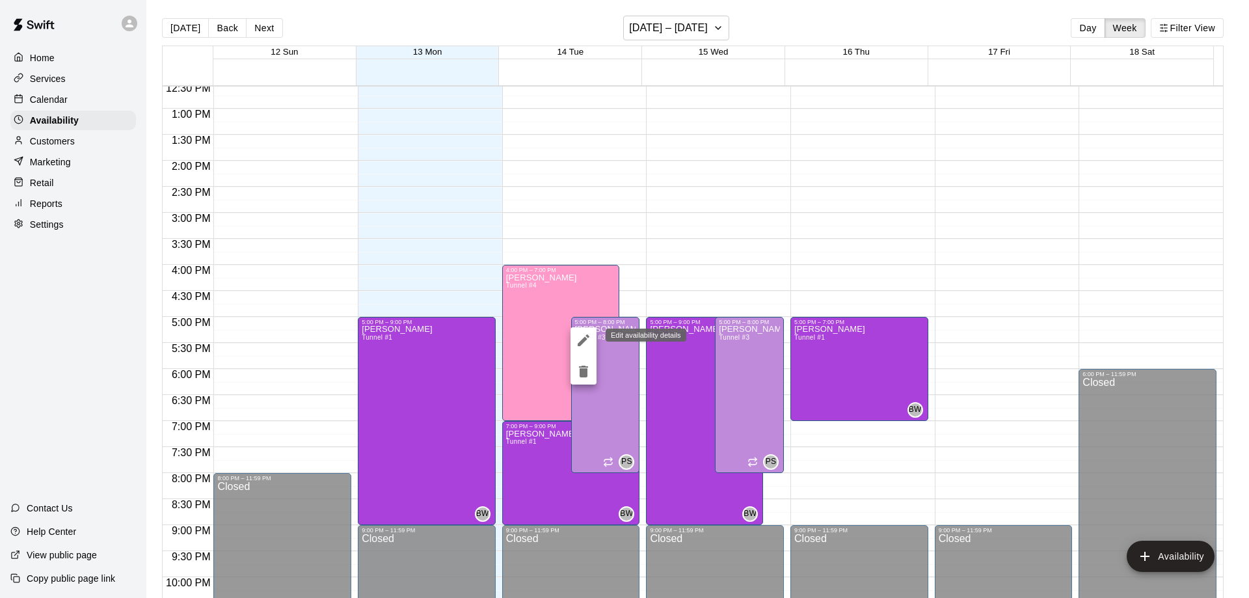
click at [588, 345] on icon "edit" at bounding box center [584, 340] width 16 height 16
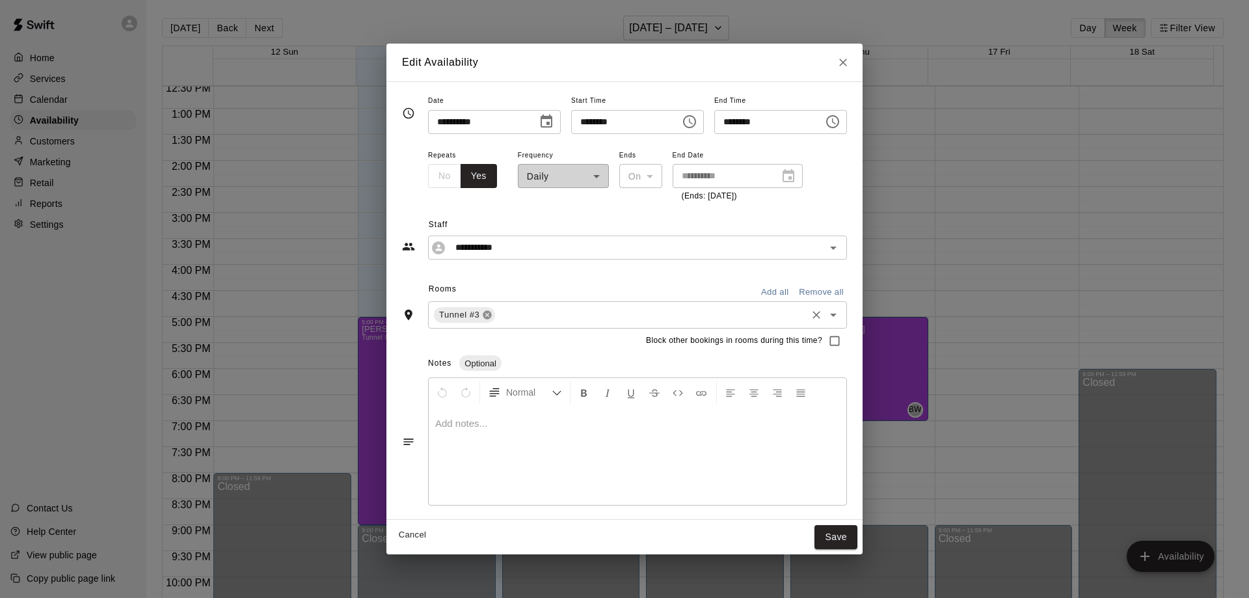
click at [483, 318] on icon at bounding box center [487, 315] width 8 height 8
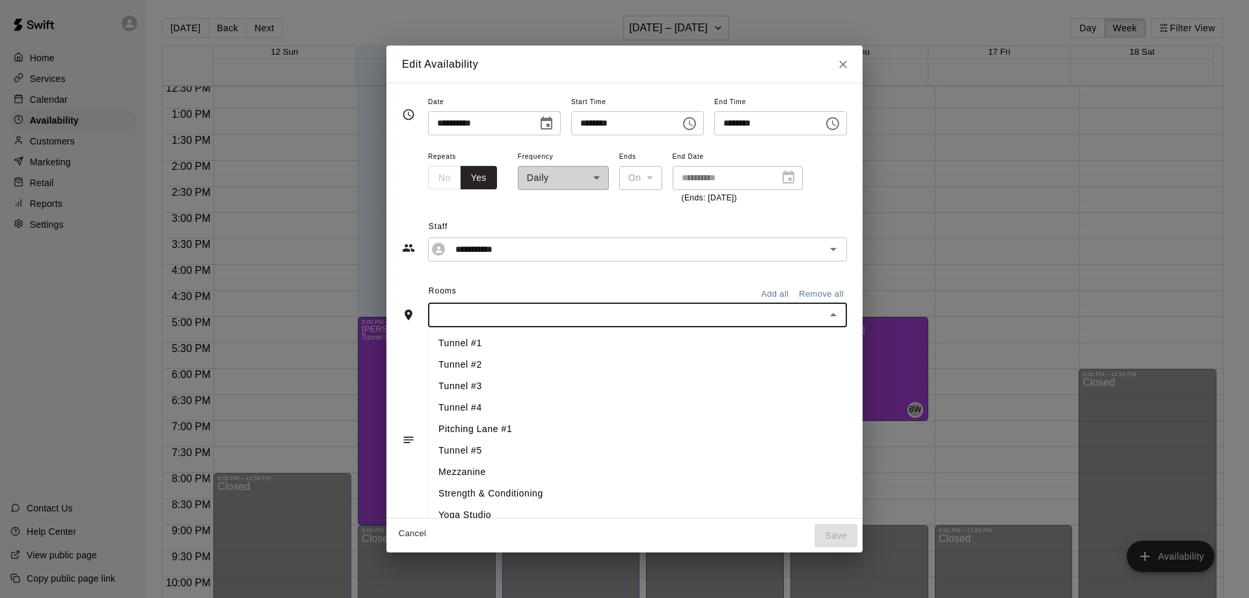
click at [464, 316] on input "text" at bounding box center [627, 315] width 390 height 16
click at [439, 365] on li "Tunnel #2" at bounding box center [667, 364] width 478 height 21
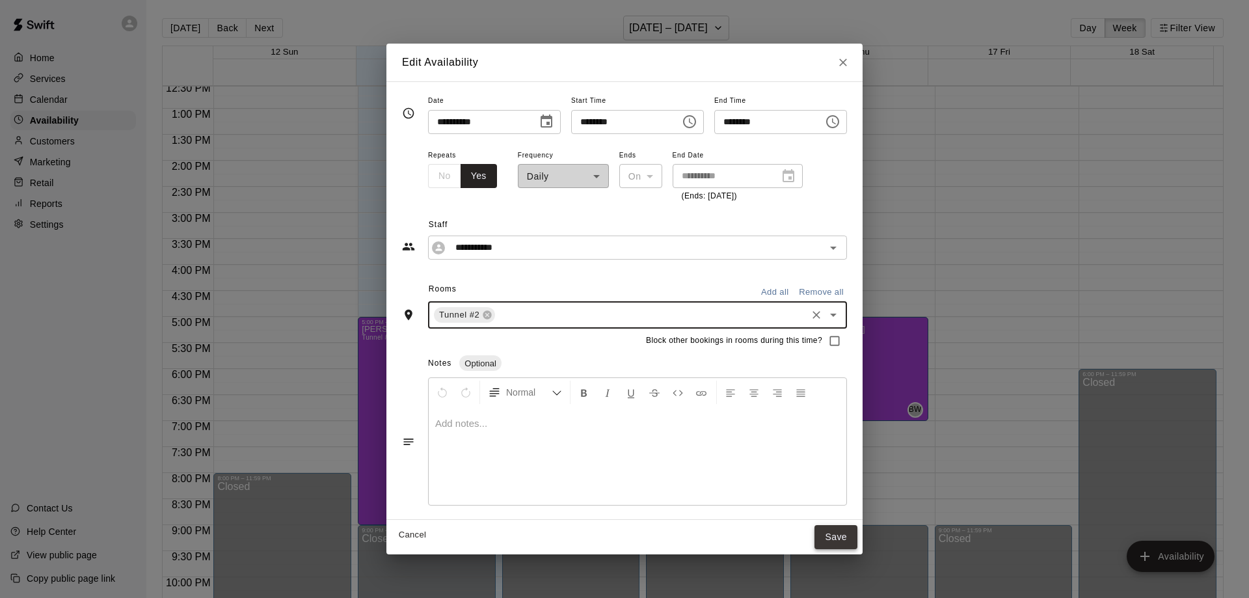
click at [858, 538] on button "Save" at bounding box center [836, 537] width 43 height 24
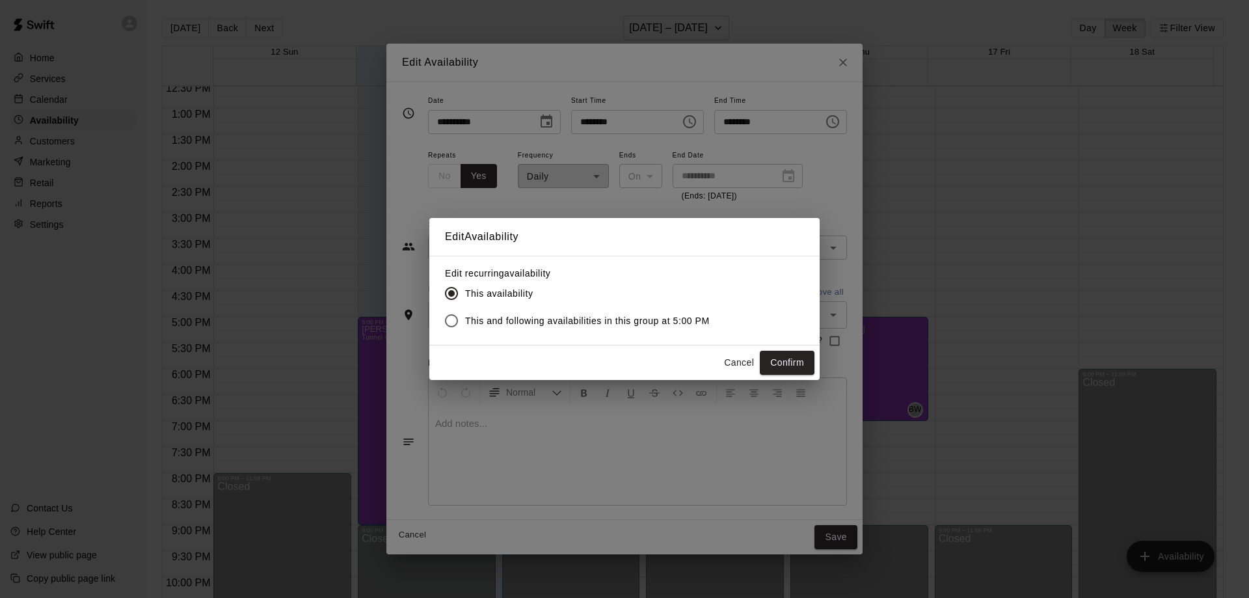
drag, startPoint x: 783, startPoint y: 365, endPoint x: 692, endPoint y: 329, distance: 98.1
click at [692, 329] on div "Edit Availability Edit recurring availability This availability This and follow…" at bounding box center [624, 298] width 390 height 161
click at [782, 359] on button "Confirm" at bounding box center [787, 363] width 55 height 24
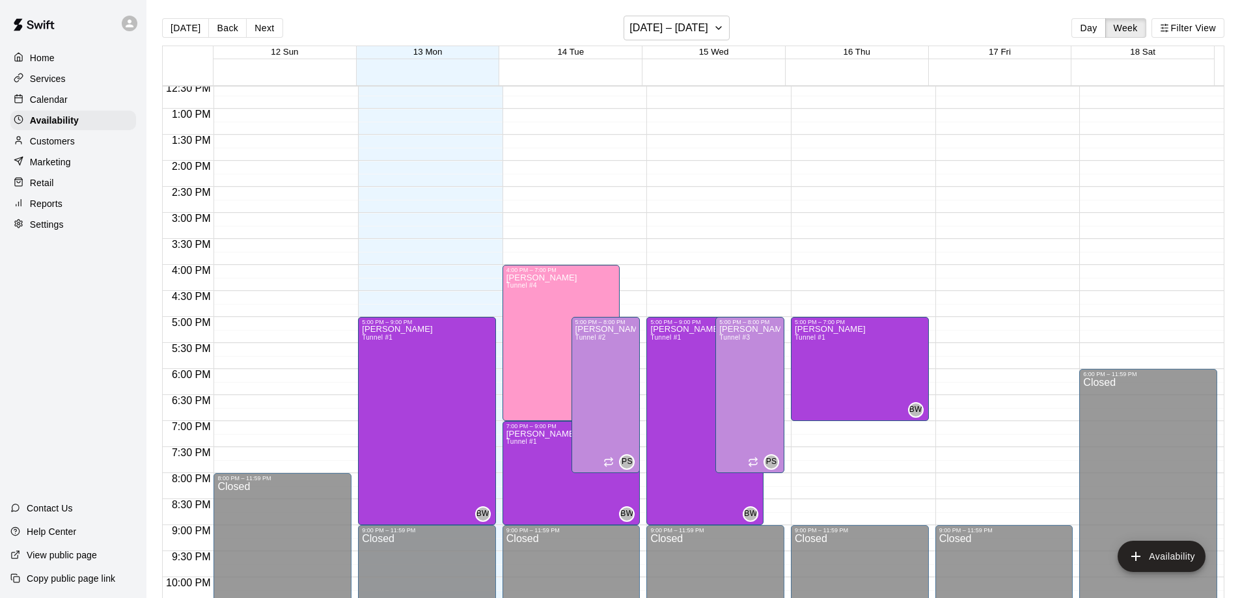
click at [49, 98] on p "Calendar" at bounding box center [49, 99] width 38 height 13
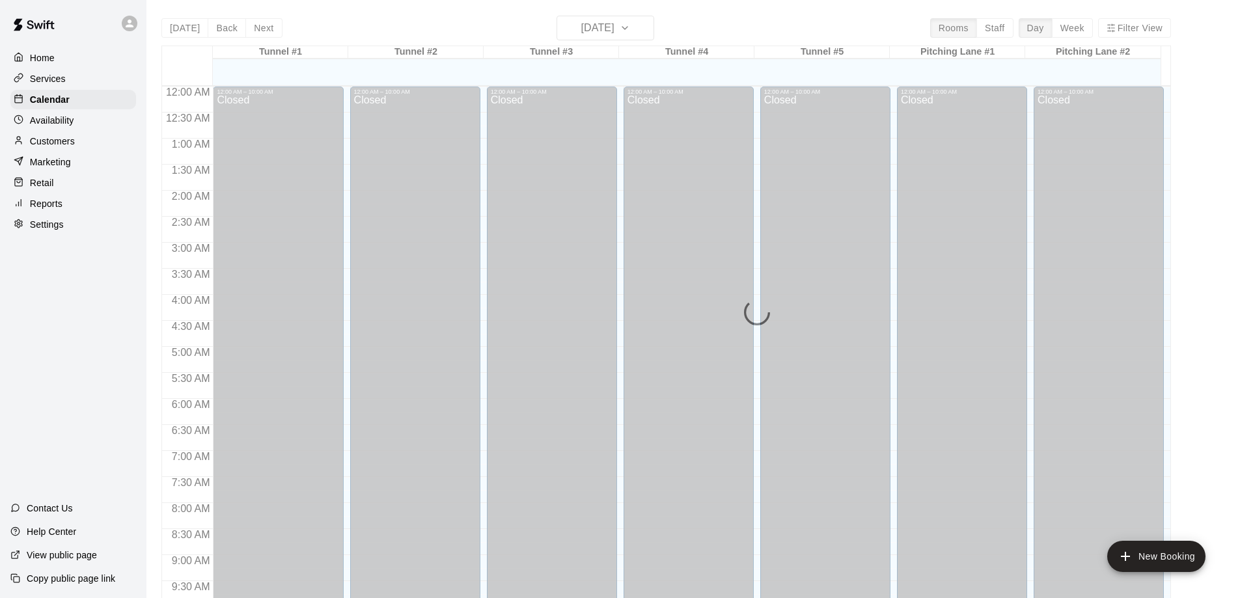
scroll to position [655, 0]
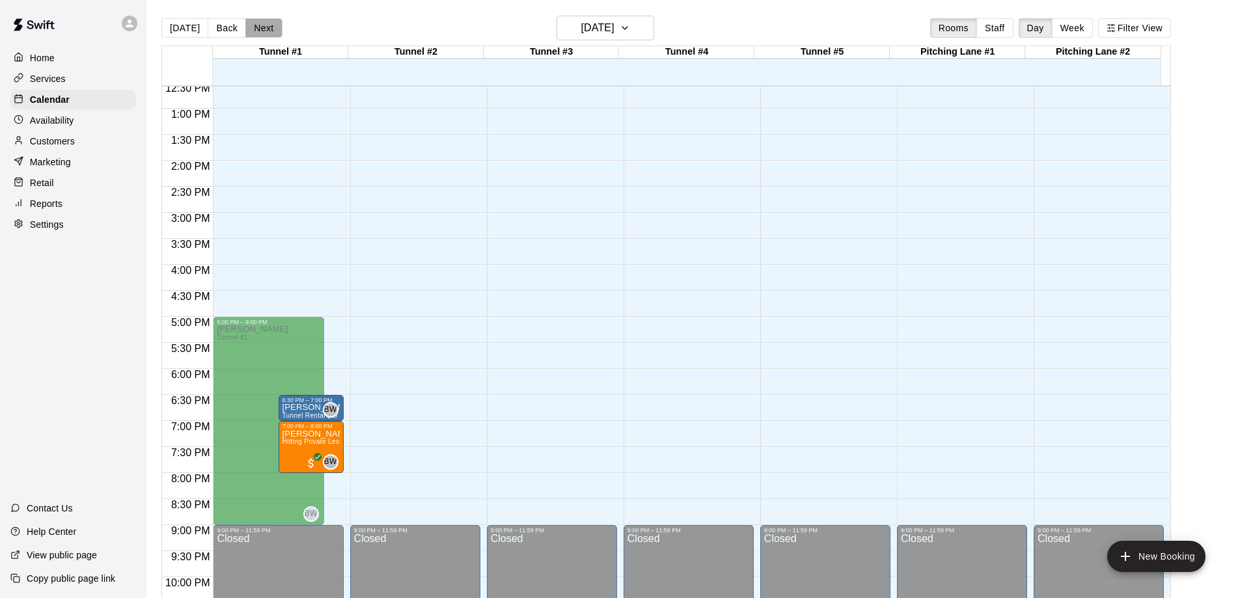
click at [264, 24] on button "Next" at bounding box center [263, 28] width 36 height 20
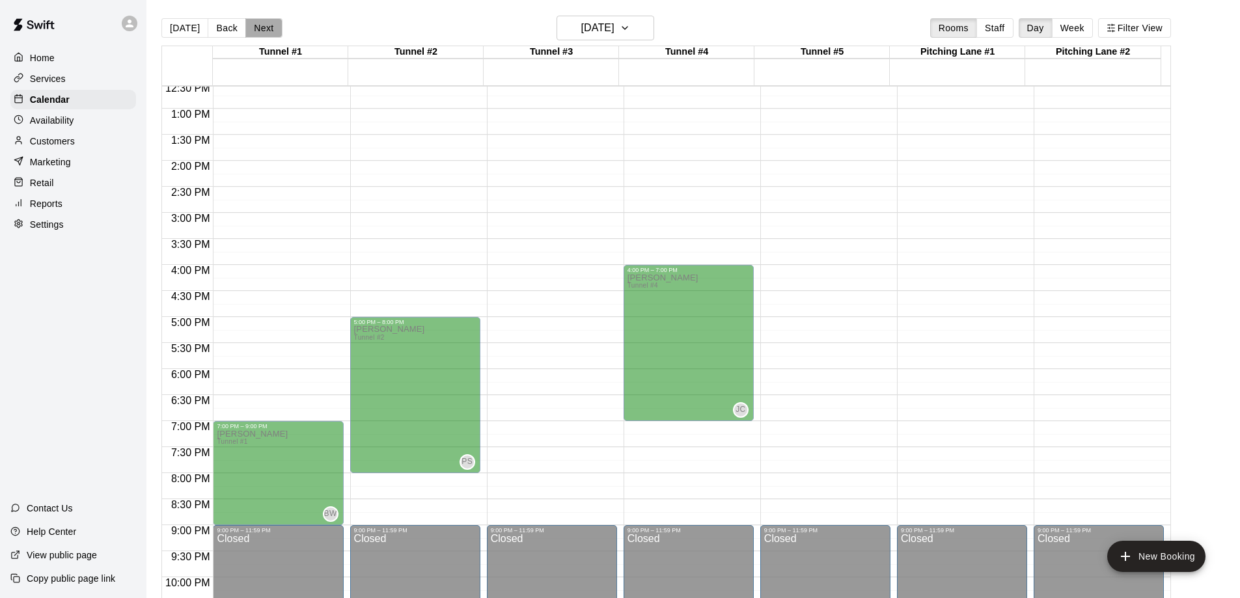
click at [264, 24] on button "Next" at bounding box center [263, 28] width 36 height 20
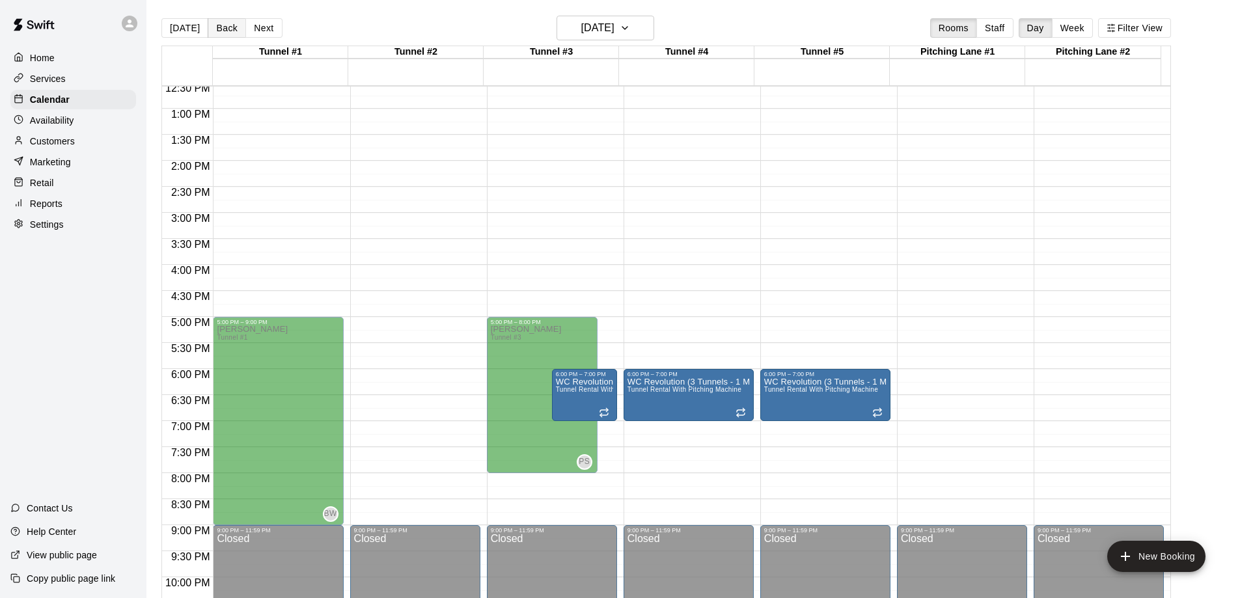
click at [222, 25] on button "Back" at bounding box center [227, 28] width 38 height 20
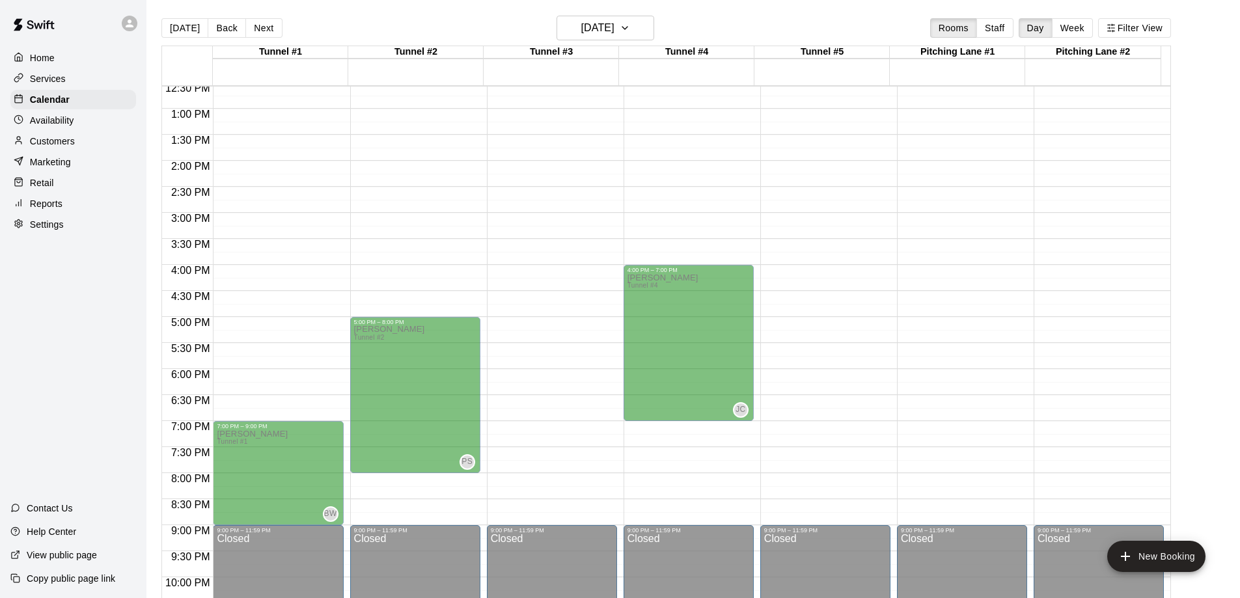
click at [57, 124] on p "Availability" at bounding box center [52, 120] width 44 height 13
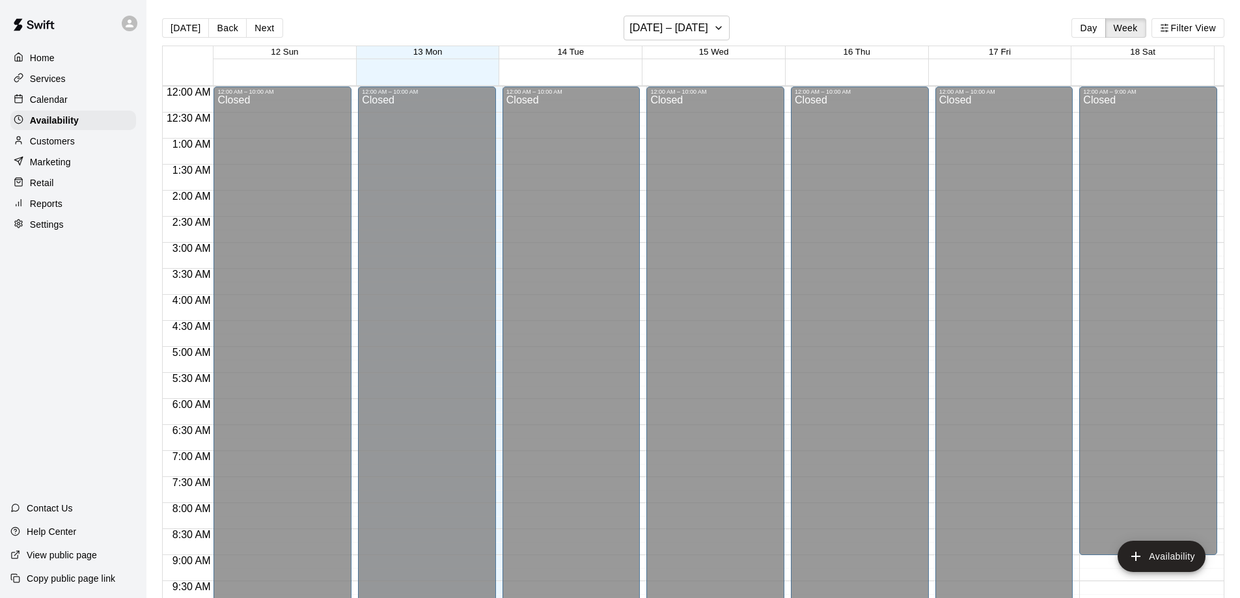
scroll to position [655, 0]
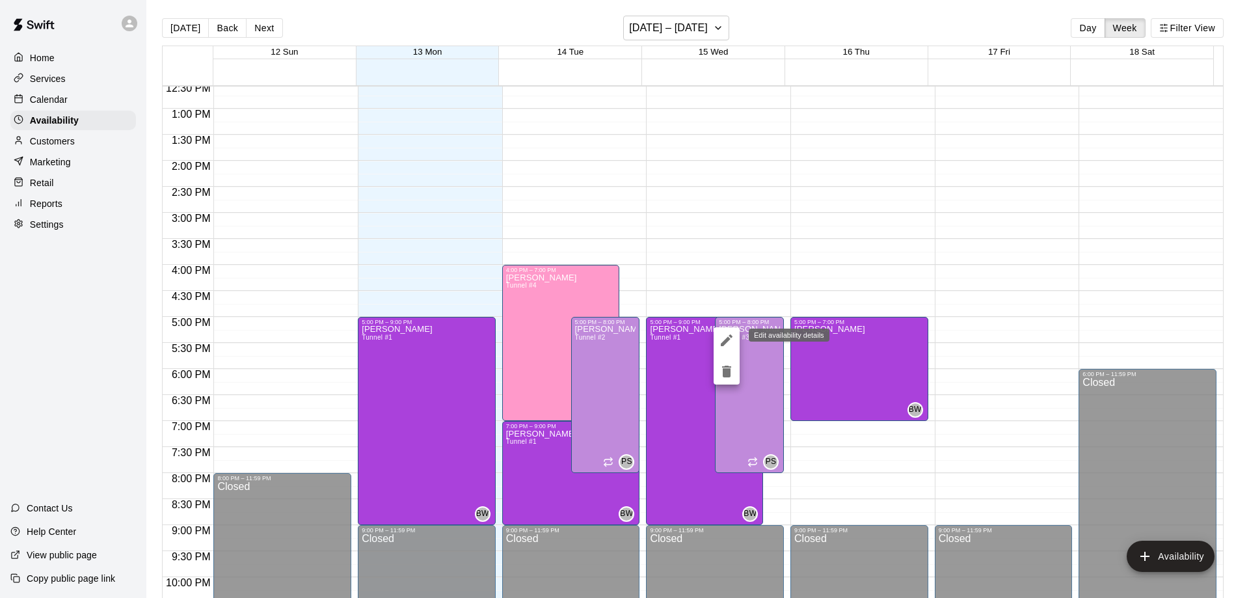
click at [726, 340] on icon "edit" at bounding box center [727, 340] width 12 height 12
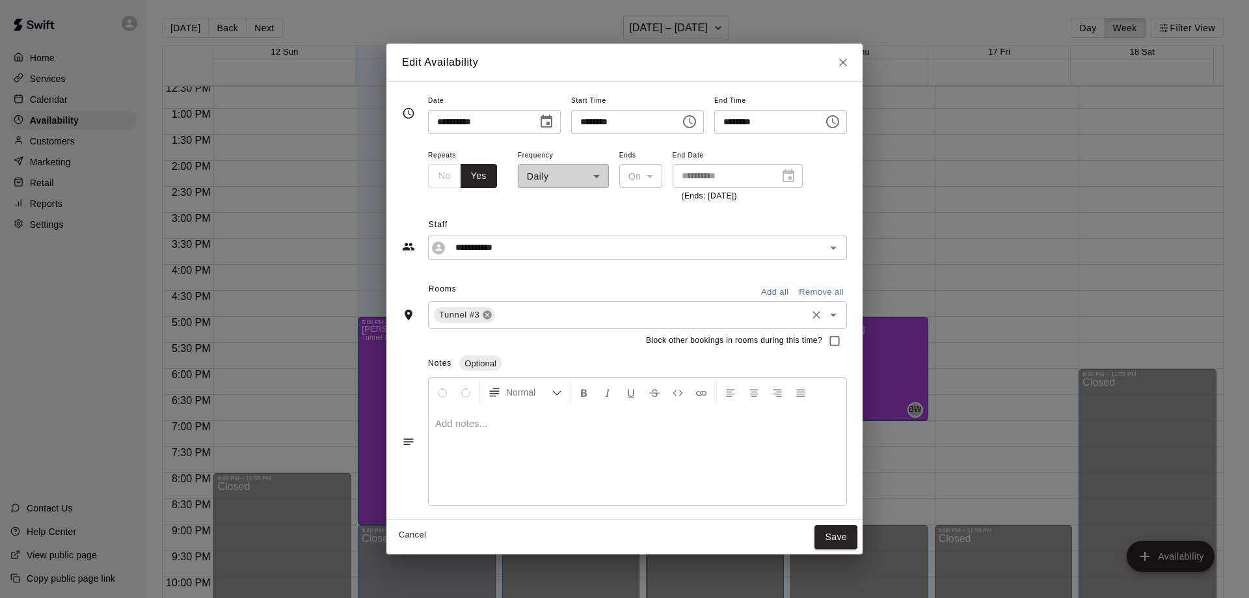
click at [482, 316] on icon at bounding box center [487, 315] width 10 height 10
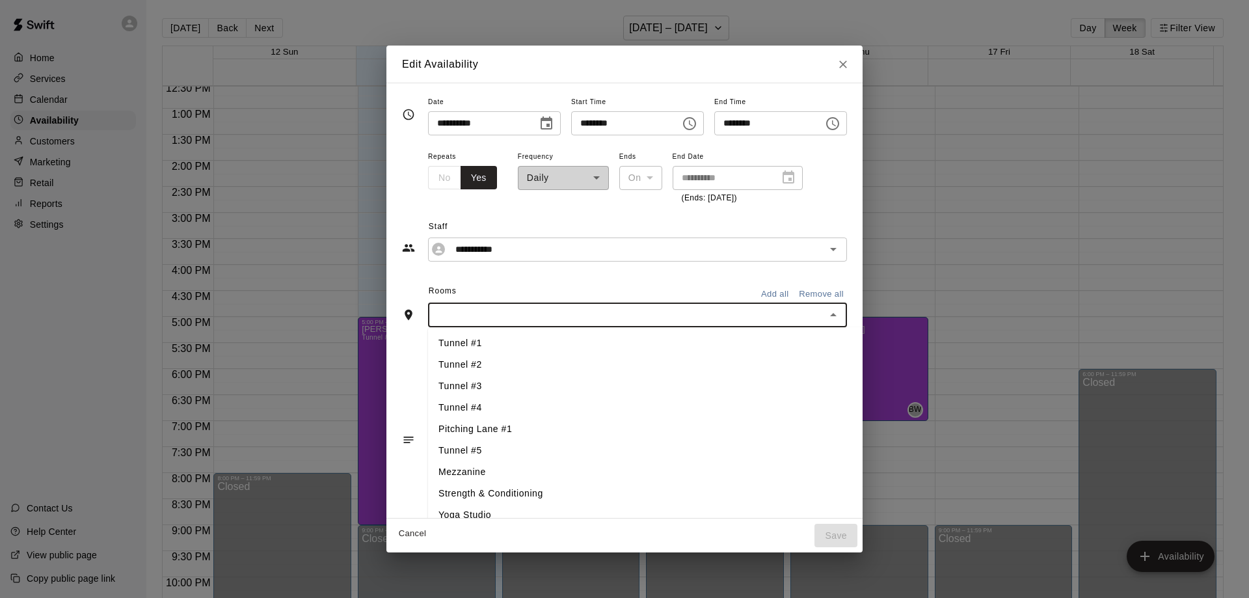
click at [478, 314] on input "text" at bounding box center [627, 315] width 390 height 16
click at [456, 362] on li "Tunnel #2" at bounding box center [667, 364] width 478 height 21
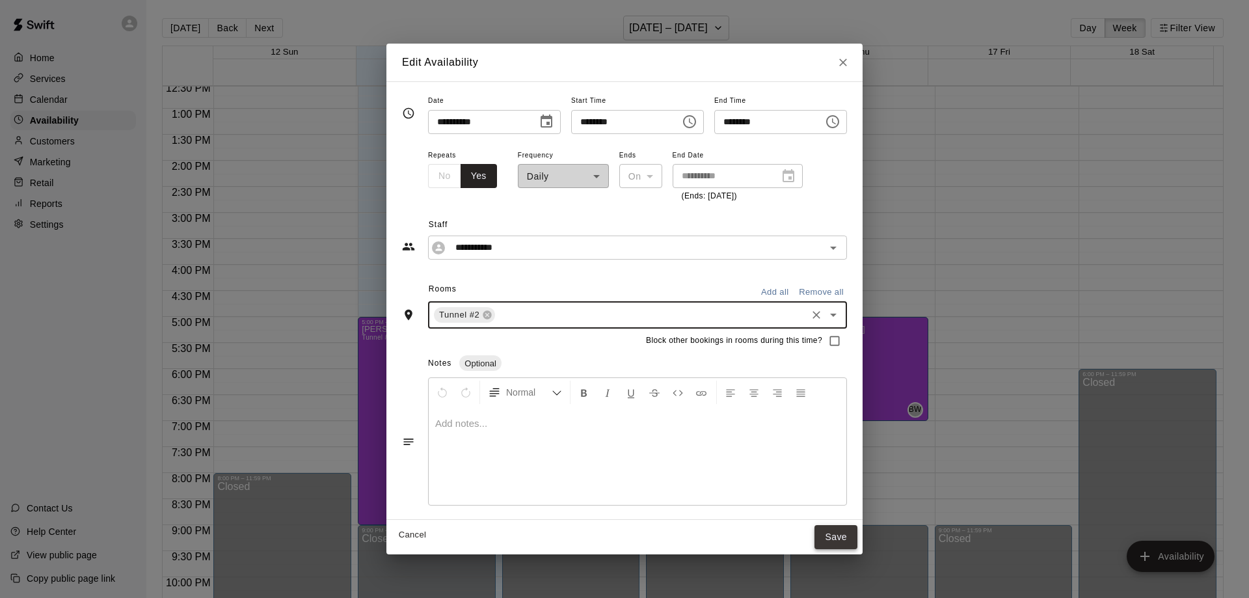
click at [858, 542] on button "Save" at bounding box center [836, 537] width 43 height 24
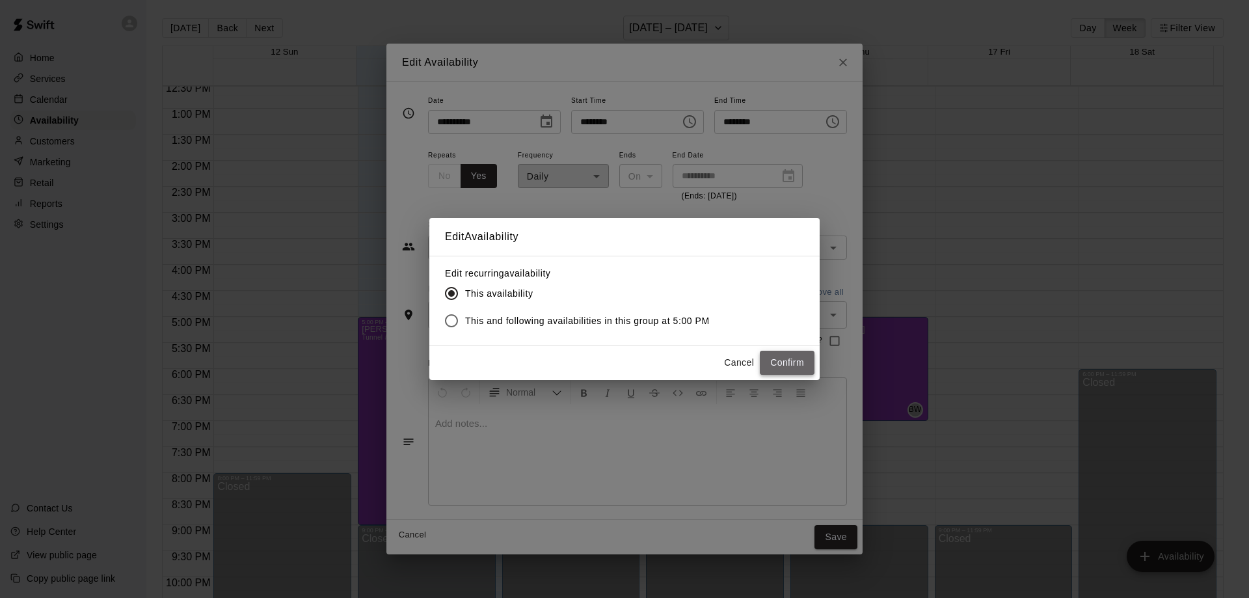
click at [794, 364] on button "Confirm" at bounding box center [787, 363] width 55 height 24
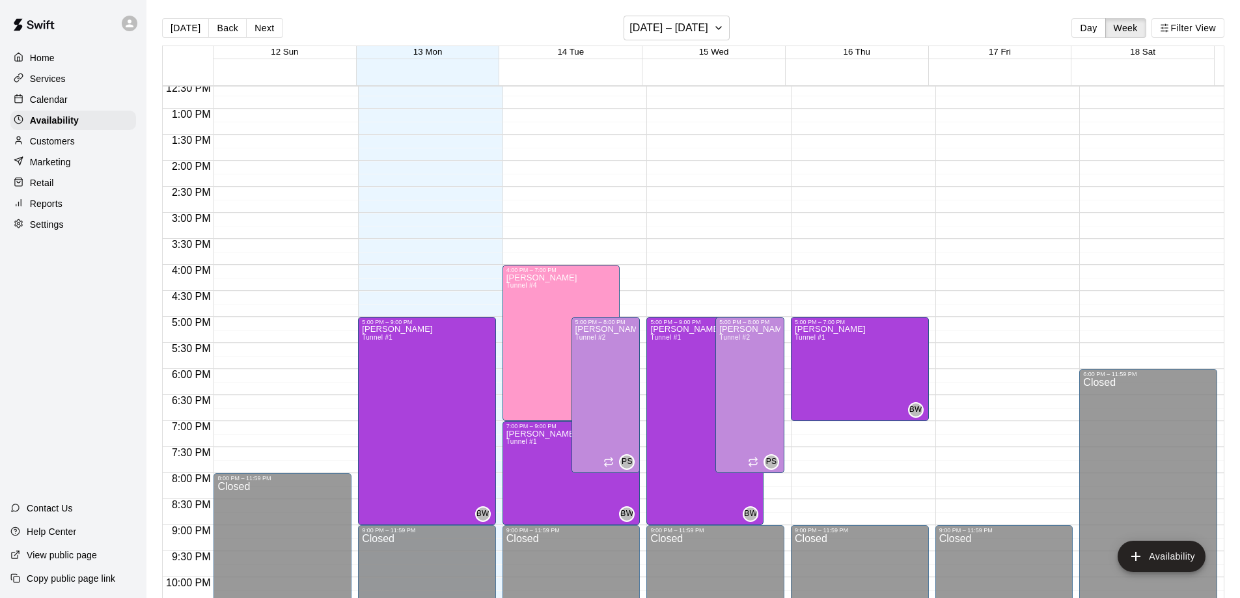
click at [57, 101] on p "Calendar" at bounding box center [49, 99] width 38 height 13
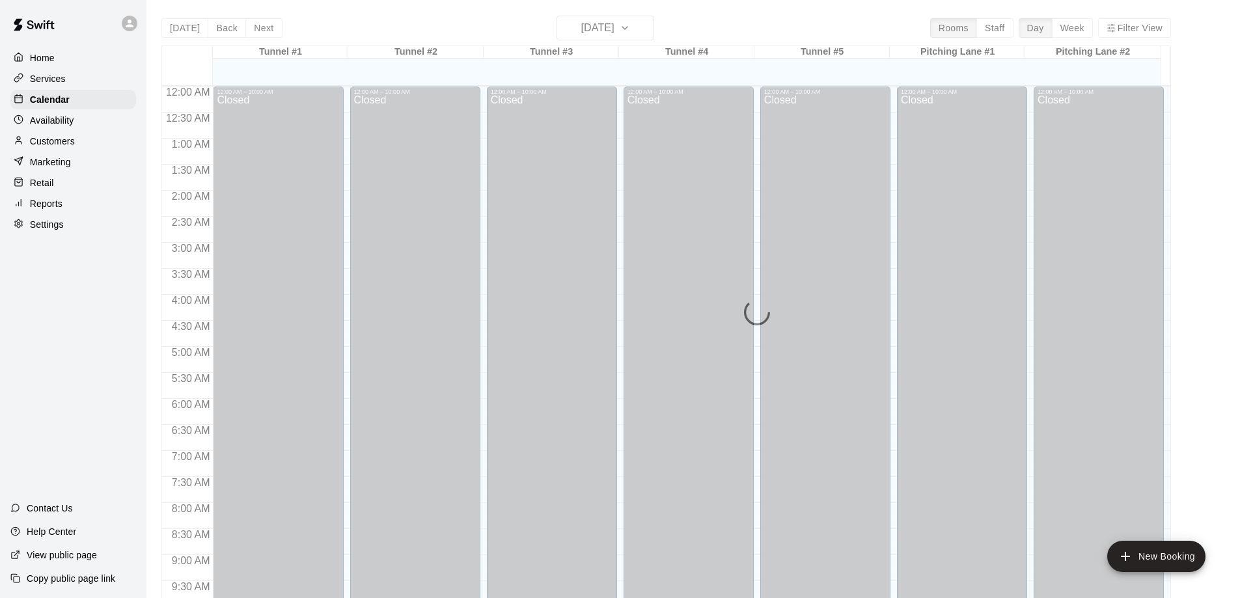
scroll to position [655, 0]
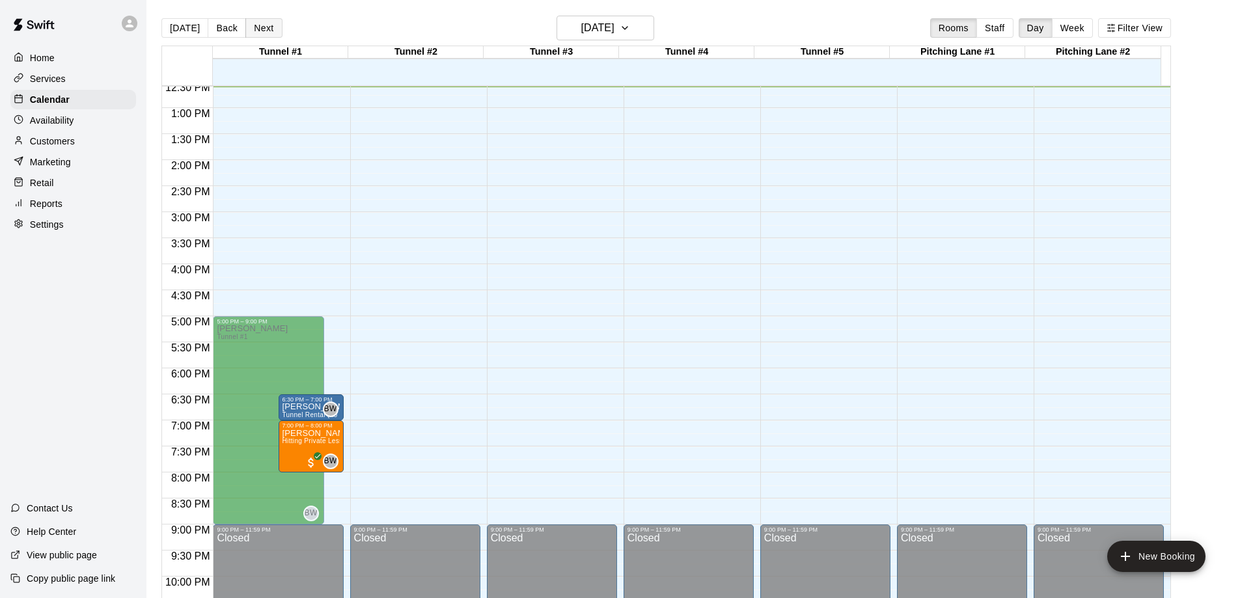
click at [255, 30] on button "Next" at bounding box center [263, 28] width 36 height 20
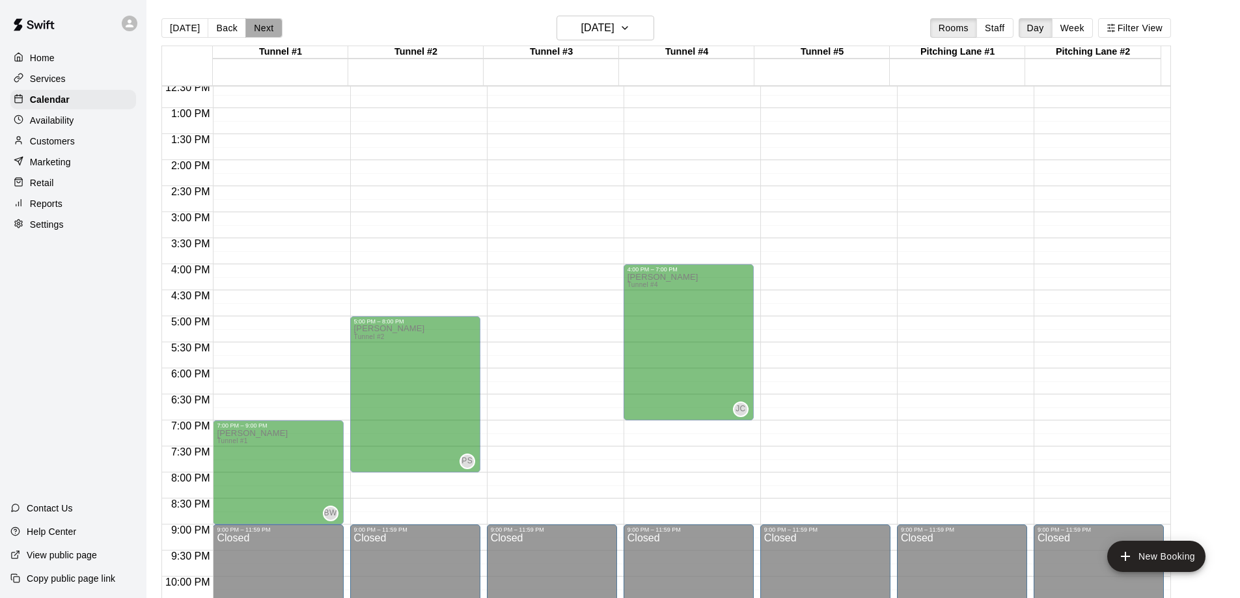
click at [255, 30] on button "Next" at bounding box center [263, 28] width 36 height 20
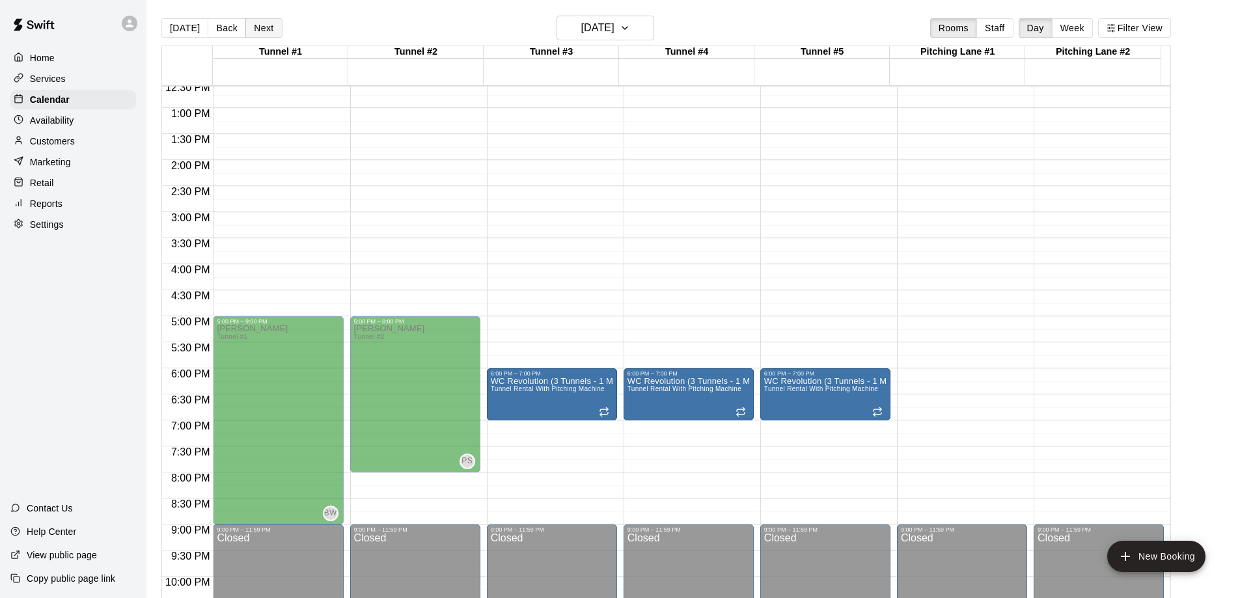
click at [255, 30] on button "Next" at bounding box center [263, 28] width 36 height 20
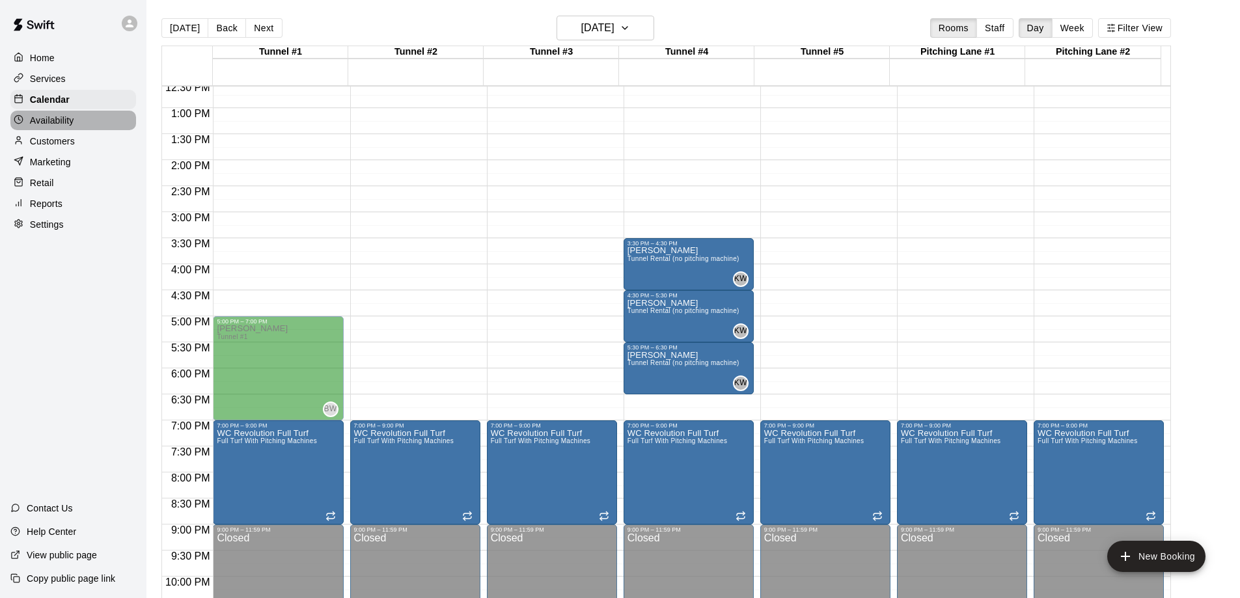
click at [60, 122] on p "Availability" at bounding box center [52, 120] width 44 height 13
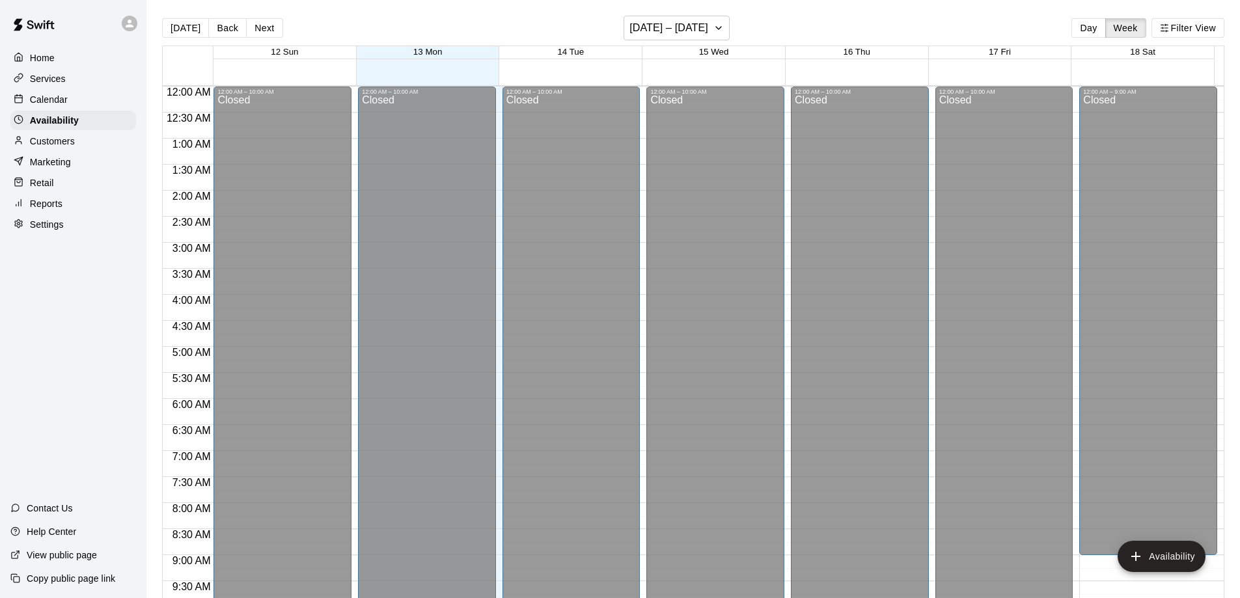
scroll to position [657, 0]
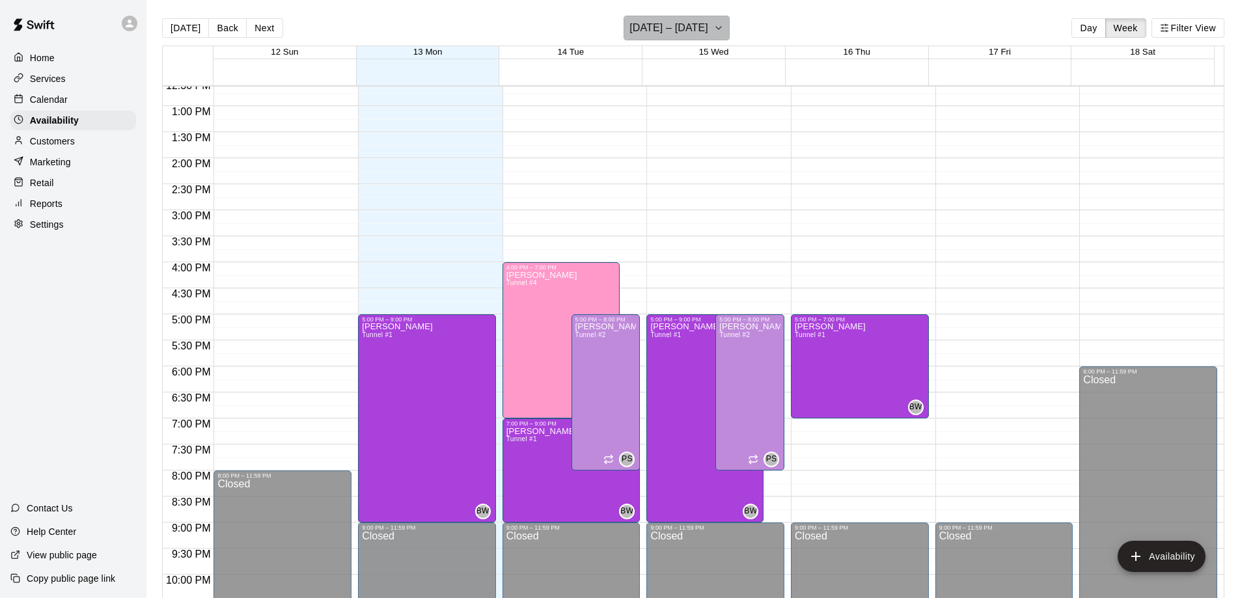
click at [721, 29] on button "[DATE] – [DATE]" at bounding box center [676, 28] width 106 height 25
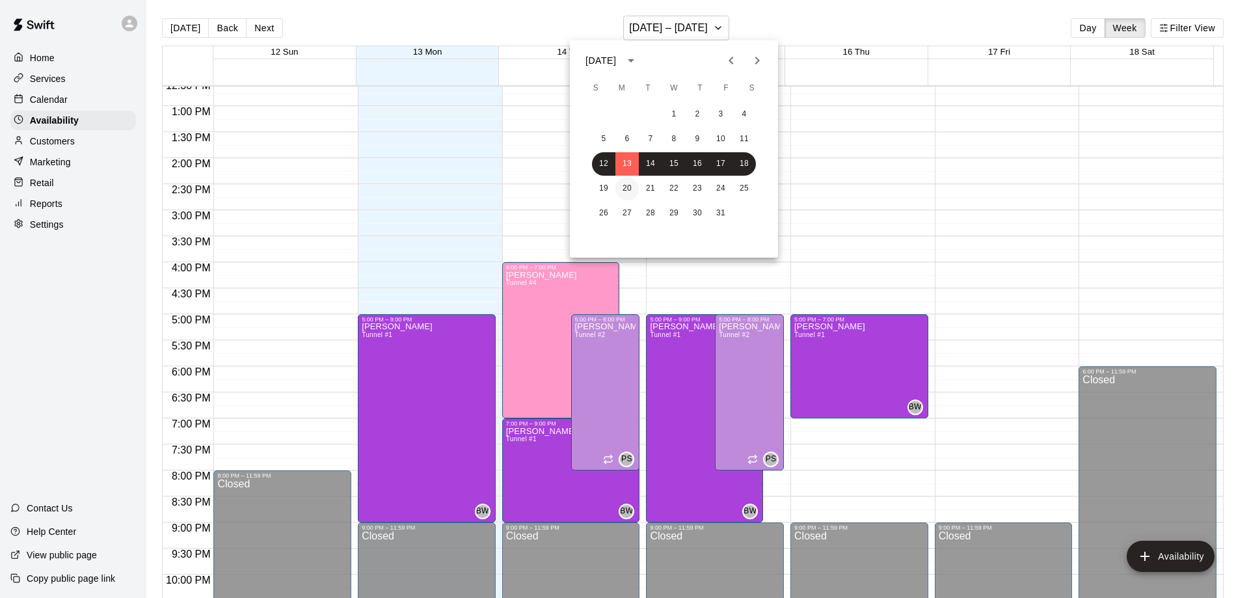
click at [627, 187] on button "20" at bounding box center [627, 188] width 23 height 23
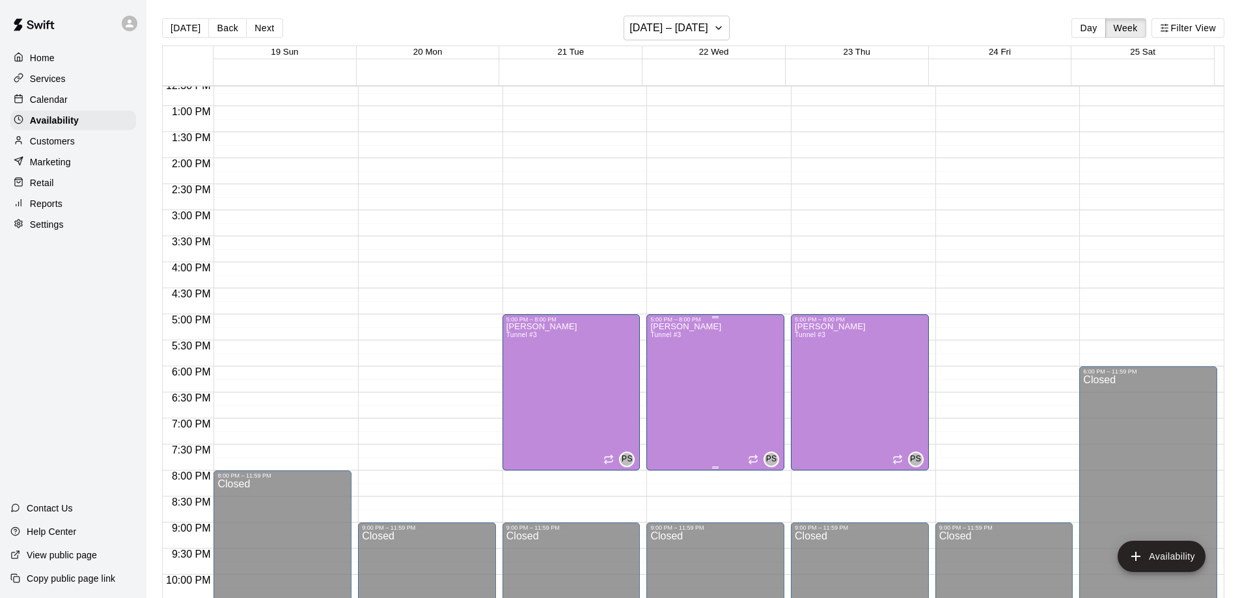
click at [673, 338] on span "Tunnel #3" at bounding box center [665, 334] width 31 height 7
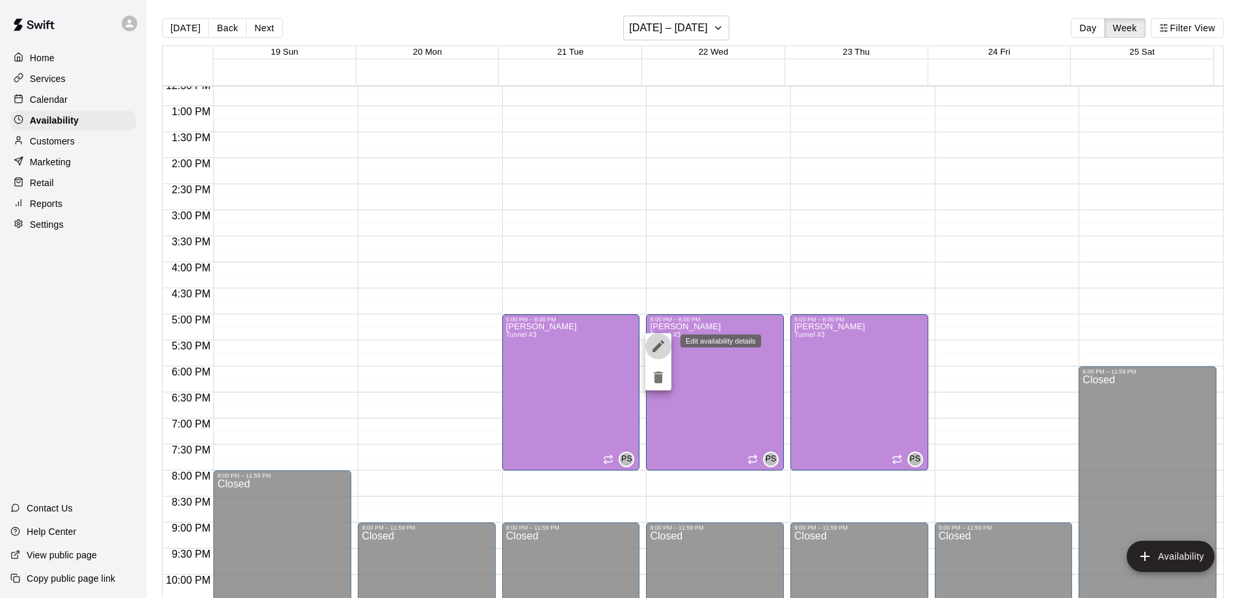
click at [661, 349] on icon "edit" at bounding box center [659, 346] width 16 height 16
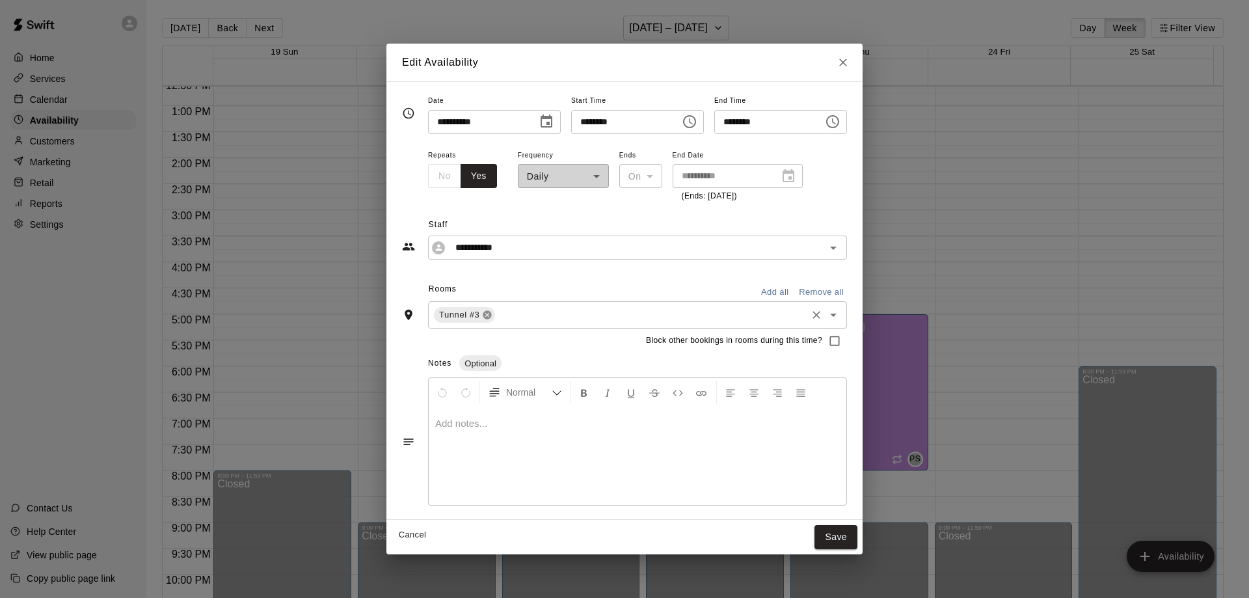
click at [483, 317] on icon at bounding box center [487, 315] width 8 height 8
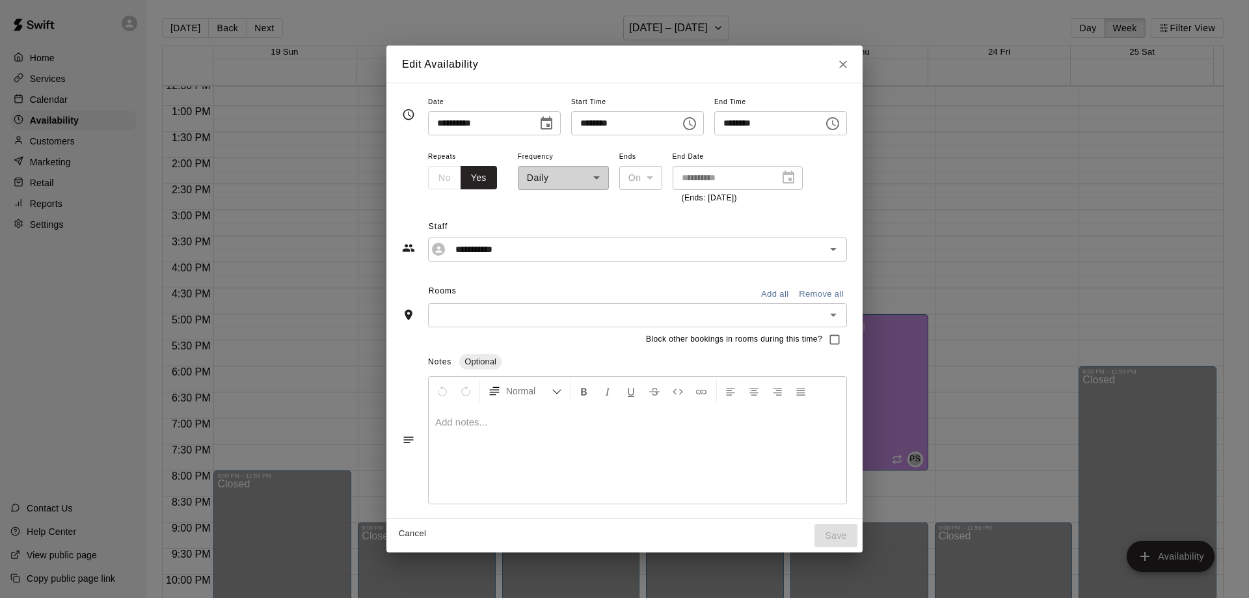
click at [479, 320] on input "text" at bounding box center [627, 315] width 390 height 16
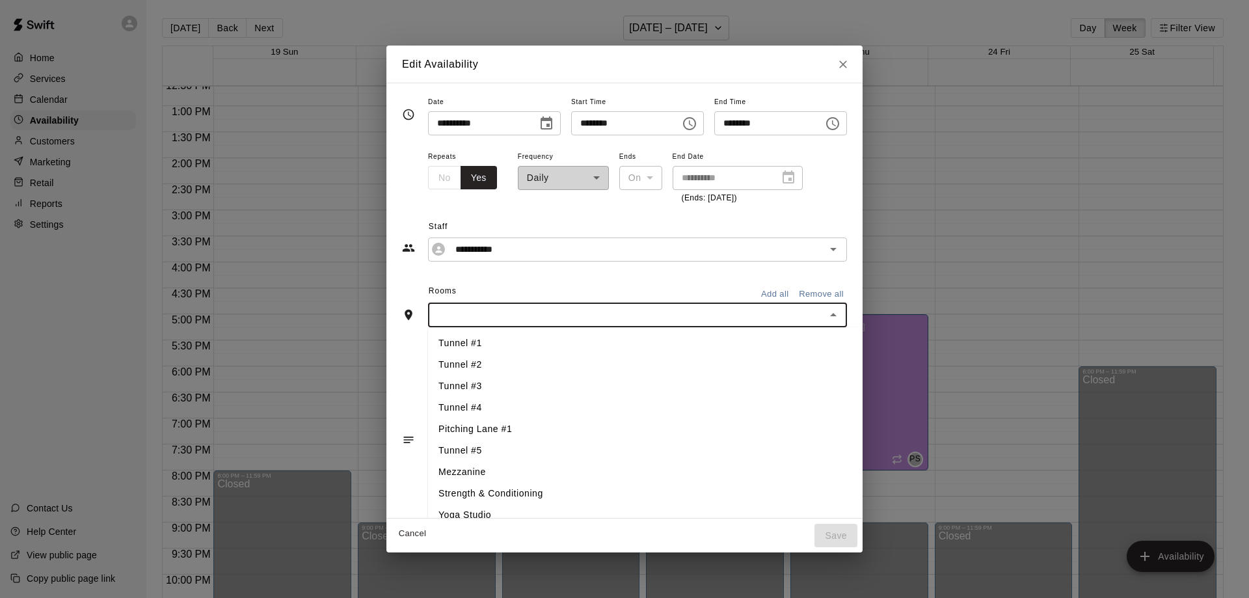
click at [450, 365] on li "Tunnel #2" at bounding box center [667, 364] width 478 height 21
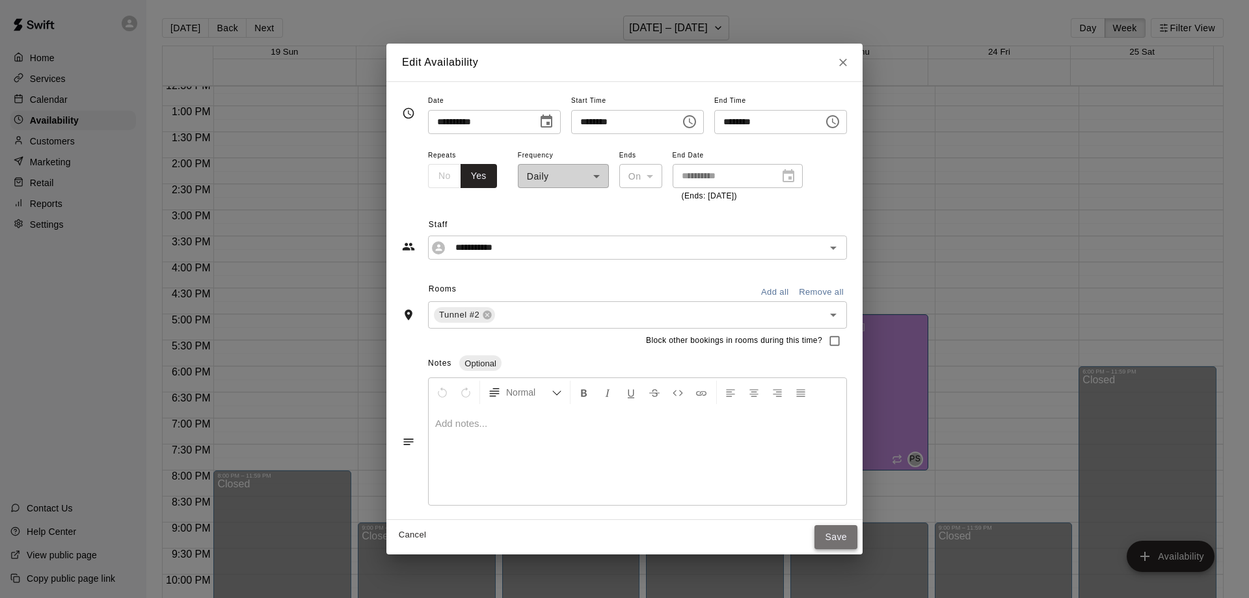
click at [858, 537] on button "Save" at bounding box center [836, 537] width 43 height 24
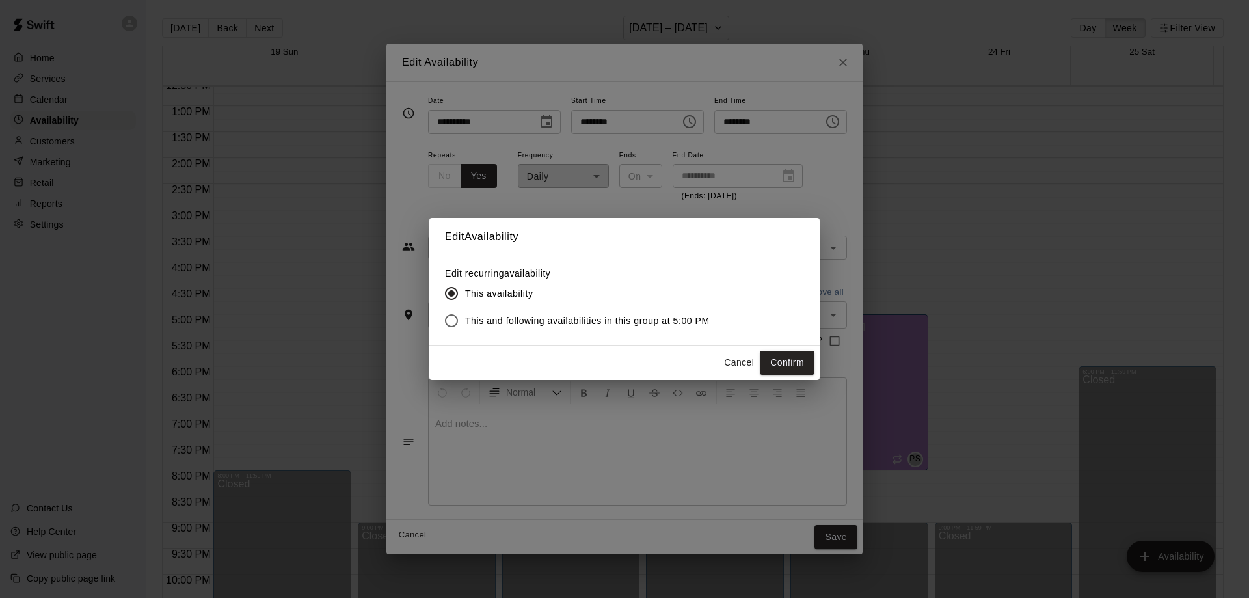
click at [541, 323] on span "This and following availabilities in this group at 5:00 PM" at bounding box center [587, 321] width 245 height 14
click at [789, 361] on button "Confirm" at bounding box center [787, 363] width 55 height 24
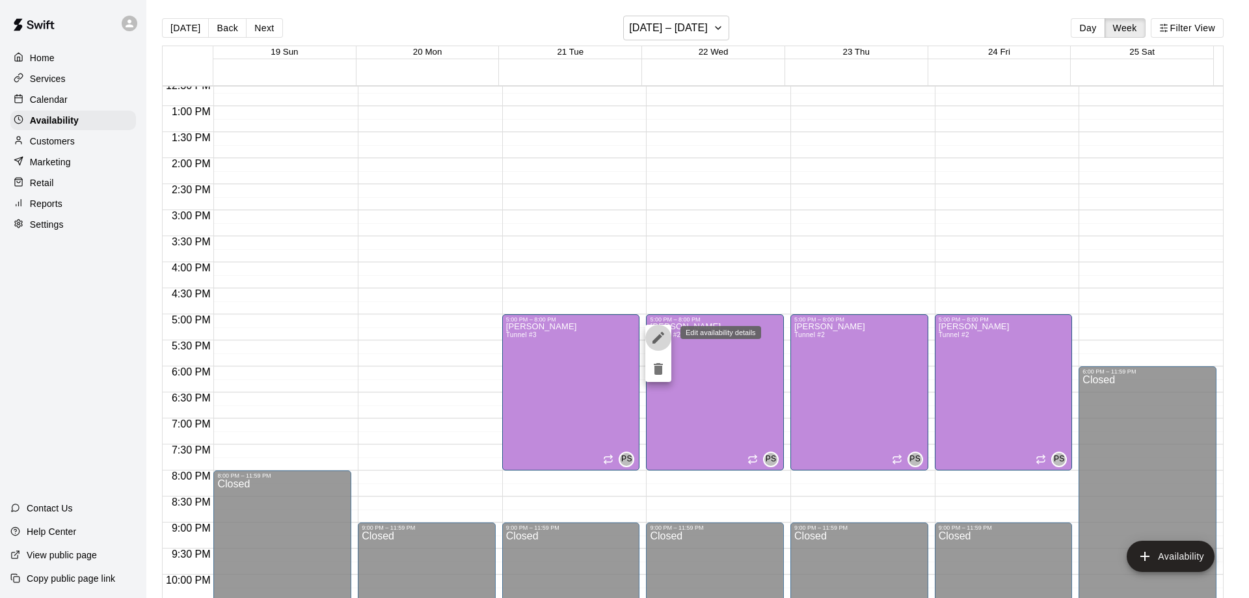
click at [660, 336] on icon "edit" at bounding box center [659, 338] width 12 height 12
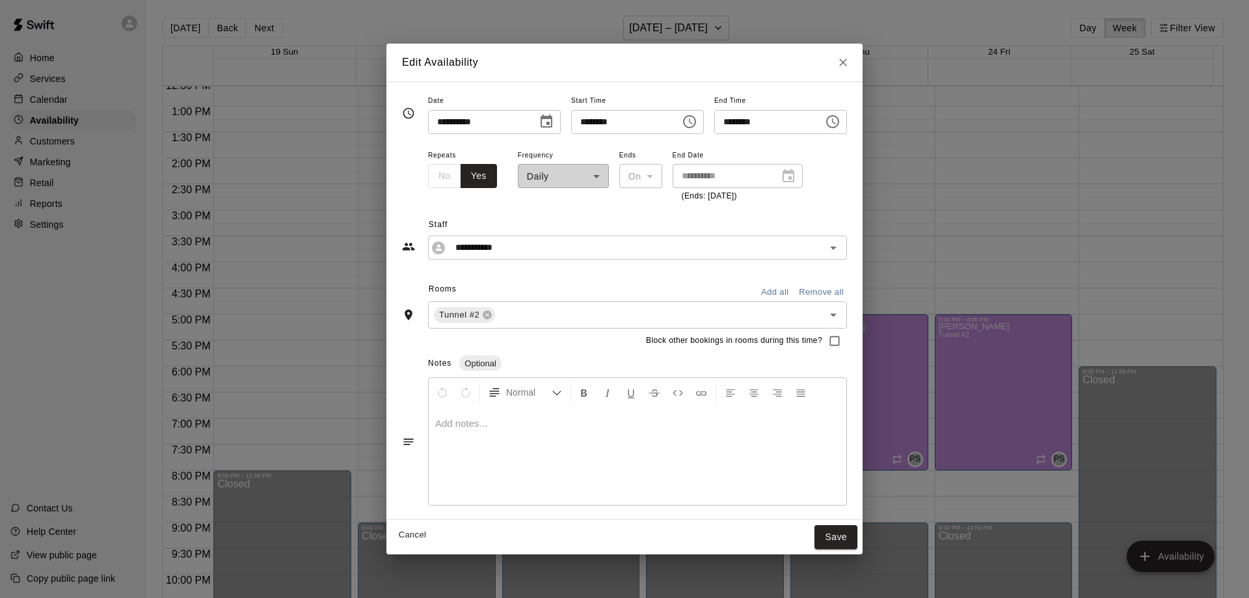
click at [569, 176] on div "**********" at bounding box center [563, 175] width 91 height 57
click at [392, 541] on button "Cancel" at bounding box center [413, 535] width 42 height 20
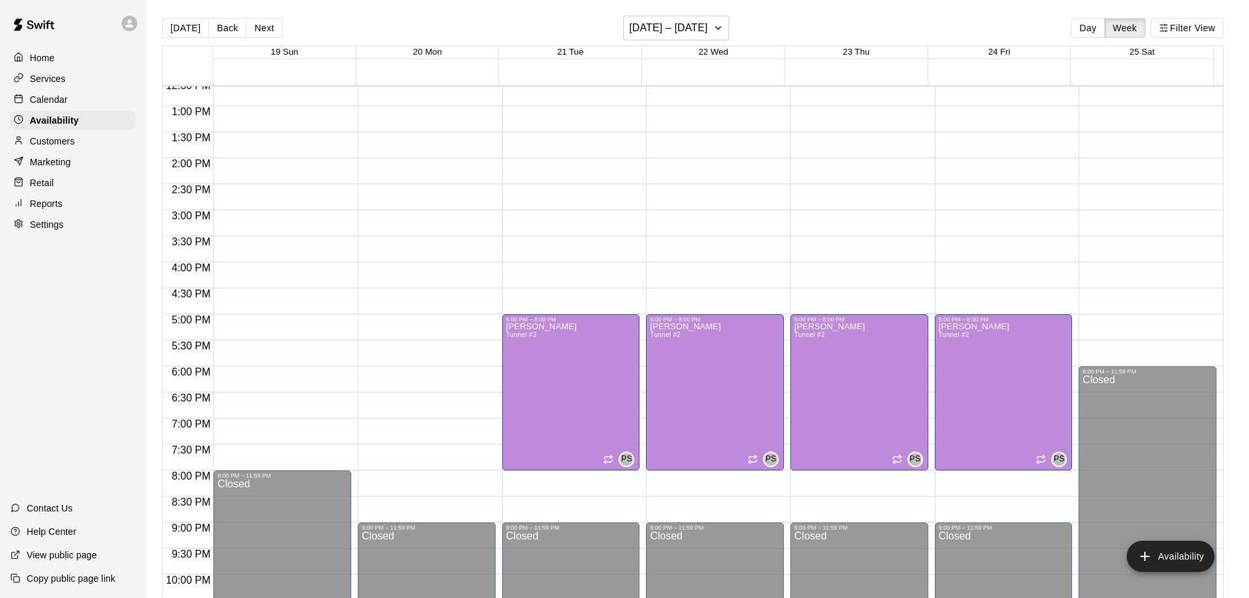
type input "**********"
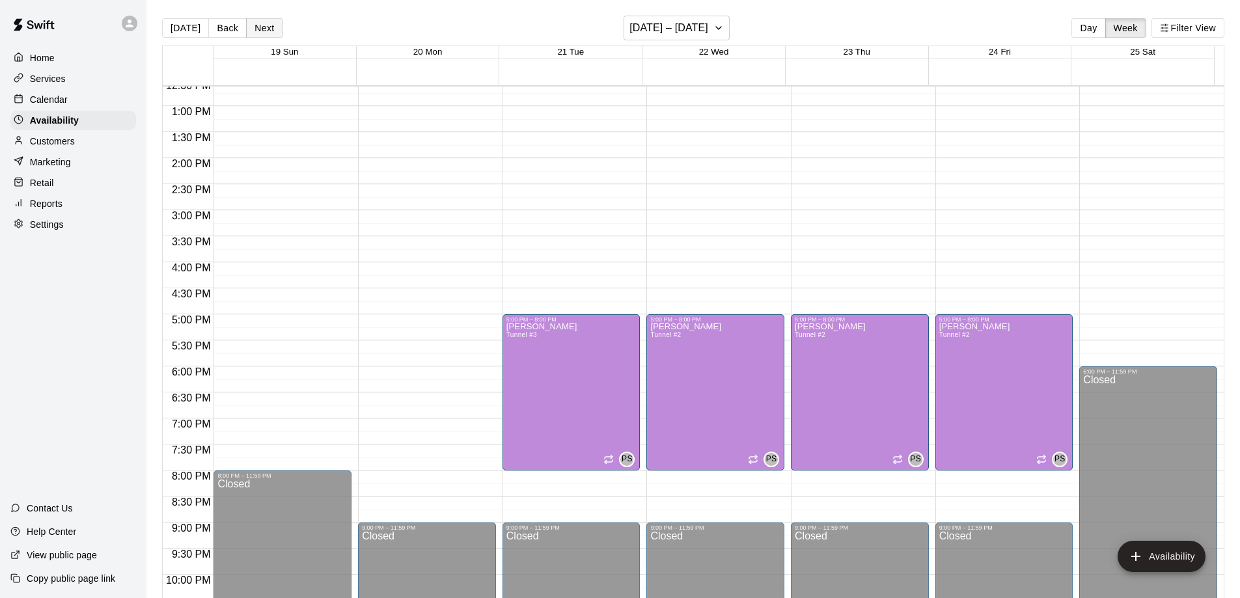
click at [263, 29] on button "Next" at bounding box center [264, 28] width 36 height 20
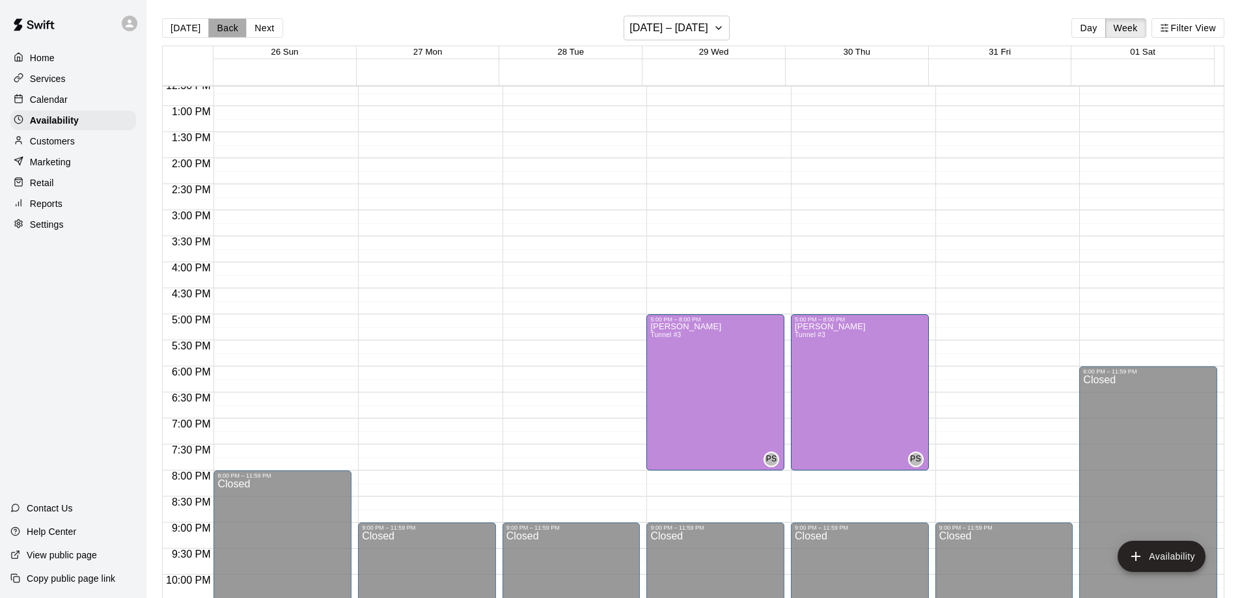
click at [226, 29] on button "Back" at bounding box center [227, 28] width 38 height 20
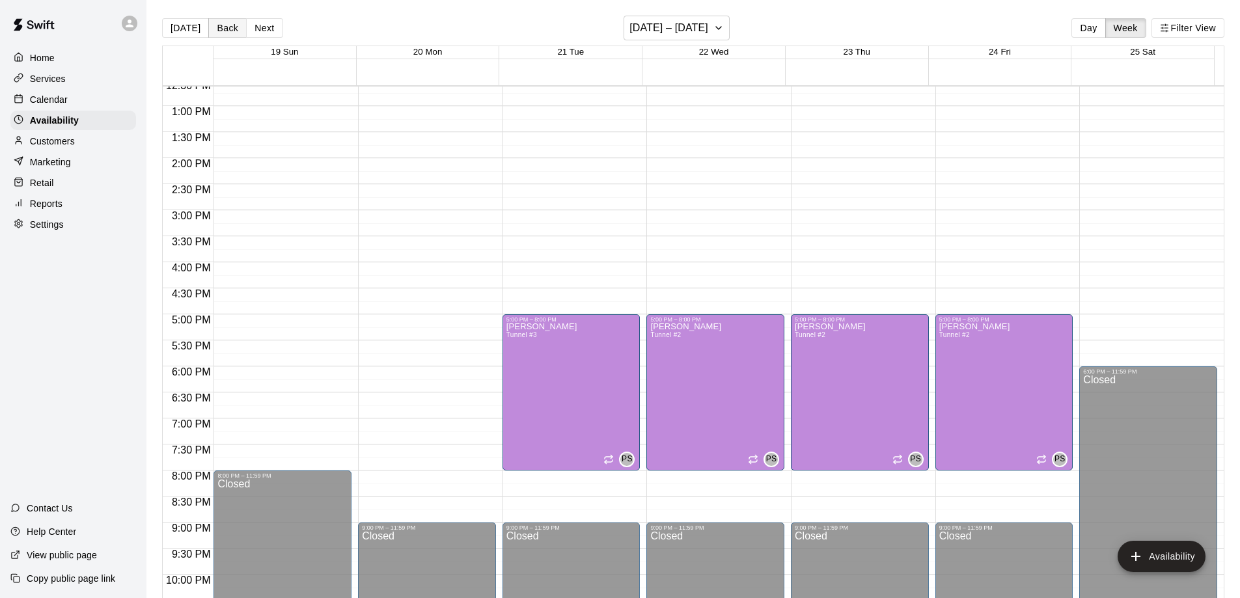
click at [223, 29] on button "Back" at bounding box center [227, 28] width 38 height 20
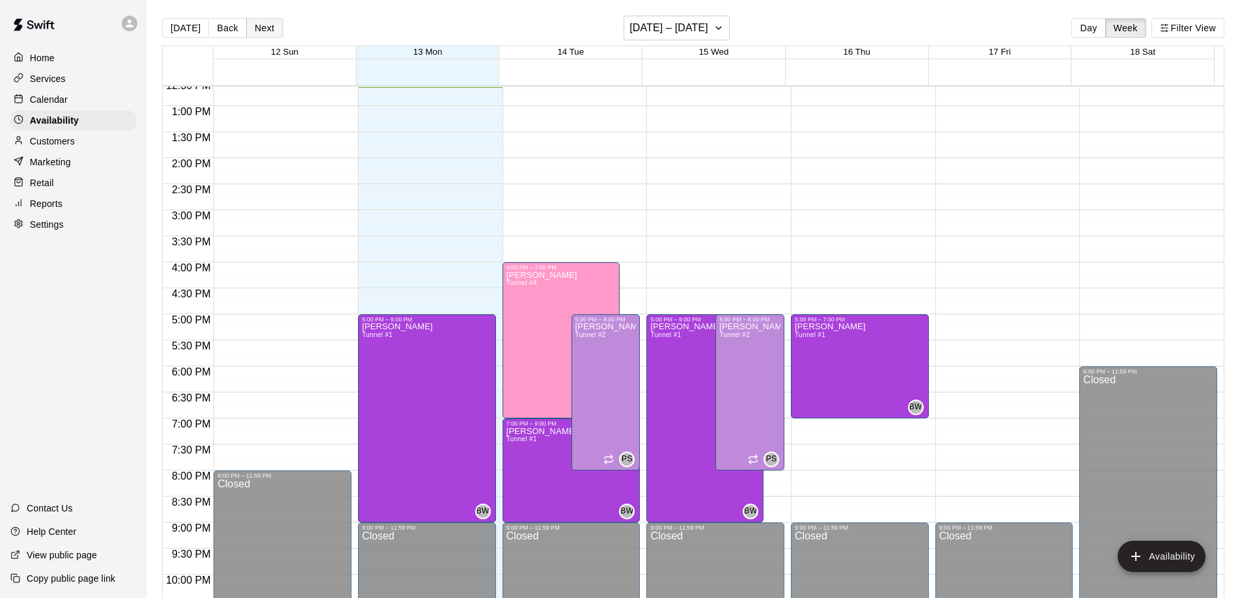
click at [268, 29] on button "Next" at bounding box center [264, 28] width 36 height 20
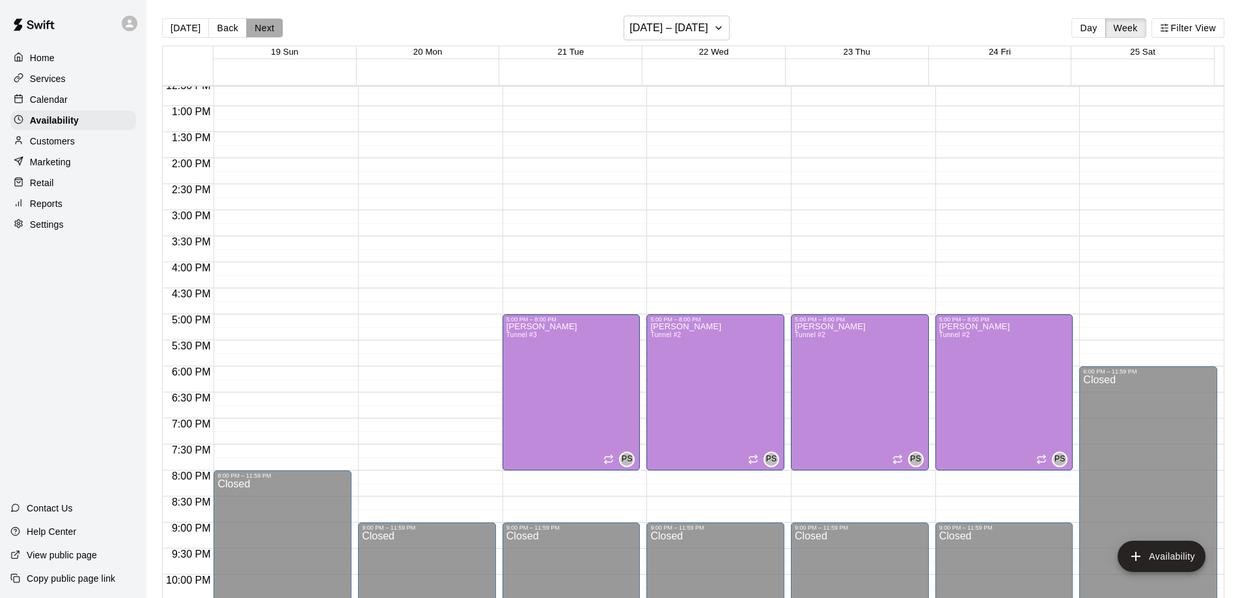
click at [268, 29] on button "Next" at bounding box center [264, 28] width 36 height 20
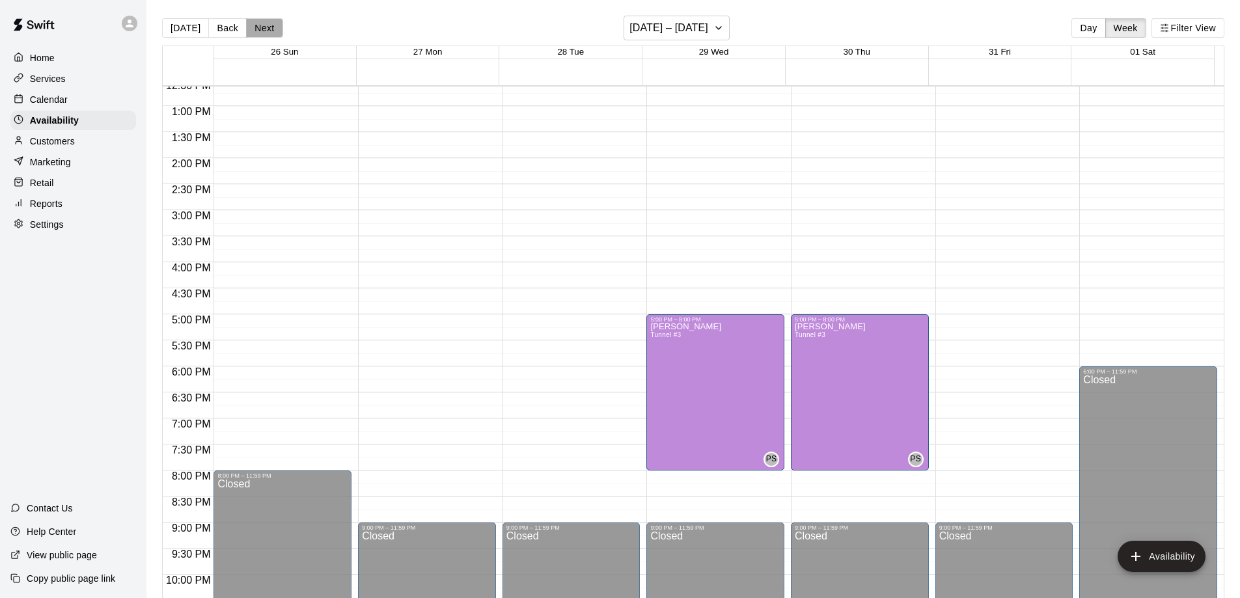
click at [255, 25] on button "Next" at bounding box center [264, 28] width 36 height 20
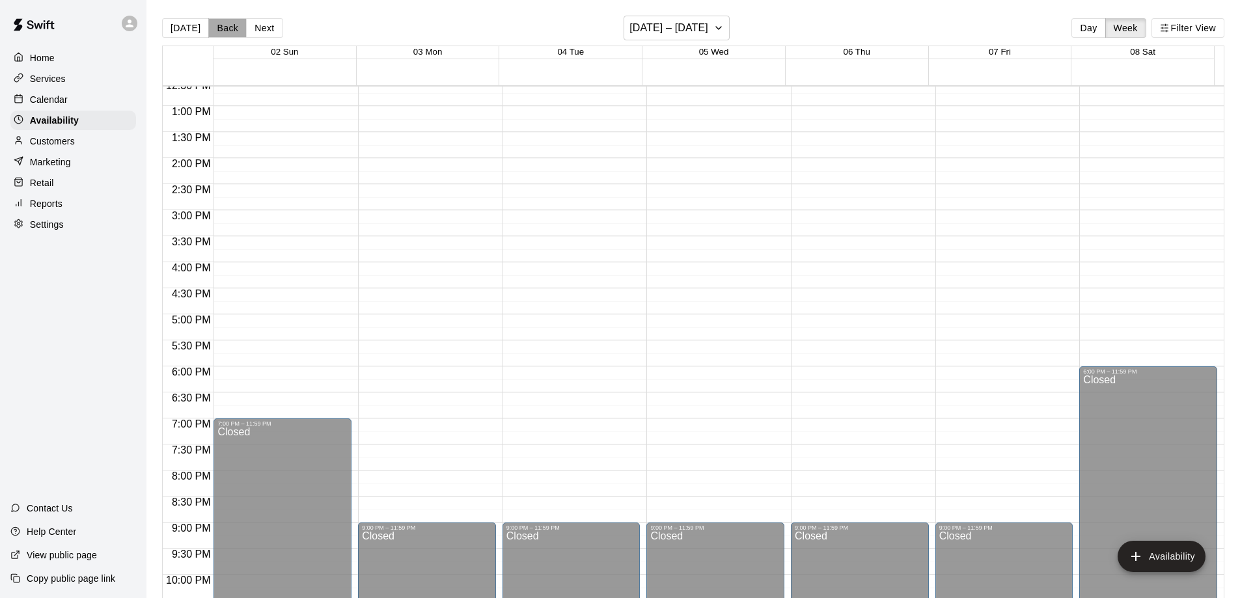
click at [228, 29] on button "Back" at bounding box center [227, 28] width 38 height 20
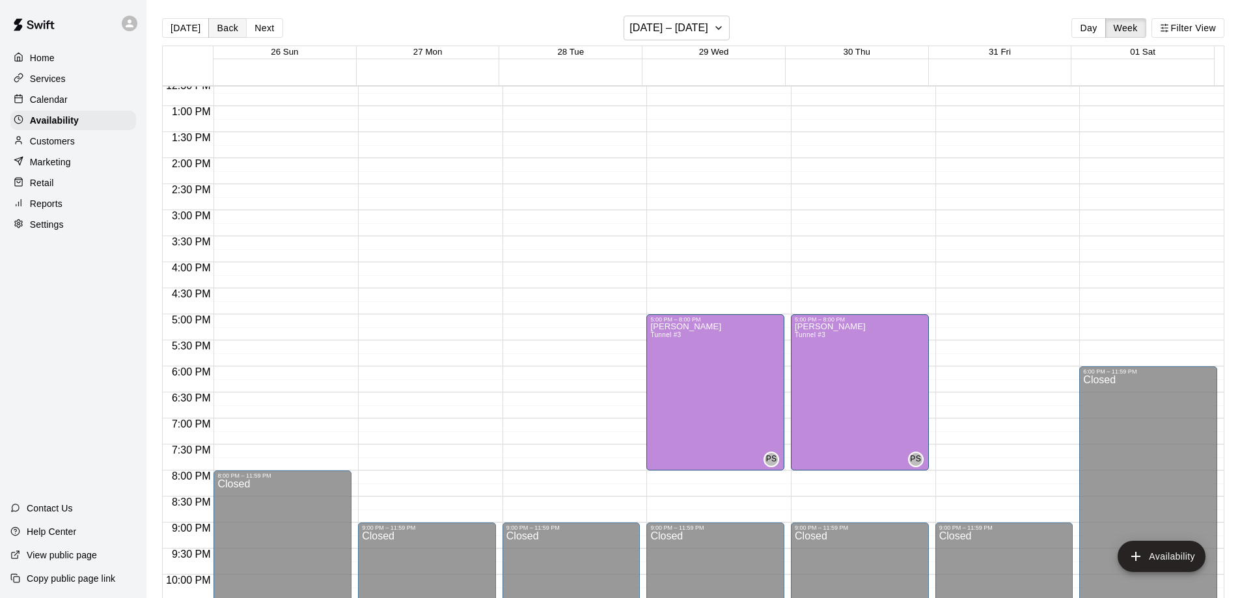
click at [228, 29] on button "Back" at bounding box center [227, 28] width 38 height 20
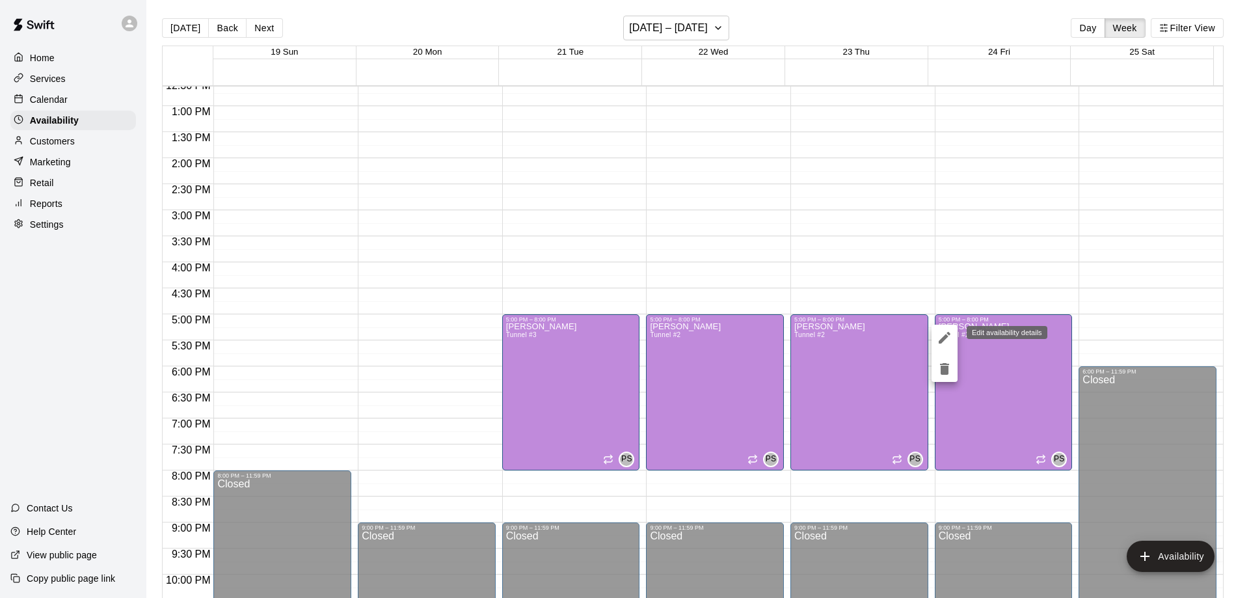
click at [946, 338] on icon "edit" at bounding box center [945, 338] width 12 height 12
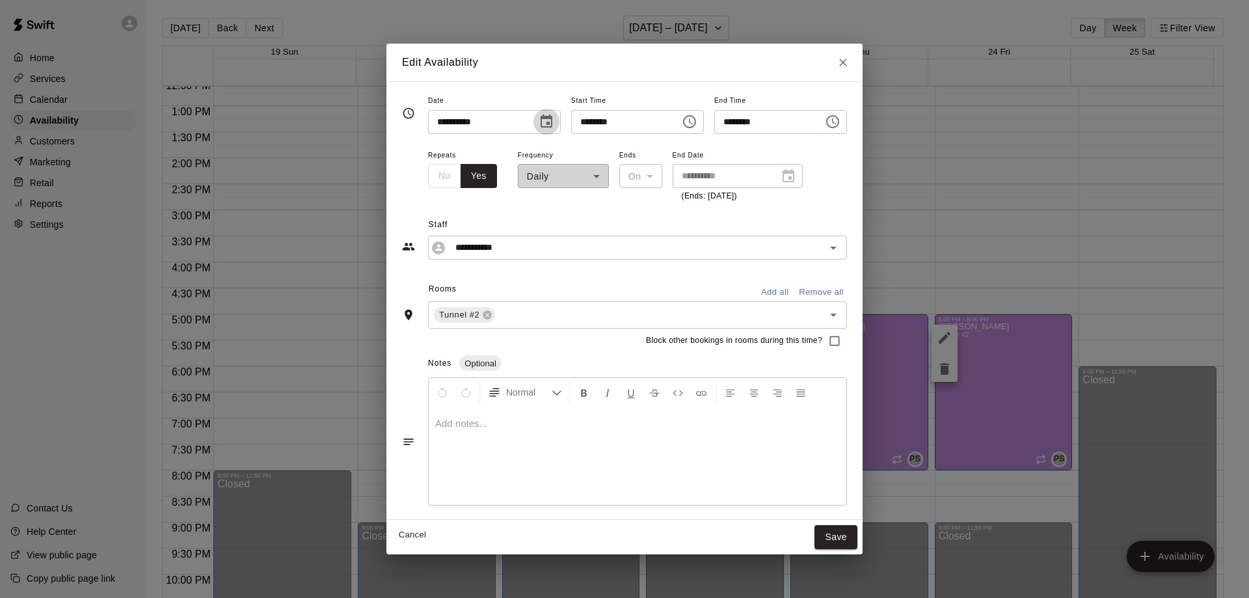
click at [545, 124] on button "Choose date, selected date is Oct 24, 2025" at bounding box center [547, 122] width 26 height 26
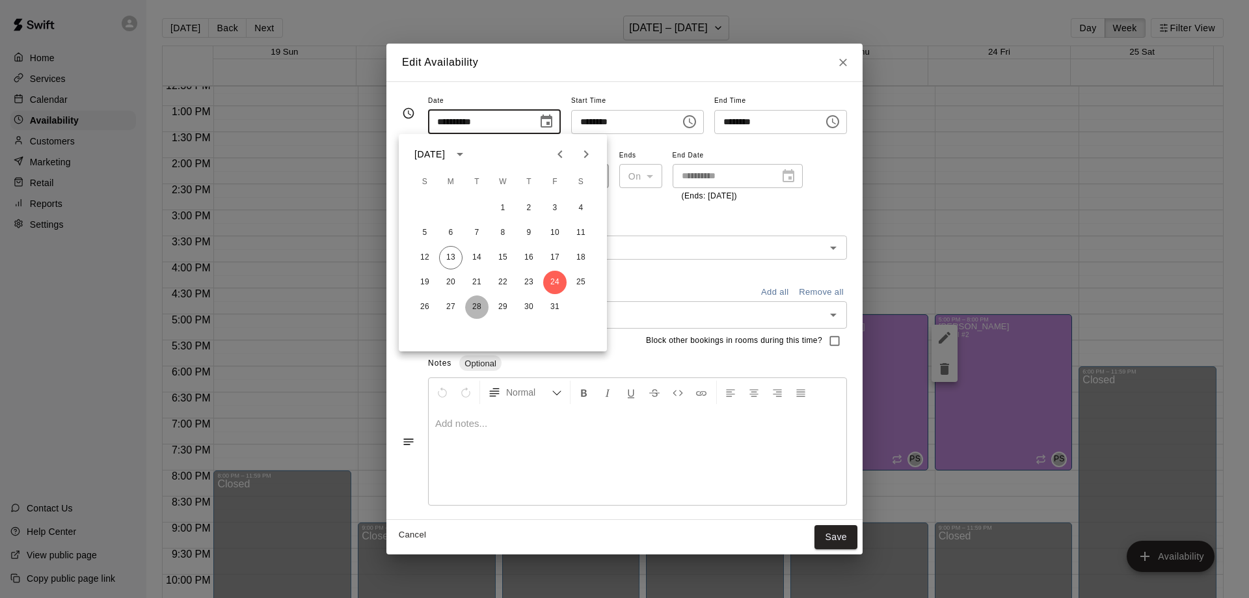
click at [474, 304] on button "28" at bounding box center [476, 306] width 23 height 23
type input "**********"
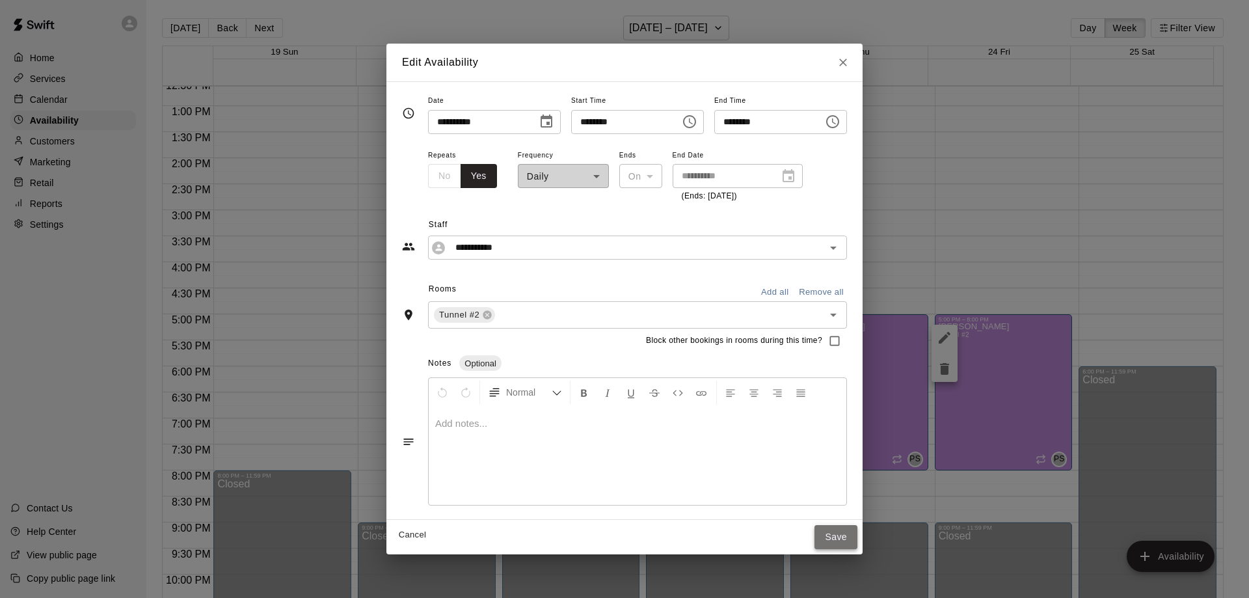
click at [858, 543] on button "Save" at bounding box center [836, 537] width 43 height 24
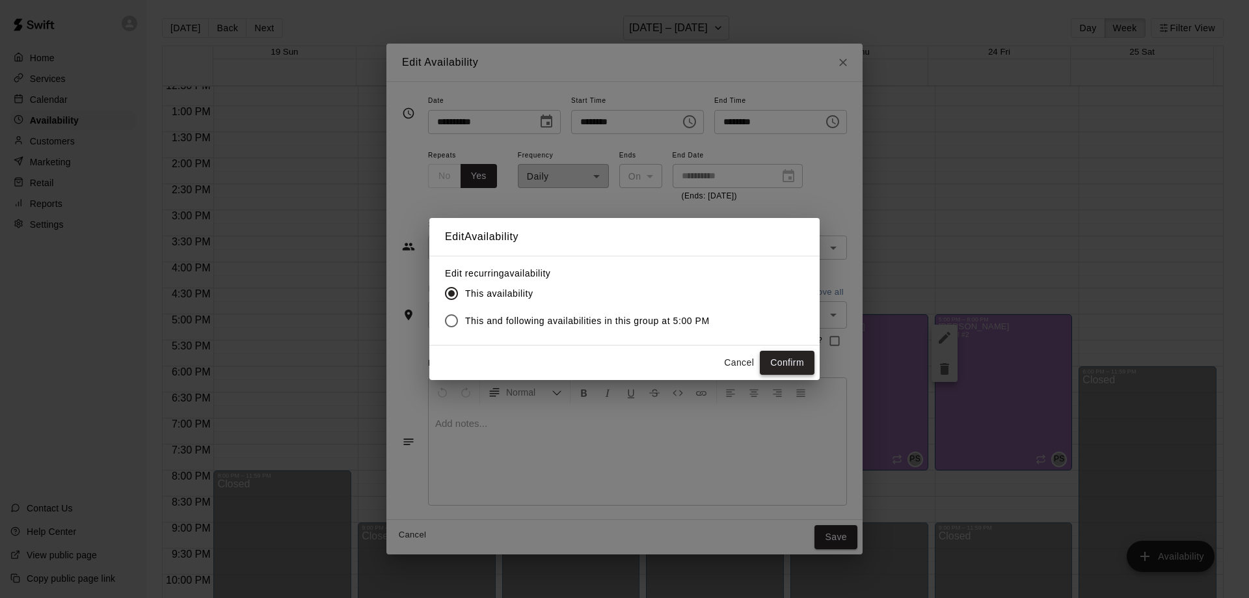
click at [788, 368] on button "Confirm" at bounding box center [787, 363] width 55 height 24
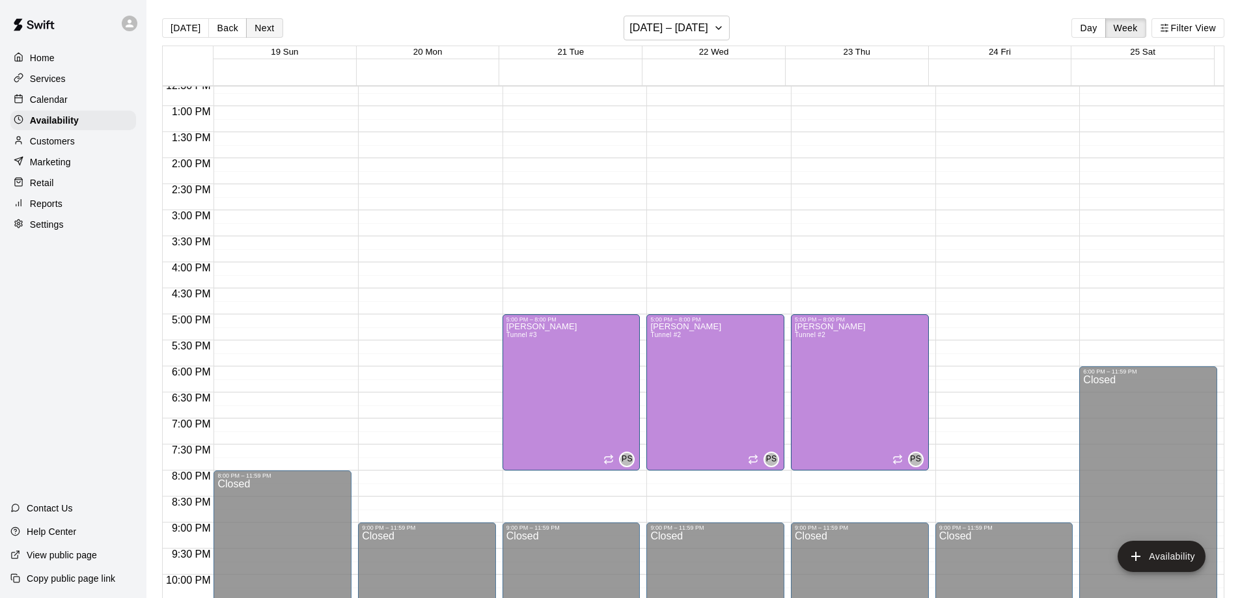
click at [269, 25] on button "Next" at bounding box center [264, 28] width 36 height 20
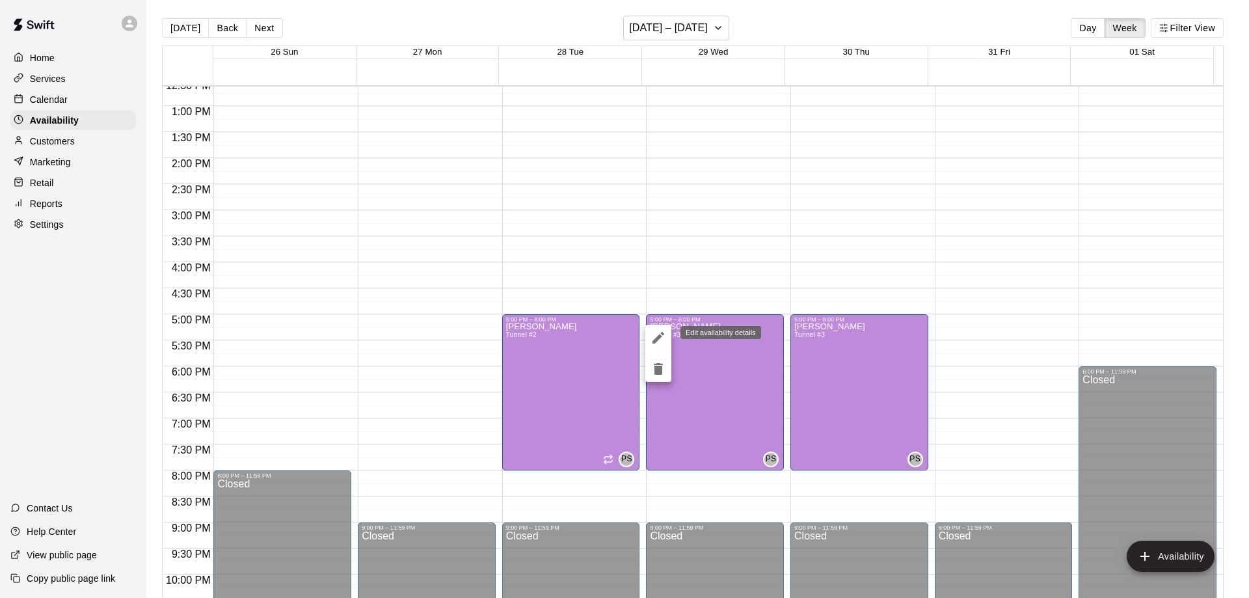
click at [659, 338] on icon "edit" at bounding box center [659, 338] width 12 height 12
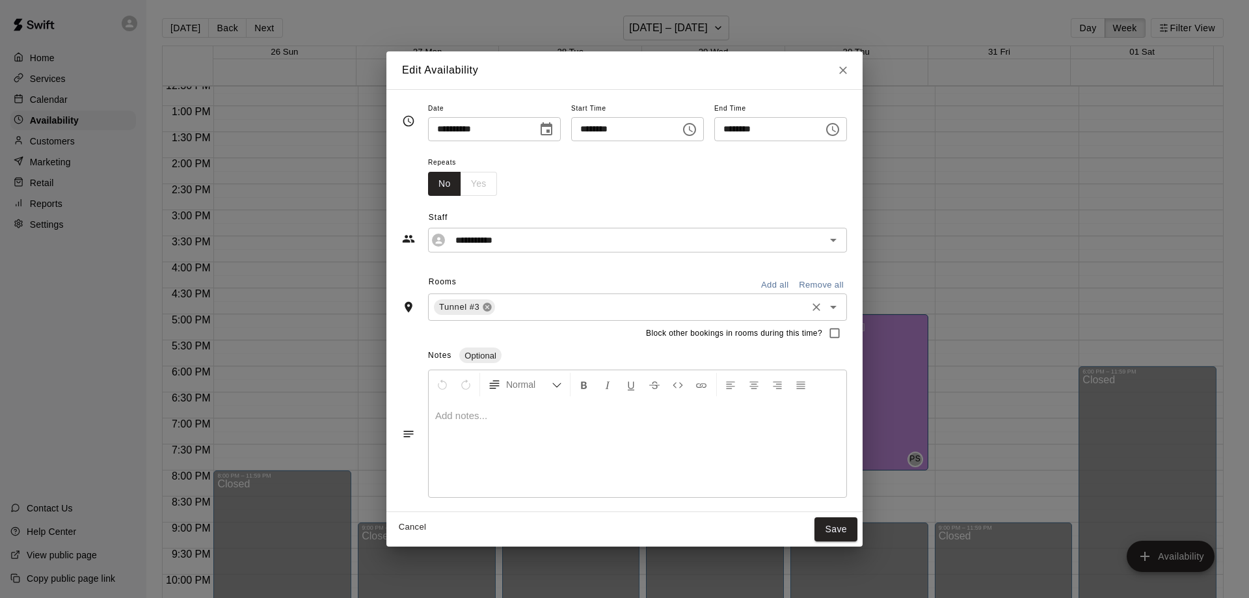
click at [483, 308] on icon at bounding box center [487, 307] width 8 height 8
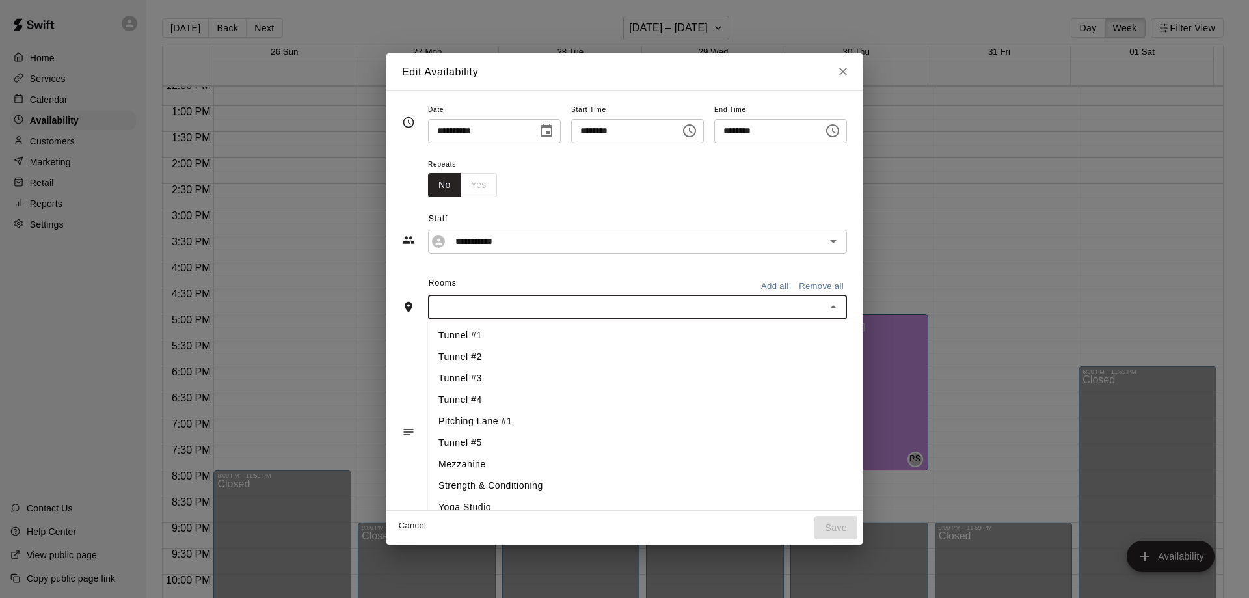
click at [487, 312] on input "text" at bounding box center [627, 307] width 390 height 16
click at [458, 355] on li "Tunnel #2" at bounding box center [667, 356] width 478 height 21
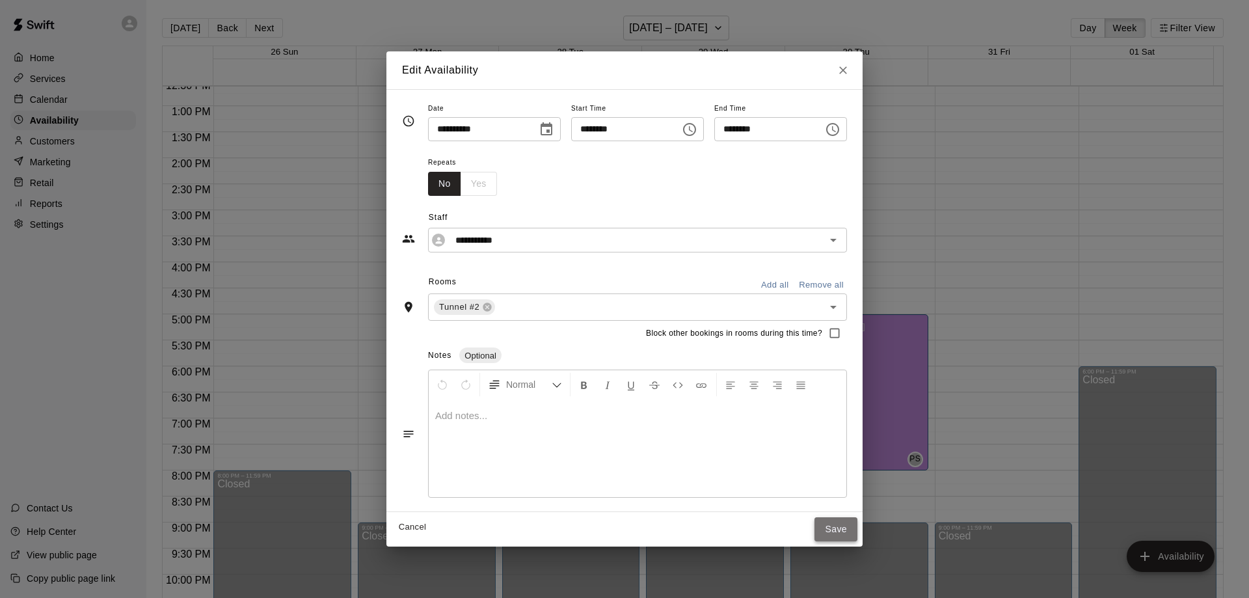
click at [858, 531] on button "Save" at bounding box center [836, 529] width 43 height 24
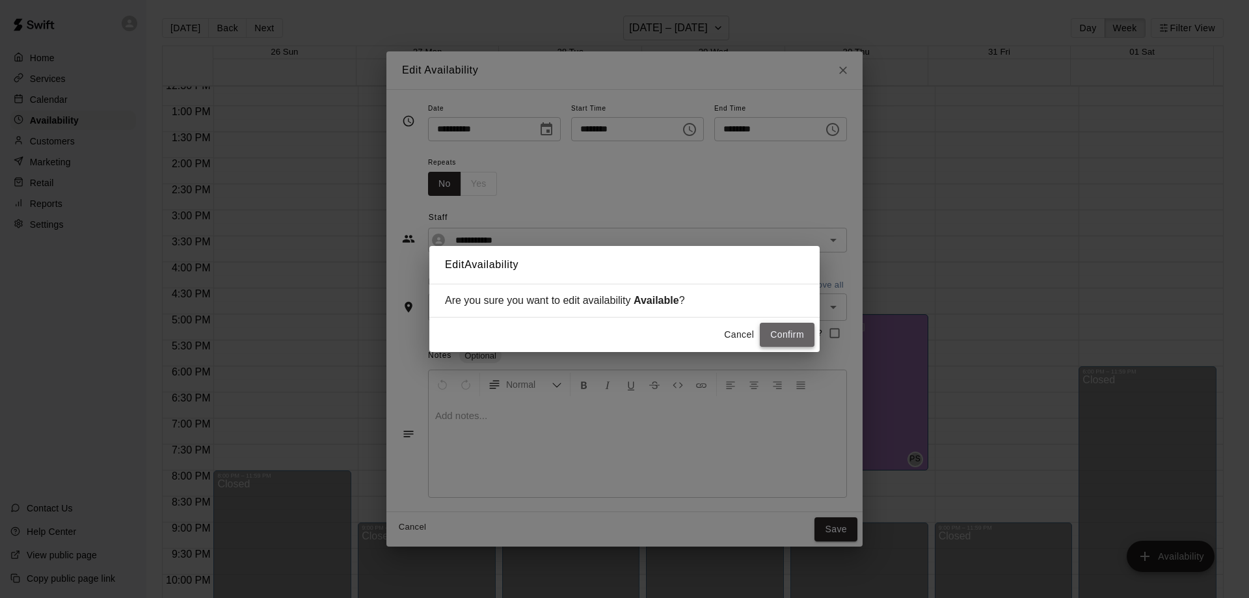
click at [785, 336] on button "Confirm" at bounding box center [787, 335] width 55 height 24
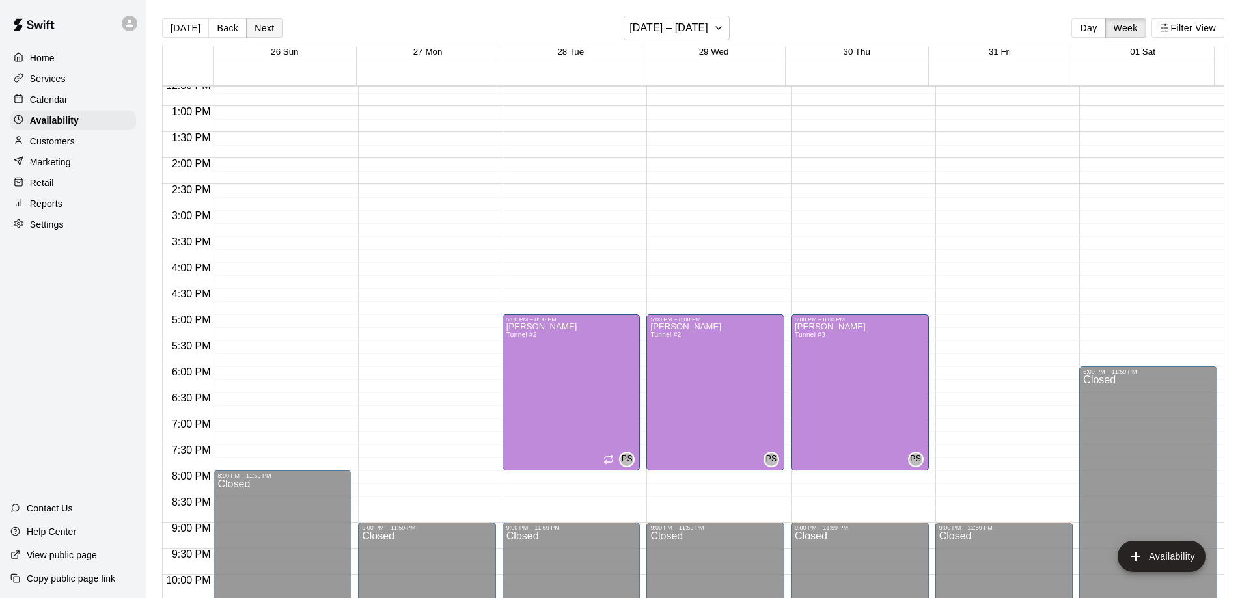
click at [266, 29] on button "Next" at bounding box center [264, 28] width 36 height 20
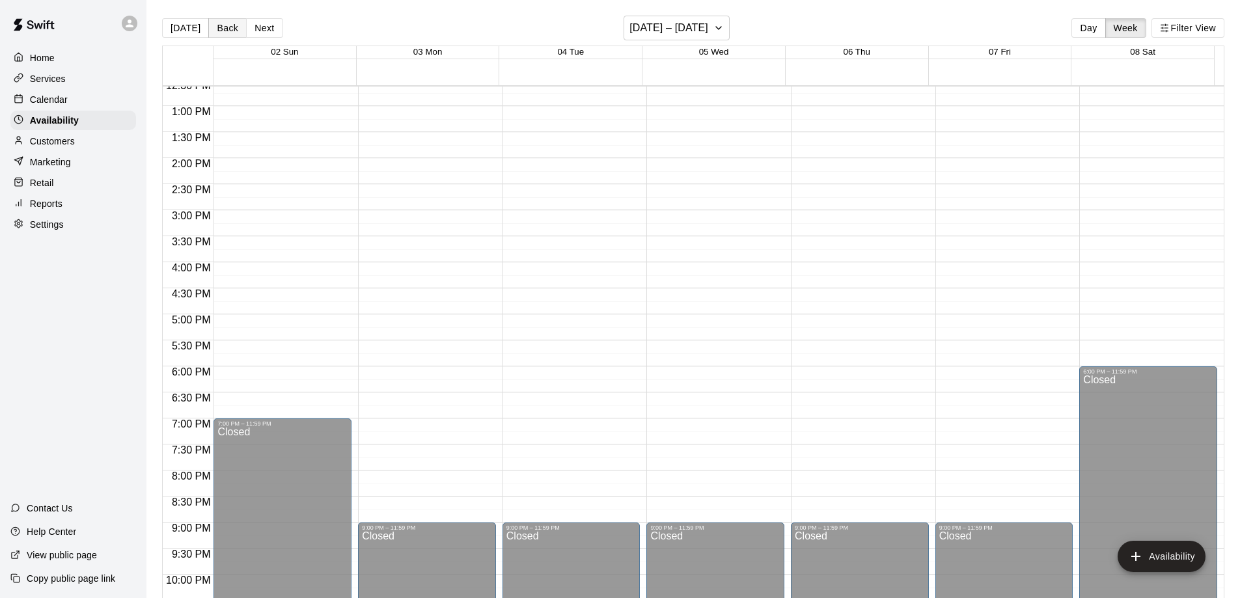
click at [215, 25] on button "Back" at bounding box center [227, 28] width 38 height 20
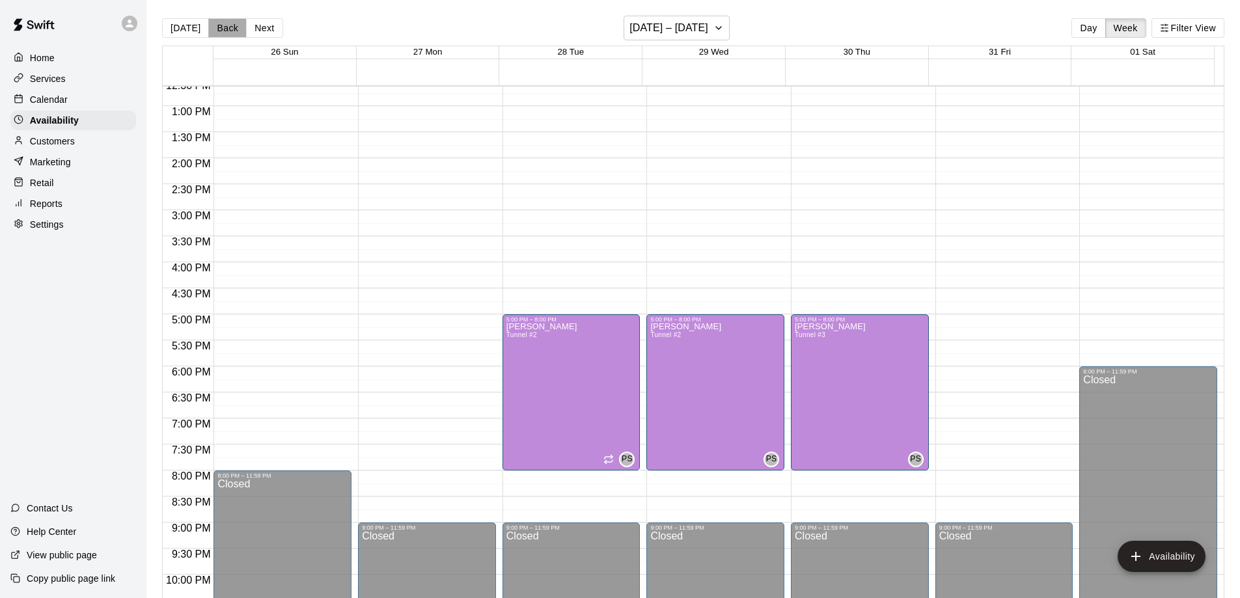
click at [215, 25] on button "Back" at bounding box center [227, 28] width 38 height 20
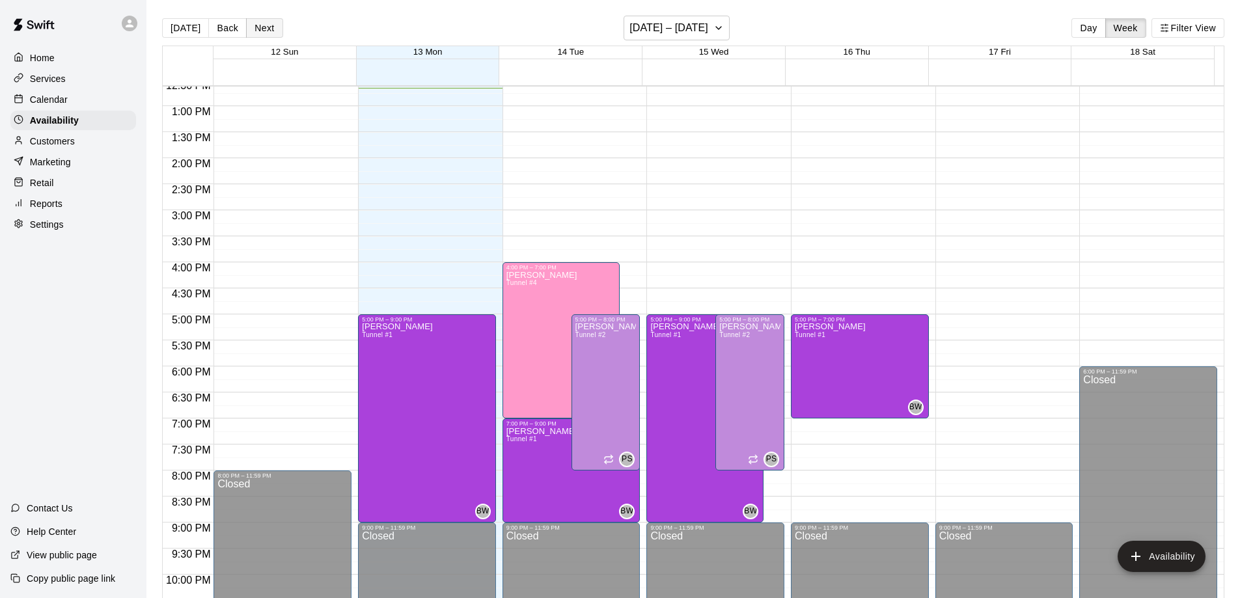
click at [264, 25] on button "Next" at bounding box center [264, 28] width 36 height 20
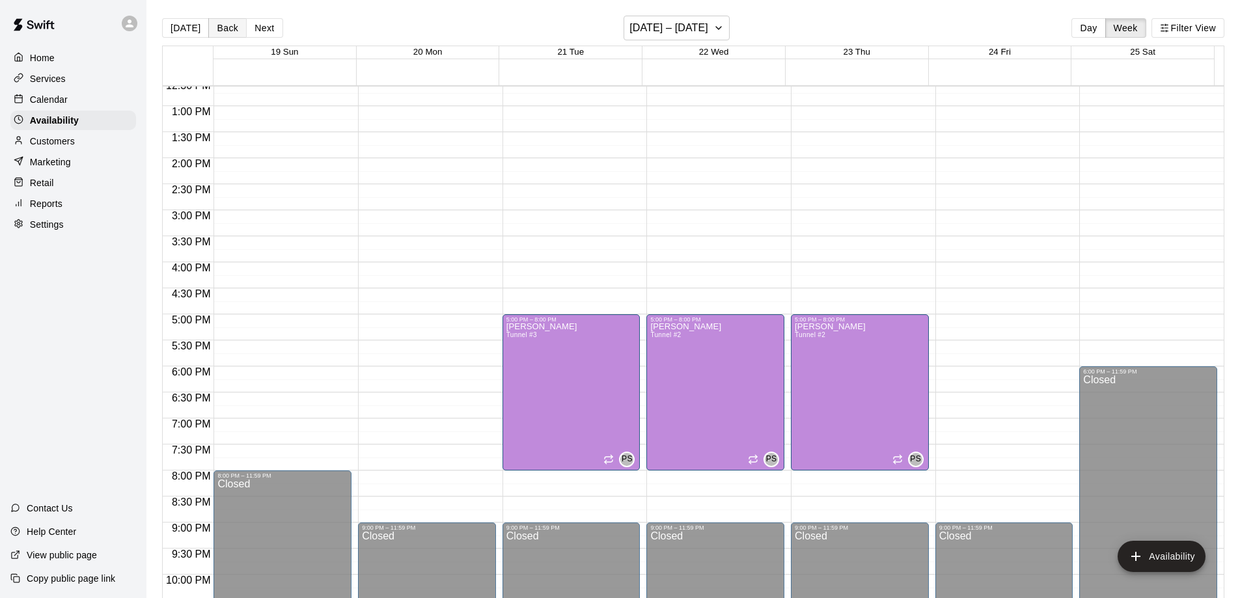
click at [219, 33] on button "Back" at bounding box center [227, 28] width 38 height 20
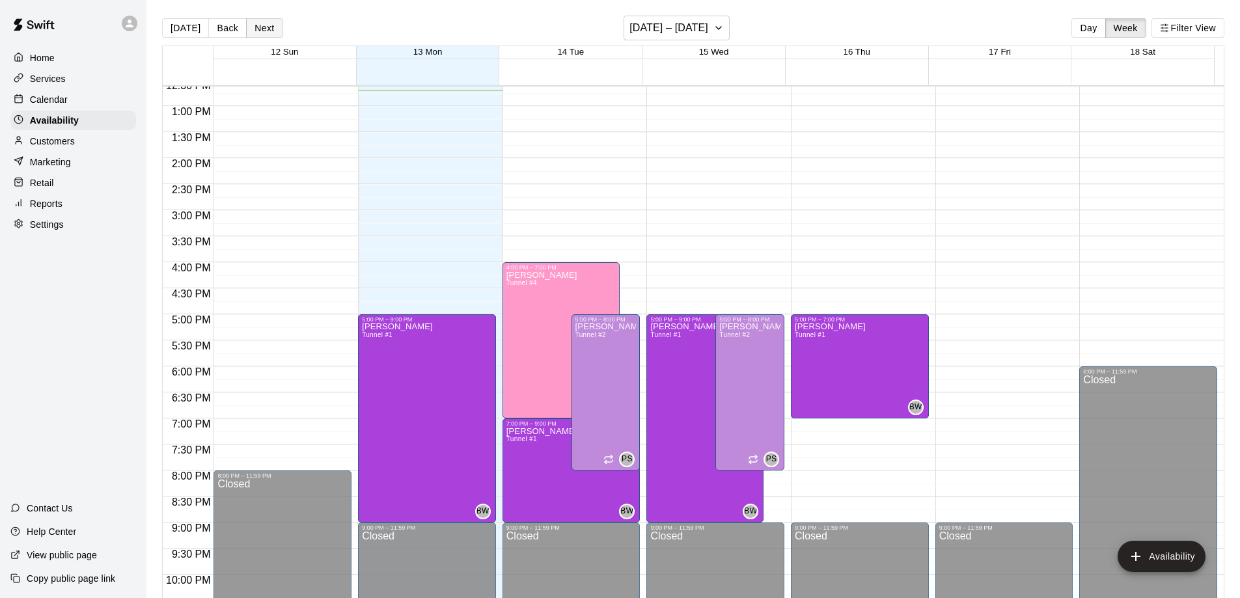
click at [253, 24] on button "Next" at bounding box center [264, 28] width 36 height 20
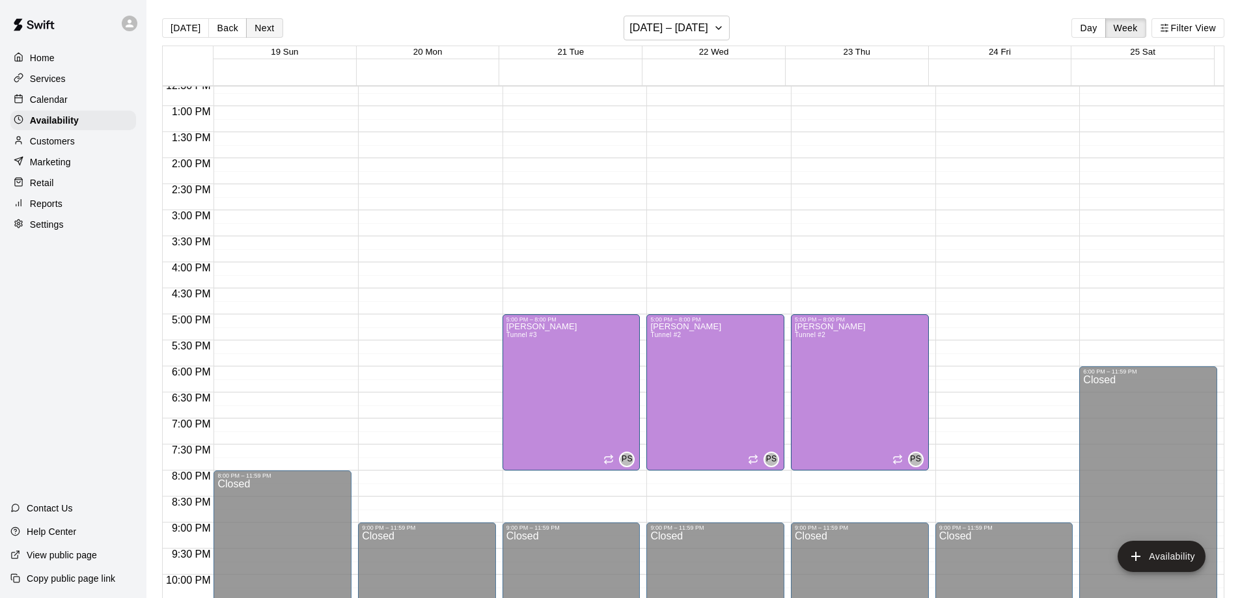
click at [254, 24] on button "Next" at bounding box center [264, 28] width 36 height 20
click at [228, 28] on button "Back" at bounding box center [227, 28] width 38 height 20
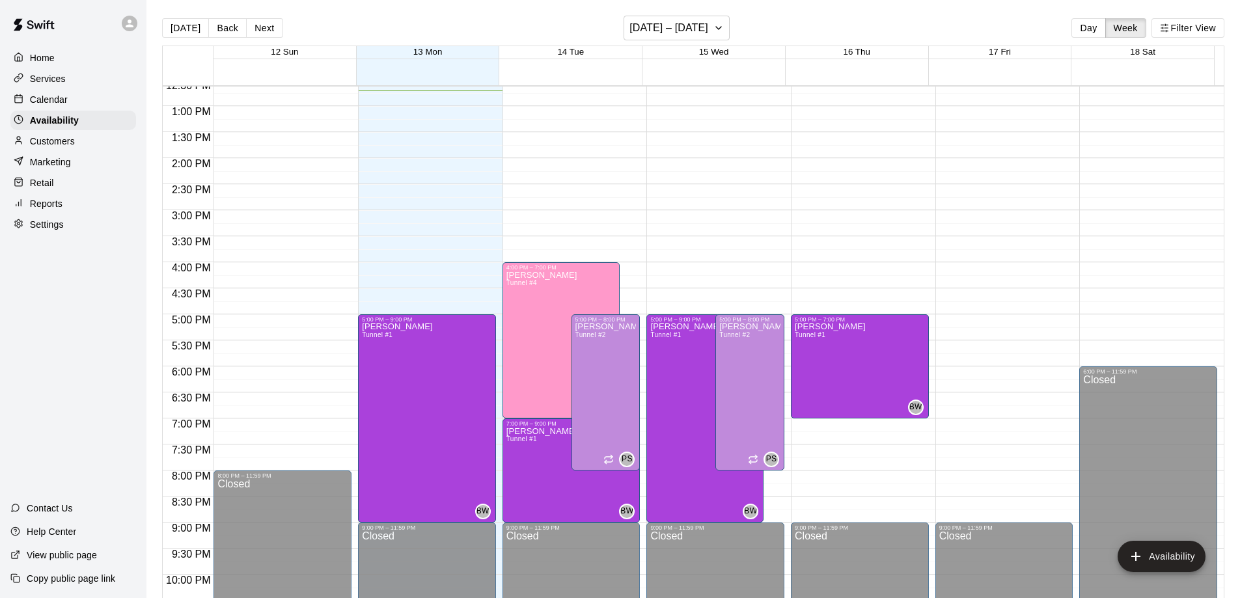
click at [49, 105] on p "Calendar" at bounding box center [49, 99] width 38 height 13
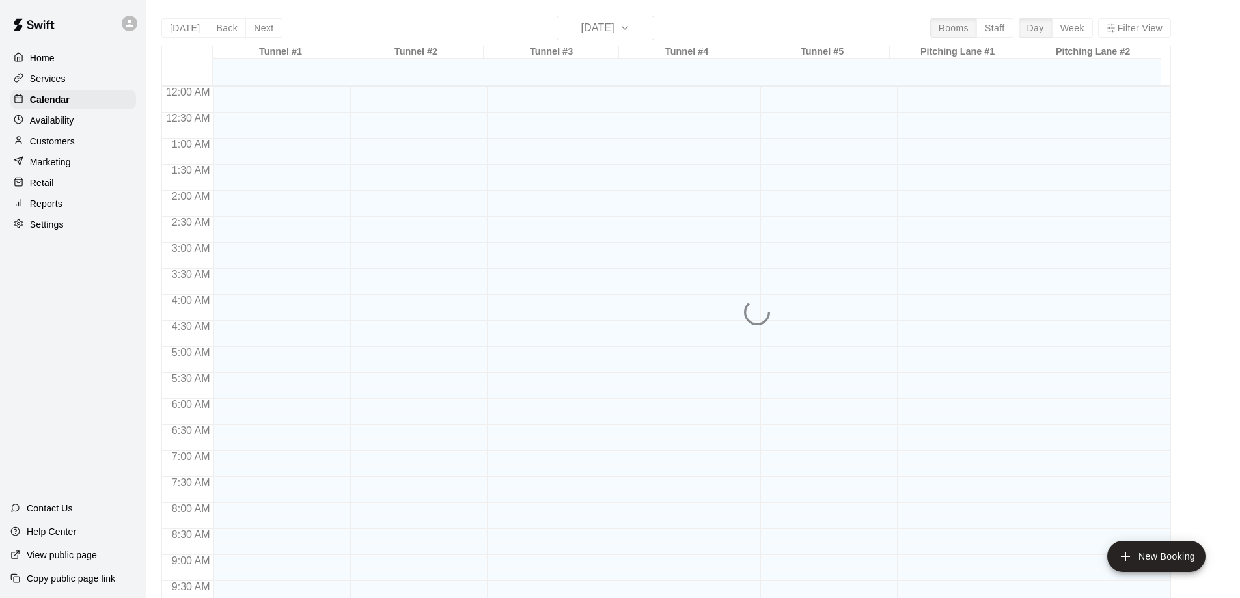
scroll to position [661, 0]
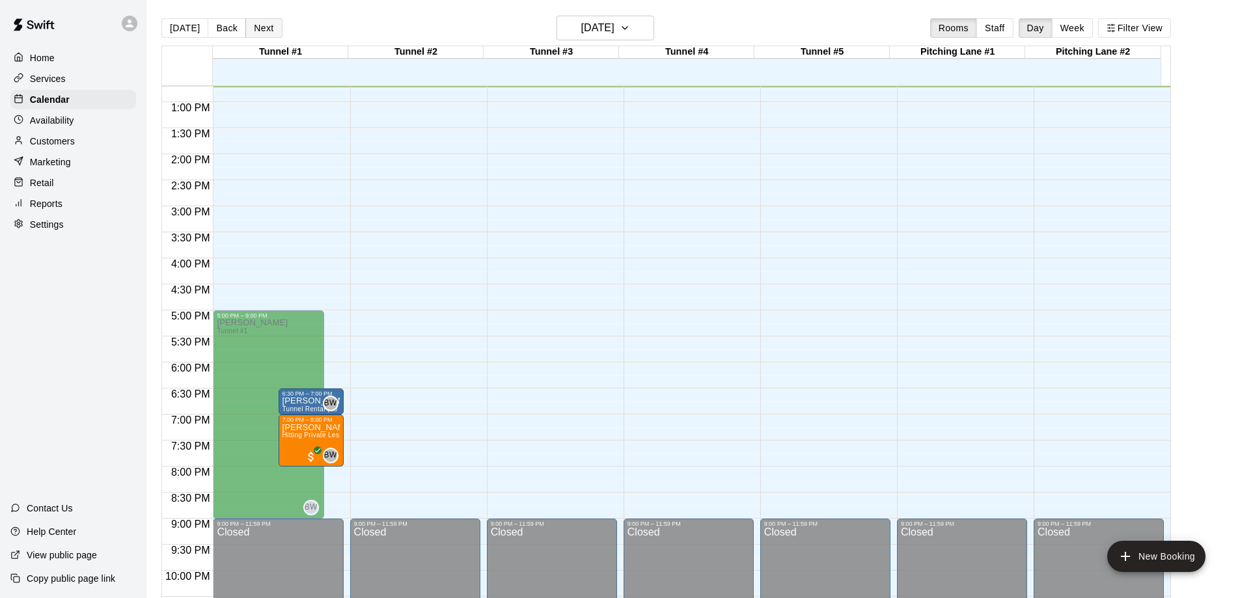
click at [254, 34] on button "Next" at bounding box center [263, 28] width 36 height 20
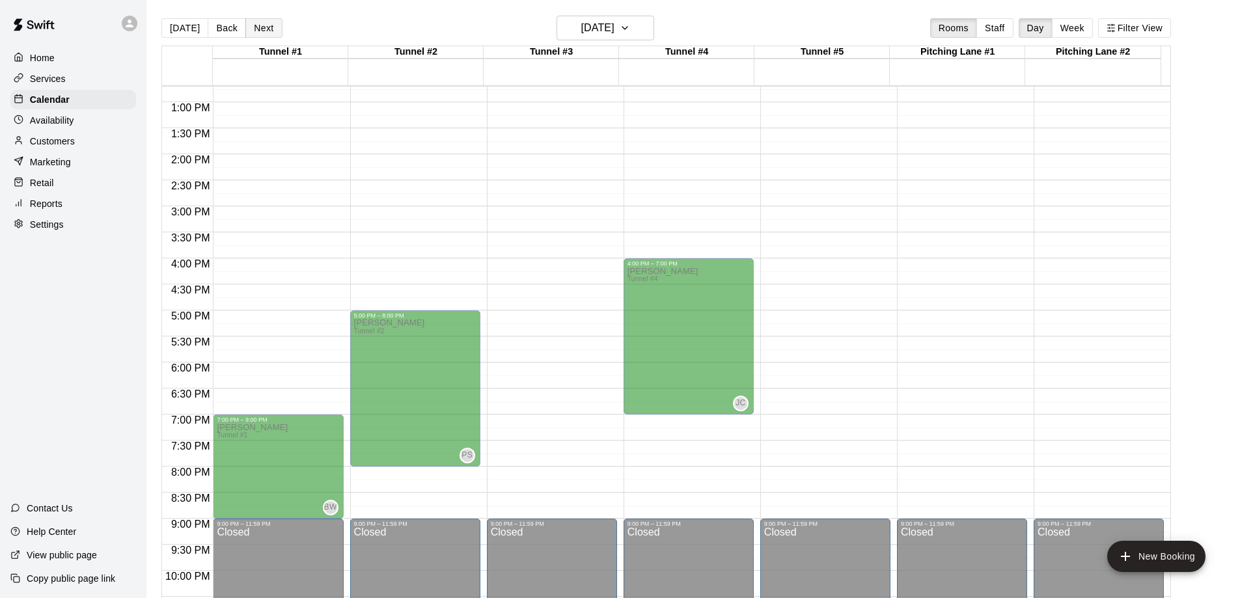
click at [254, 34] on button "Next" at bounding box center [263, 28] width 36 height 20
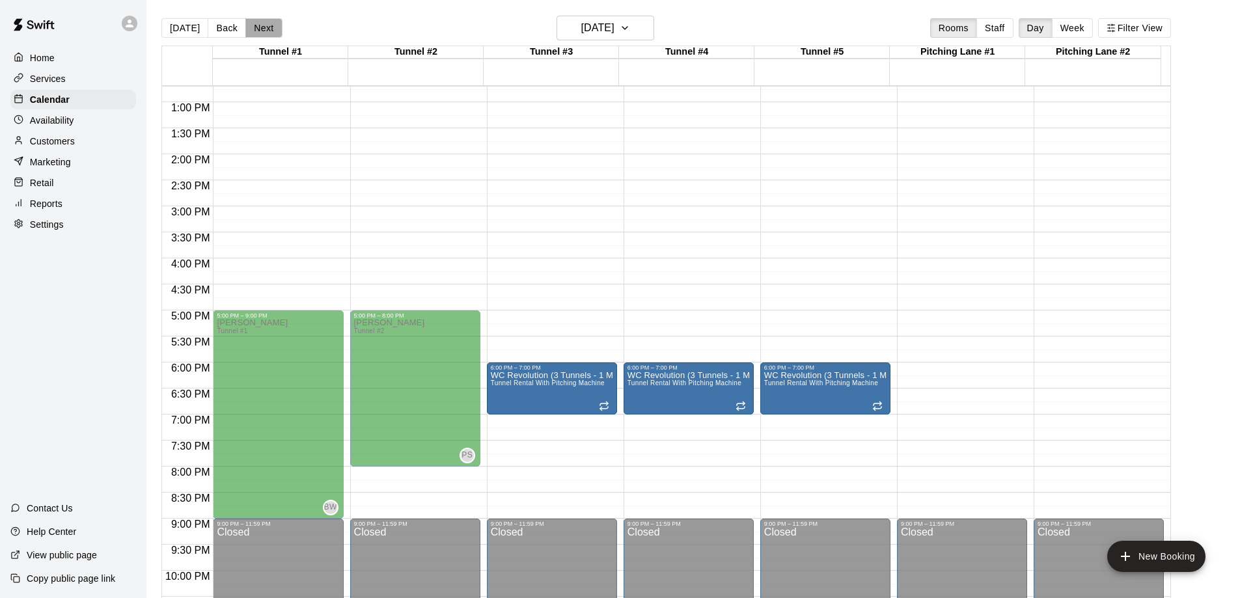
click at [254, 34] on button "Next" at bounding box center [263, 28] width 36 height 20
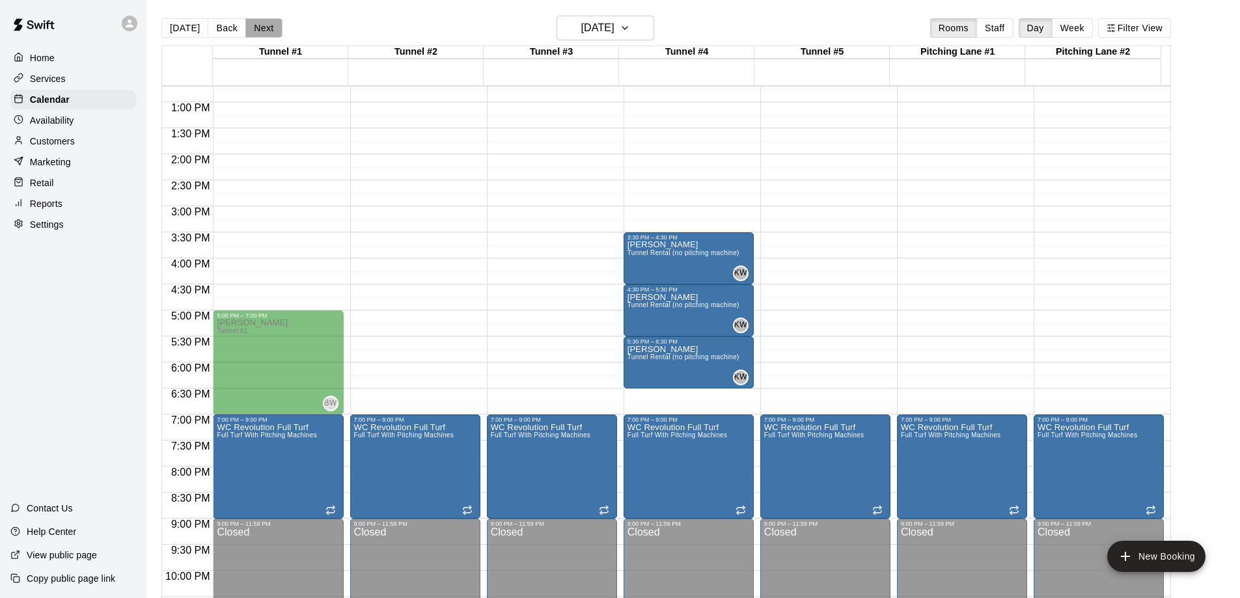
click at [254, 34] on button "Next" at bounding box center [263, 28] width 36 height 20
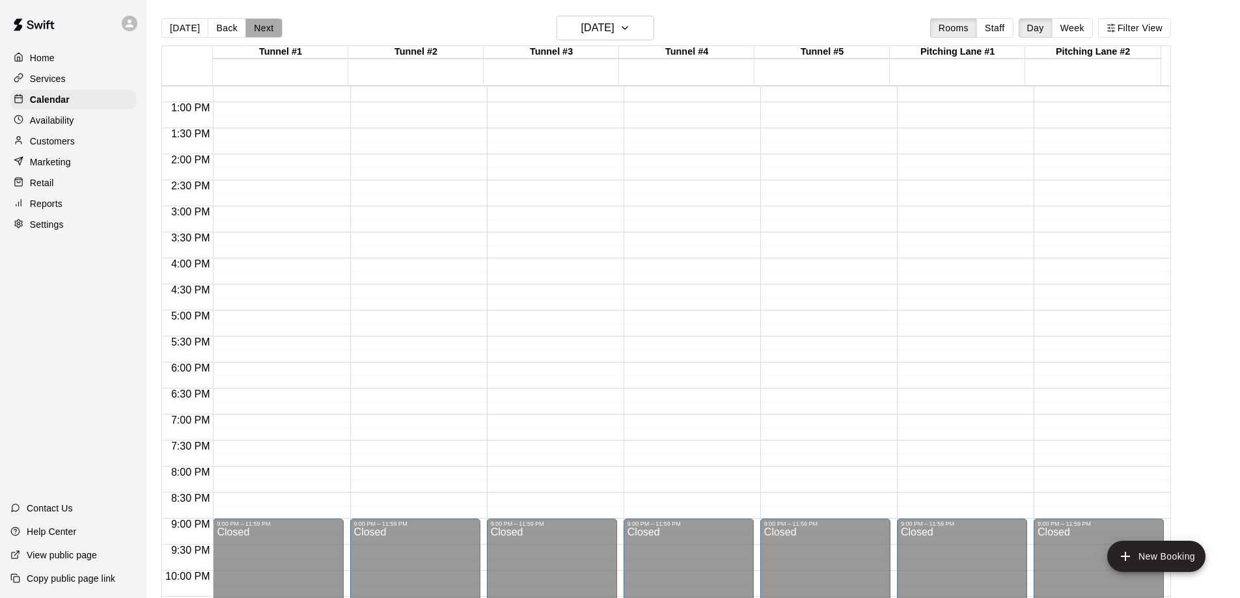
click at [254, 34] on button "Next" at bounding box center [263, 28] width 36 height 20
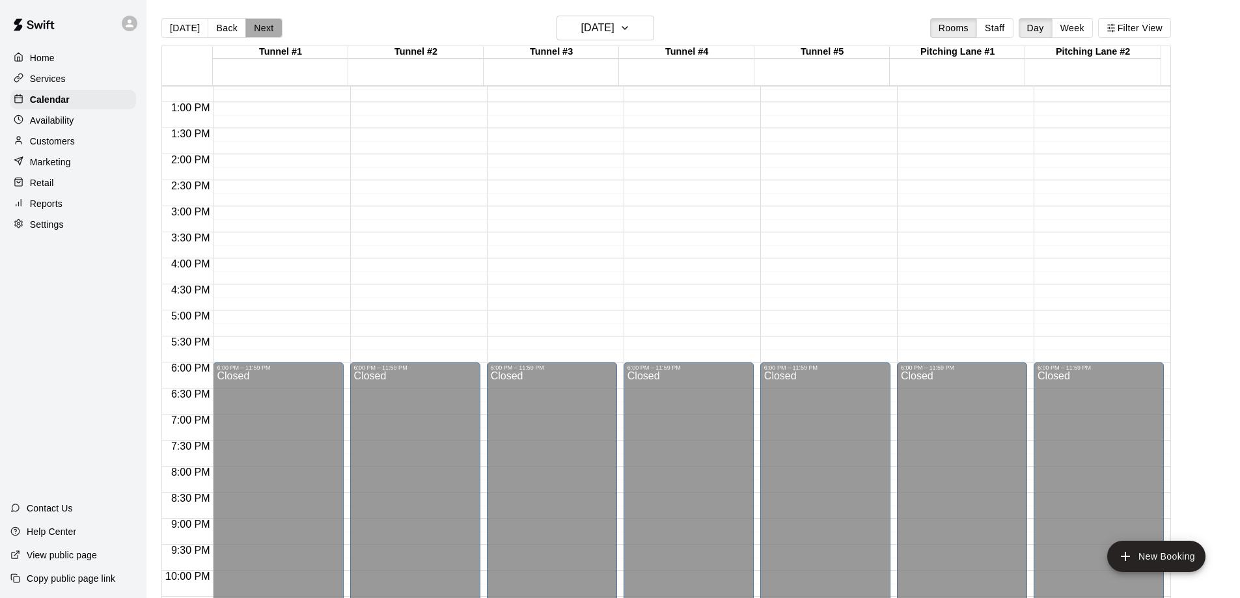
click at [254, 34] on button "Next" at bounding box center [263, 28] width 36 height 20
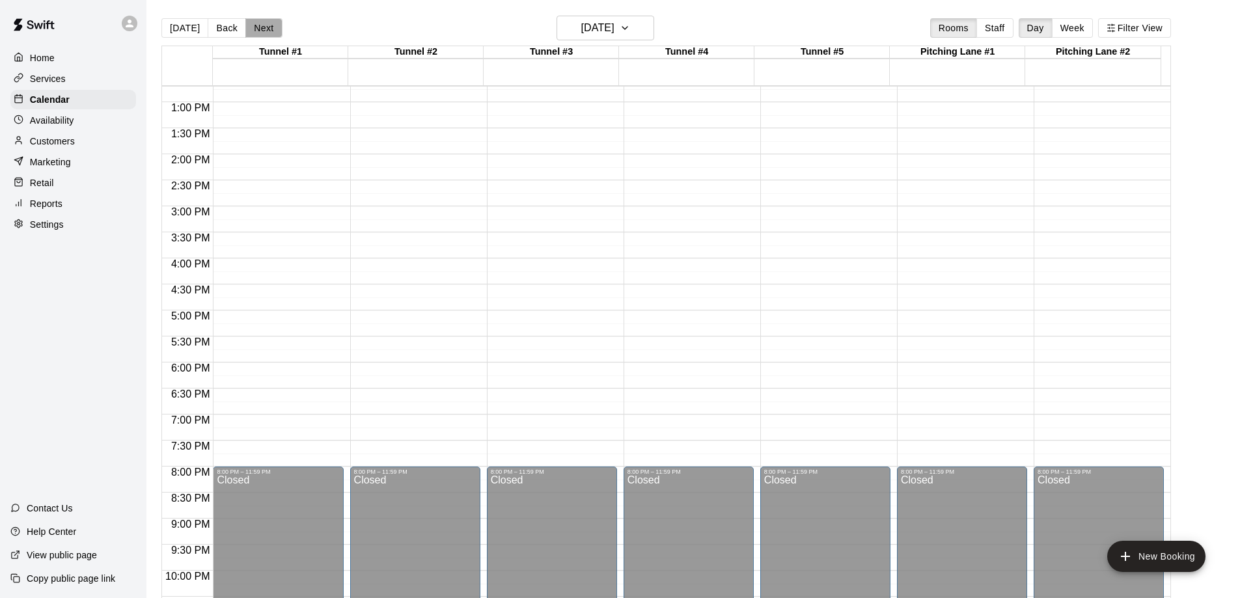
click at [254, 34] on button "Next" at bounding box center [263, 28] width 36 height 20
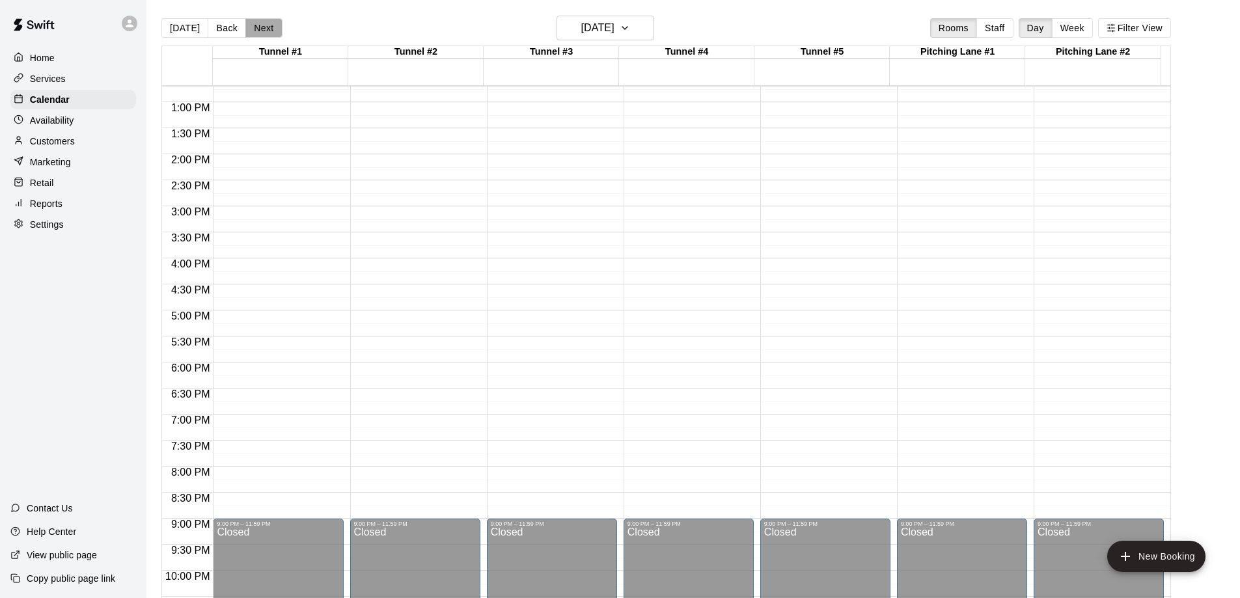
click at [254, 34] on button "Next" at bounding box center [263, 28] width 36 height 20
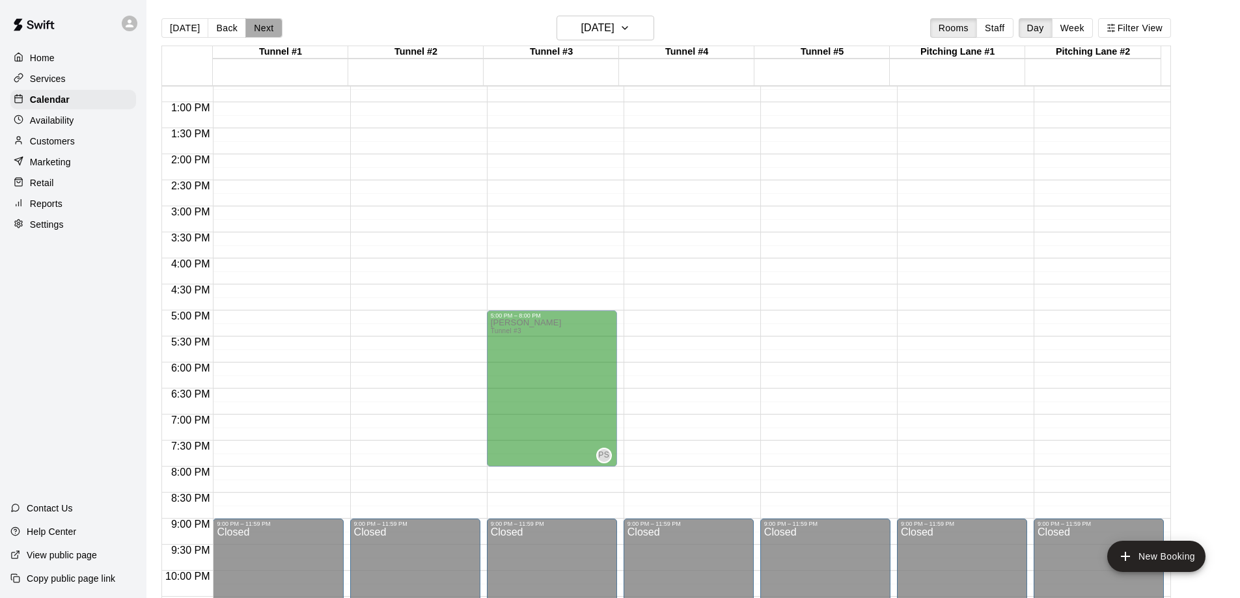
click at [254, 34] on button "Next" at bounding box center [263, 28] width 36 height 20
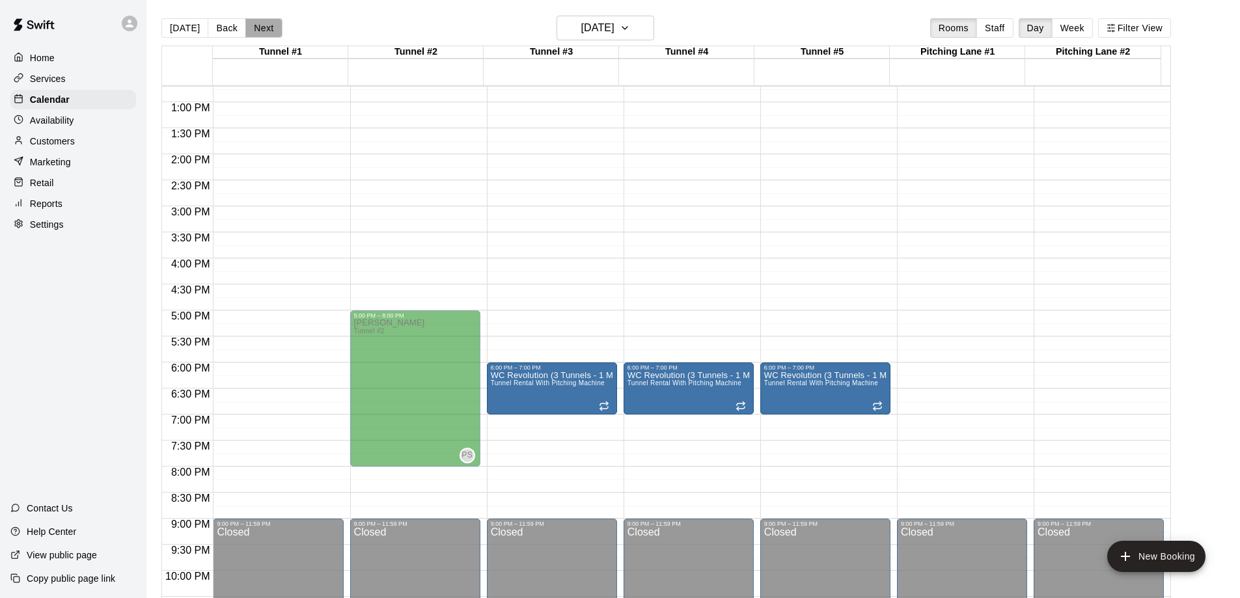
click at [254, 34] on button "Next" at bounding box center [263, 28] width 36 height 20
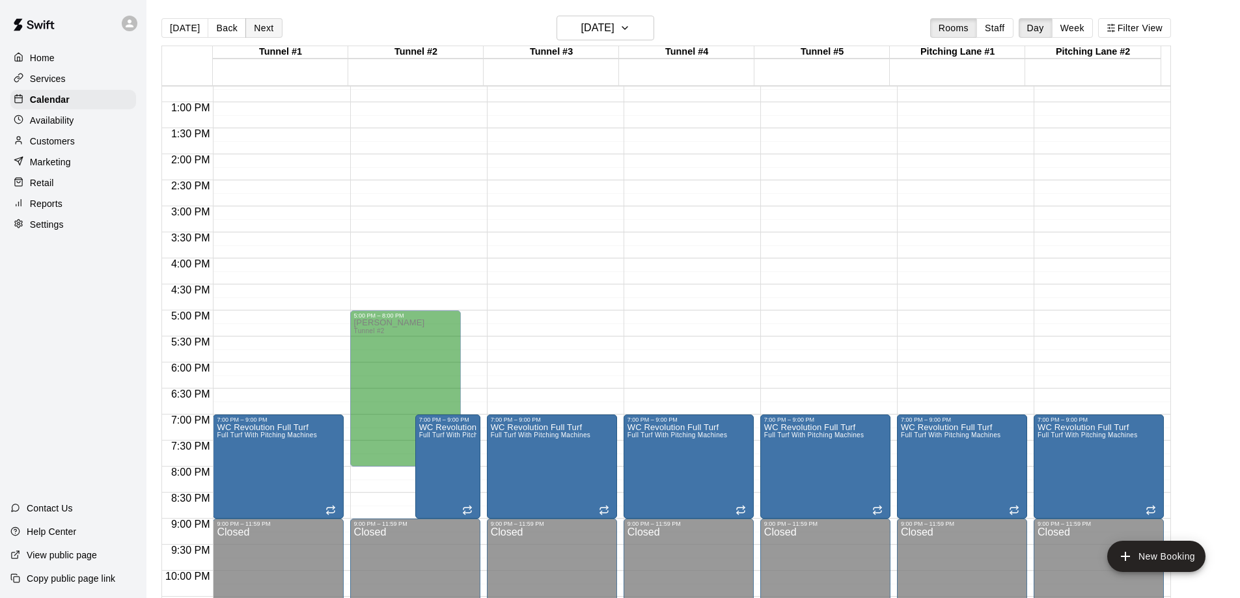
click at [264, 33] on button "Next" at bounding box center [263, 28] width 36 height 20
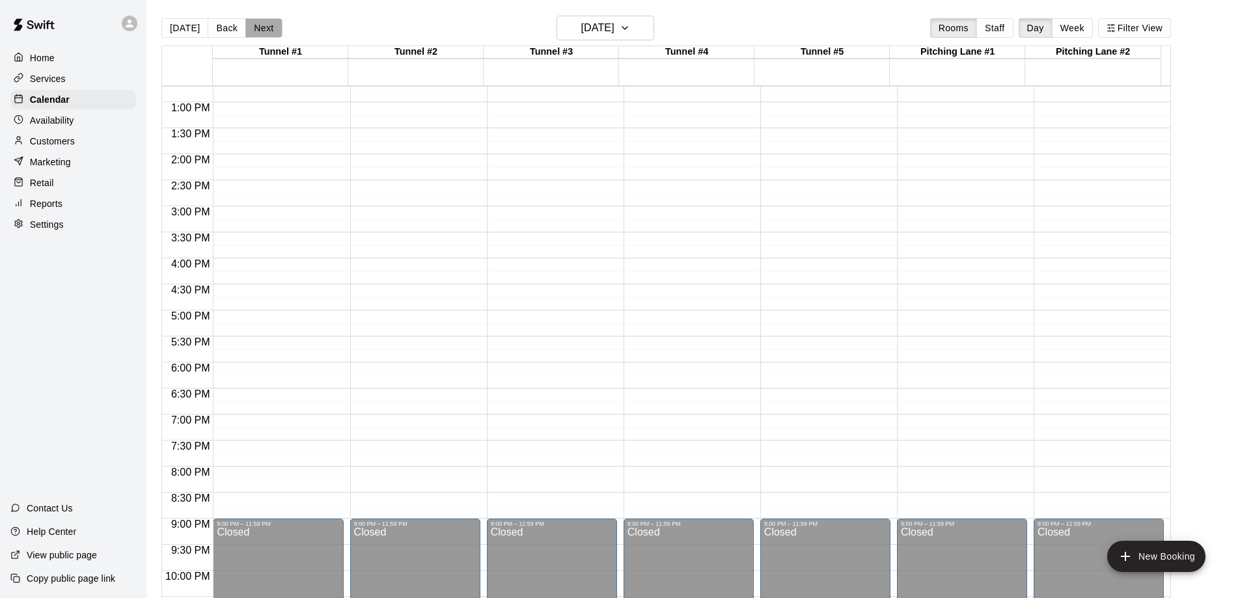
click at [264, 33] on button "Next" at bounding box center [263, 28] width 36 height 20
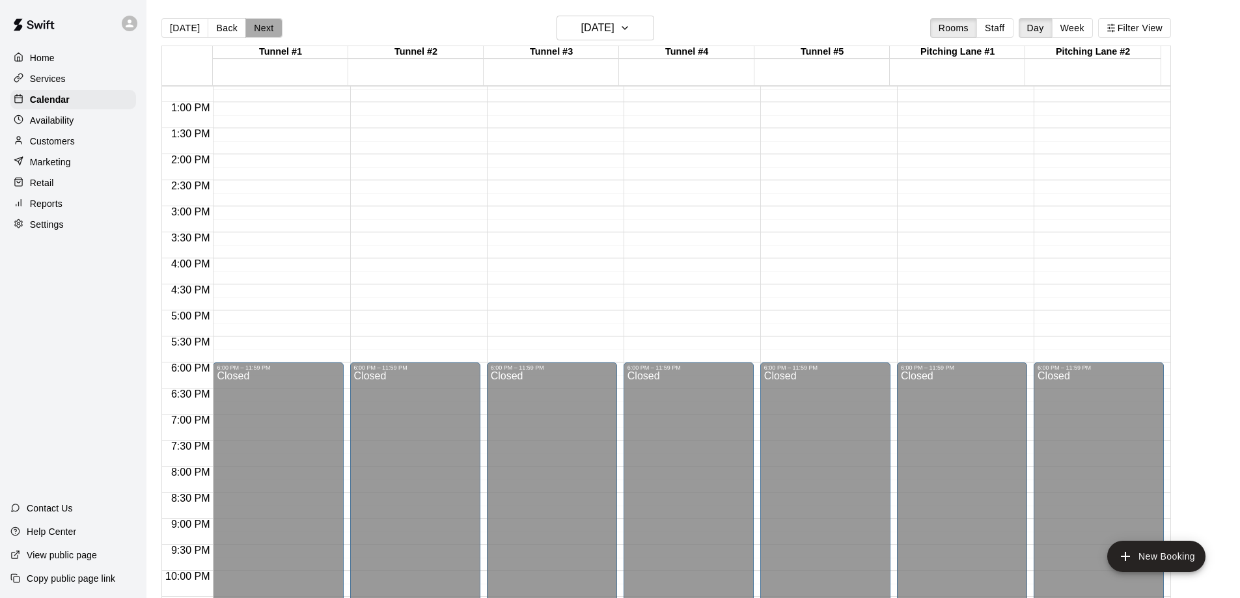
click at [264, 33] on button "Next" at bounding box center [263, 28] width 36 height 20
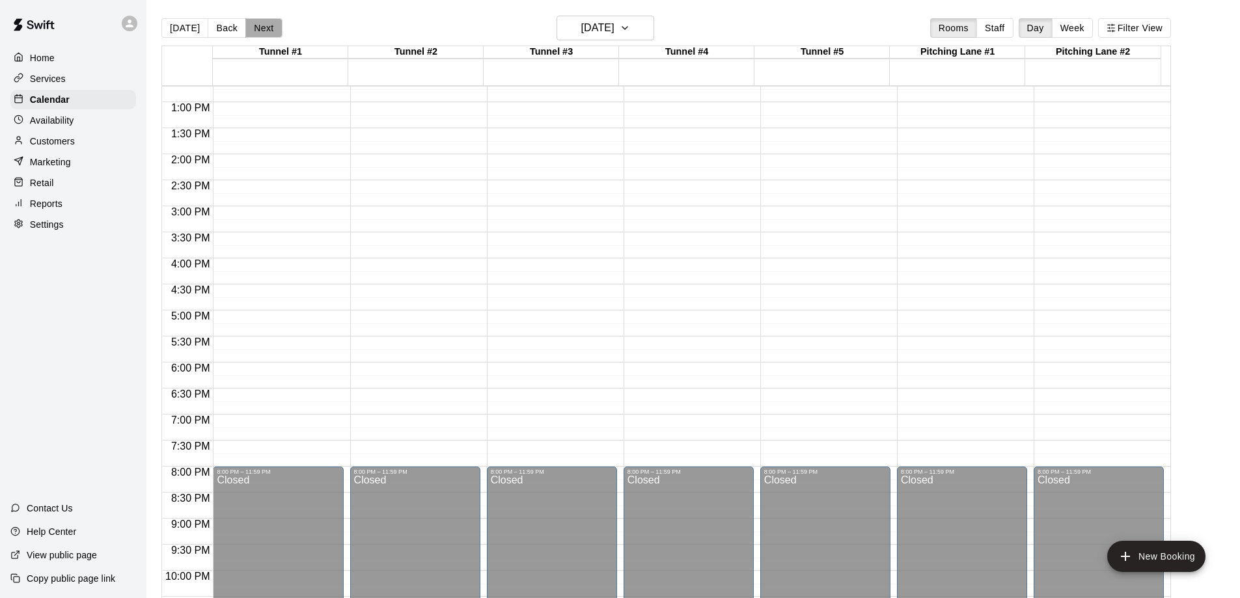
click at [264, 33] on button "Next" at bounding box center [263, 28] width 36 height 20
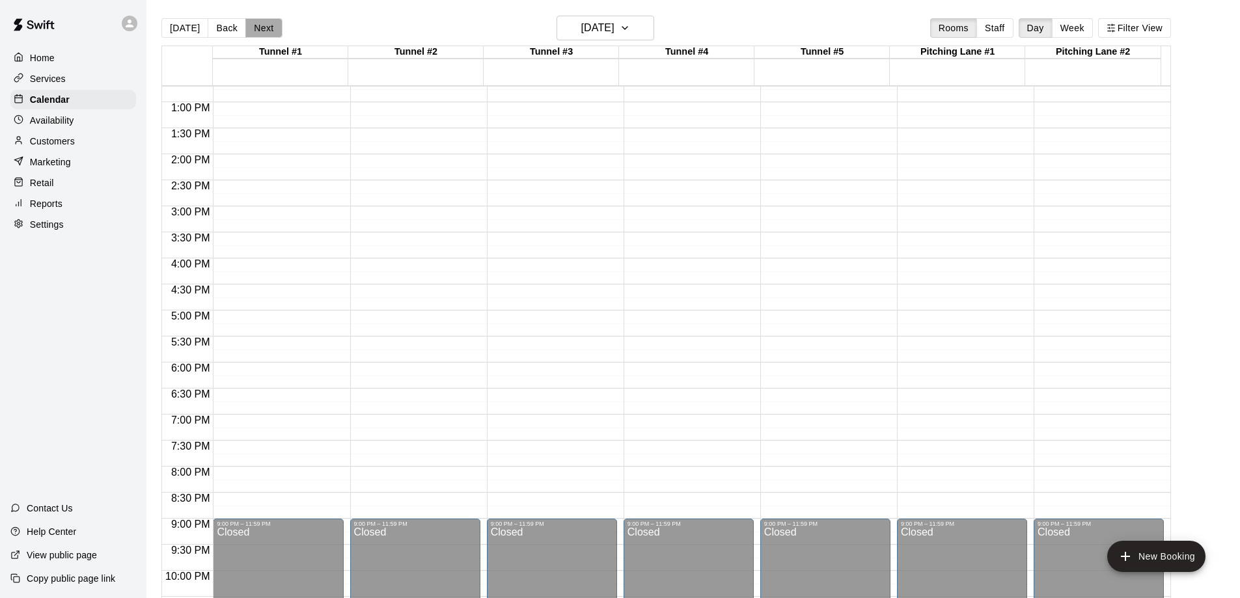
click at [264, 33] on button "Next" at bounding box center [263, 28] width 36 height 20
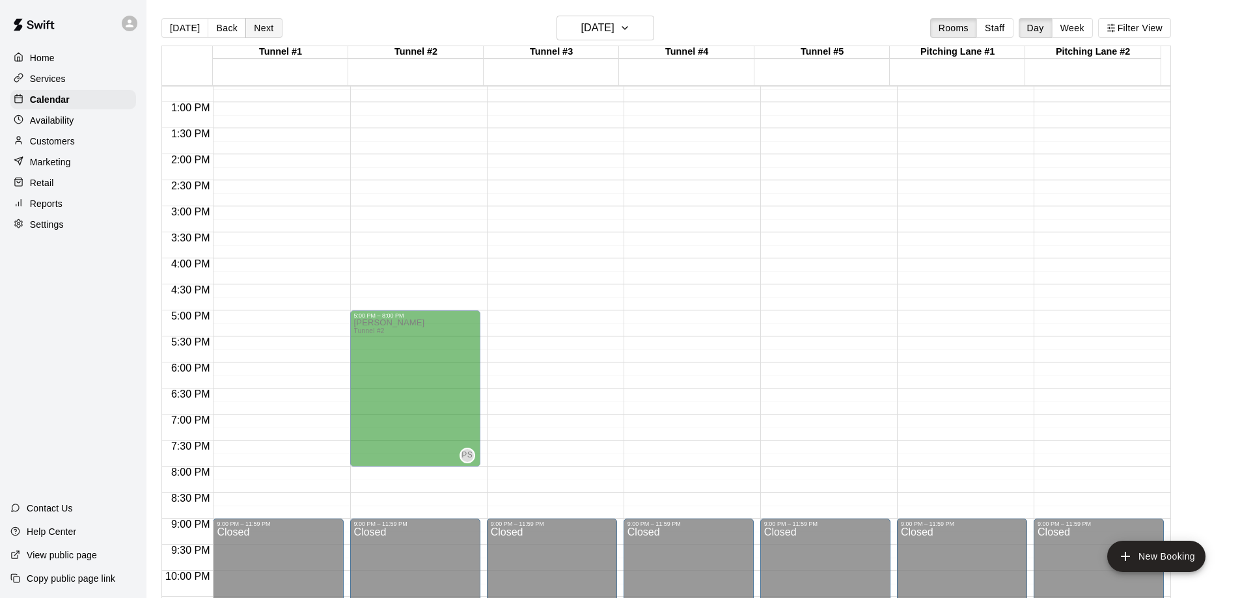
click at [264, 33] on button "Next" at bounding box center [263, 28] width 36 height 20
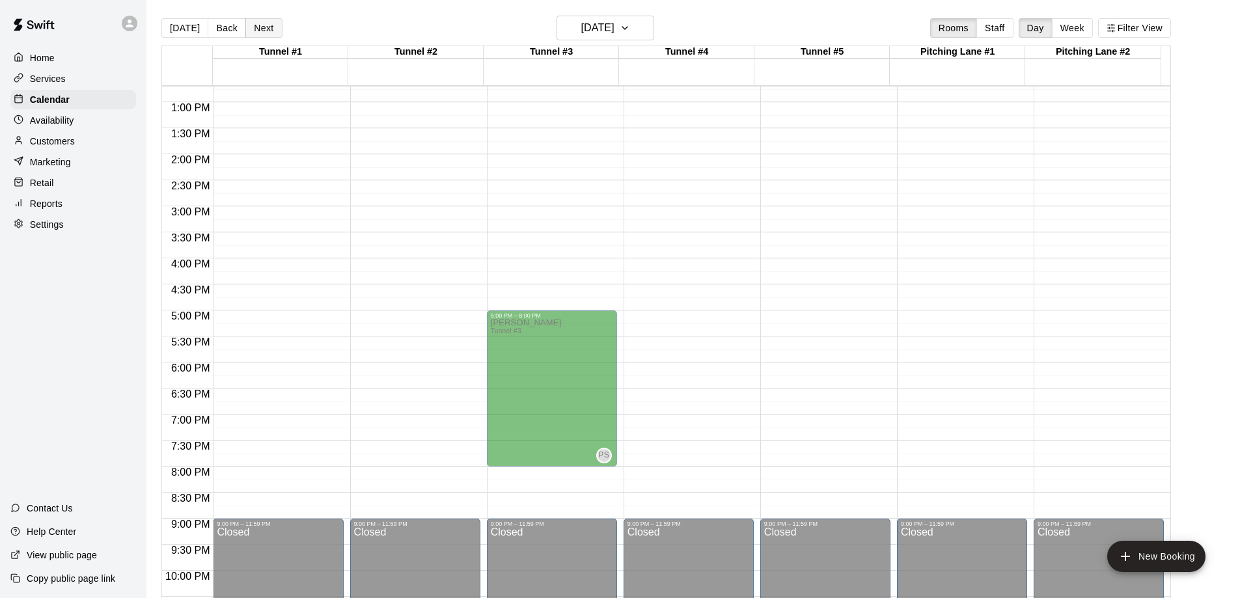
click at [264, 33] on button "Next" at bounding box center [263, 28] width 36 height 20
